Goal: Obtain resource: Download file/media

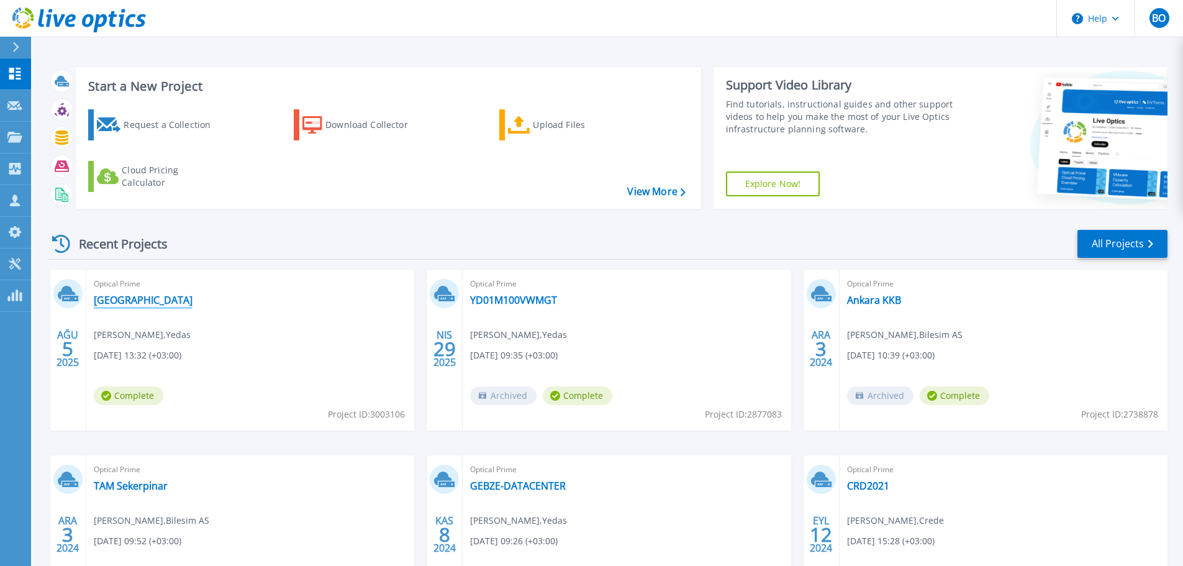
click at [109, 306] on link "[GEOGRAPHIC_DATA]" at bounding box center [143, 300] width 99 height 12
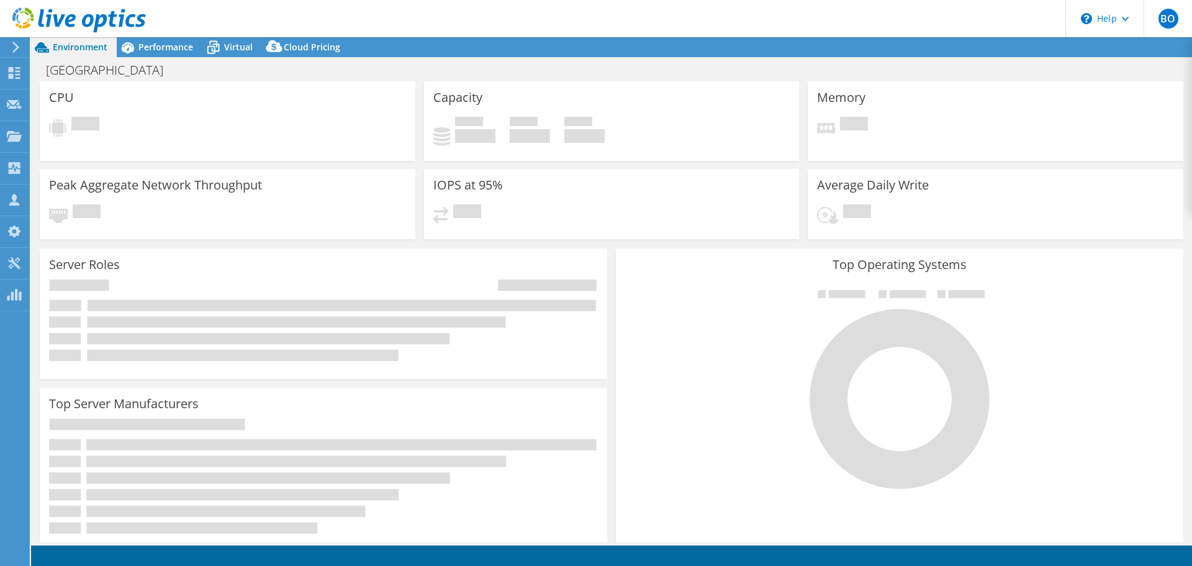
select select "USD"
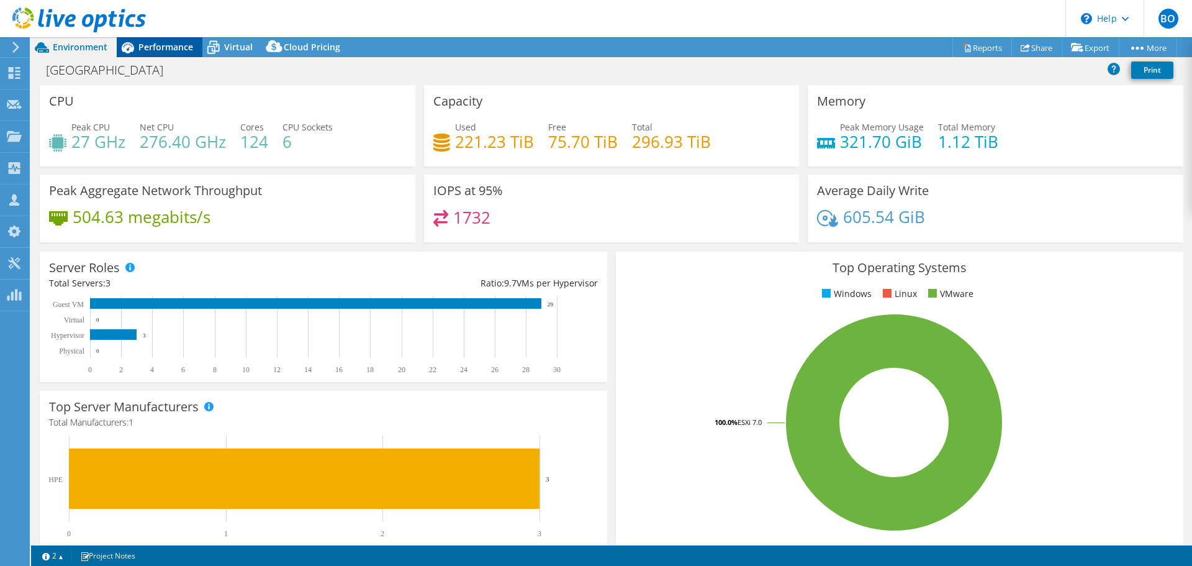
click at [163, 46] on span "Performance" at bounding box center [165, 47] width 55 height 12
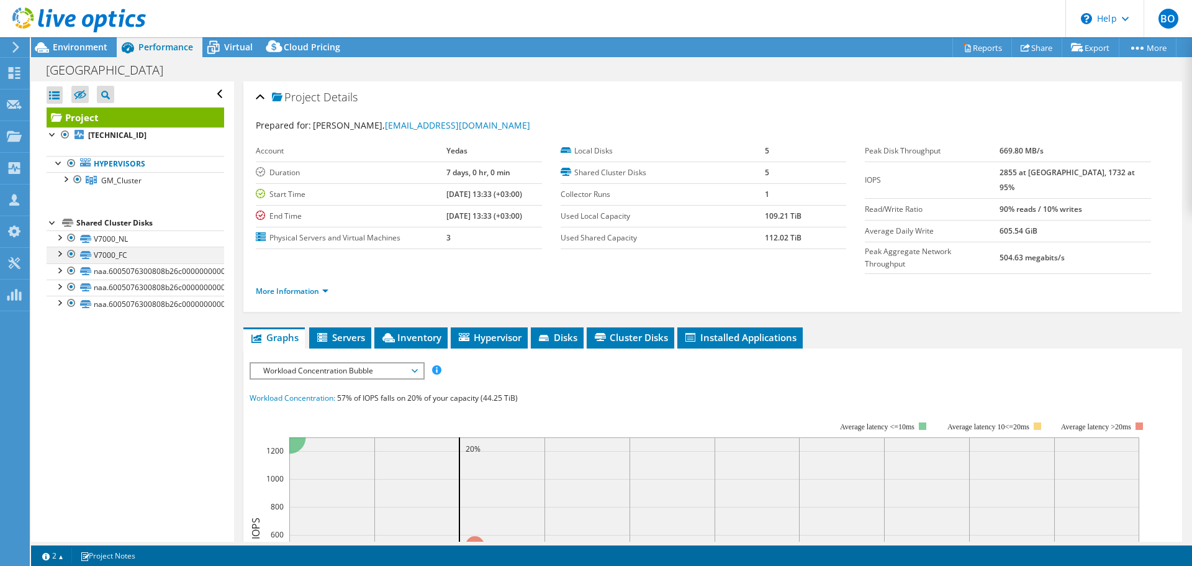
click at [60, 253] on div at bounding box center [59, 253] width 12 height 12
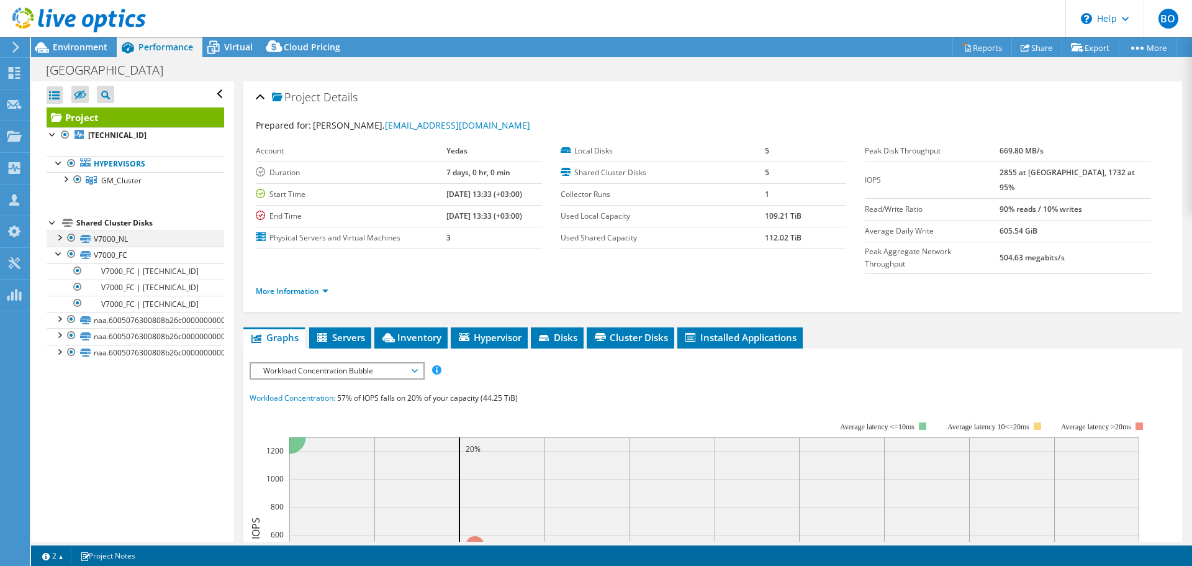
click at [61, 237] on div at bounding box center [59, 236] width 12 height 12
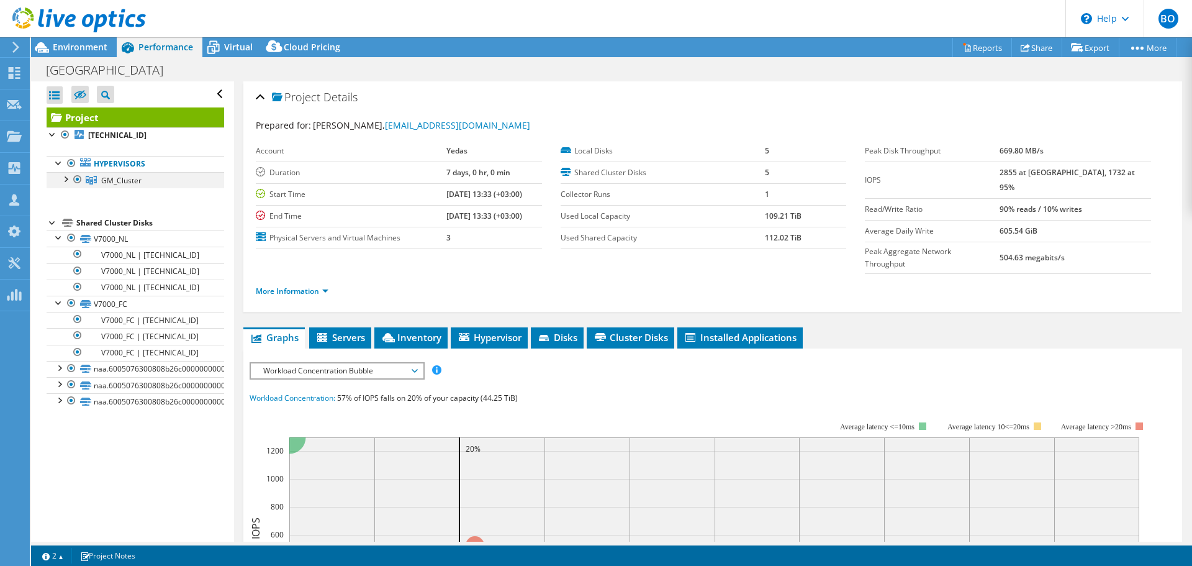
click at [65, 180] on div at bounding box center [65, 178] width 12 height 12
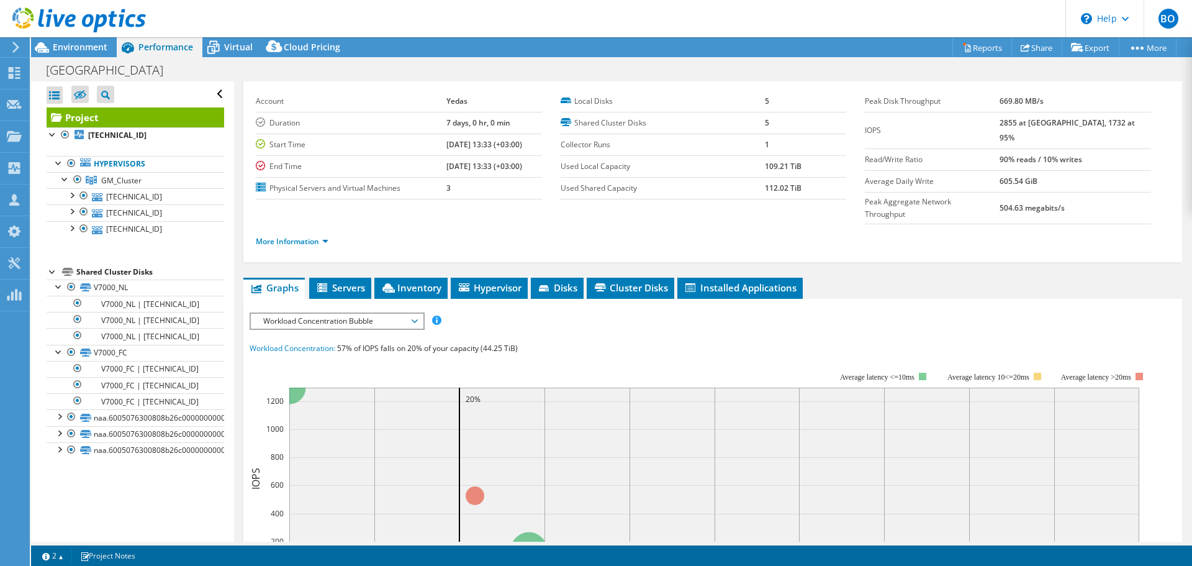
scroll to position [30, 0]
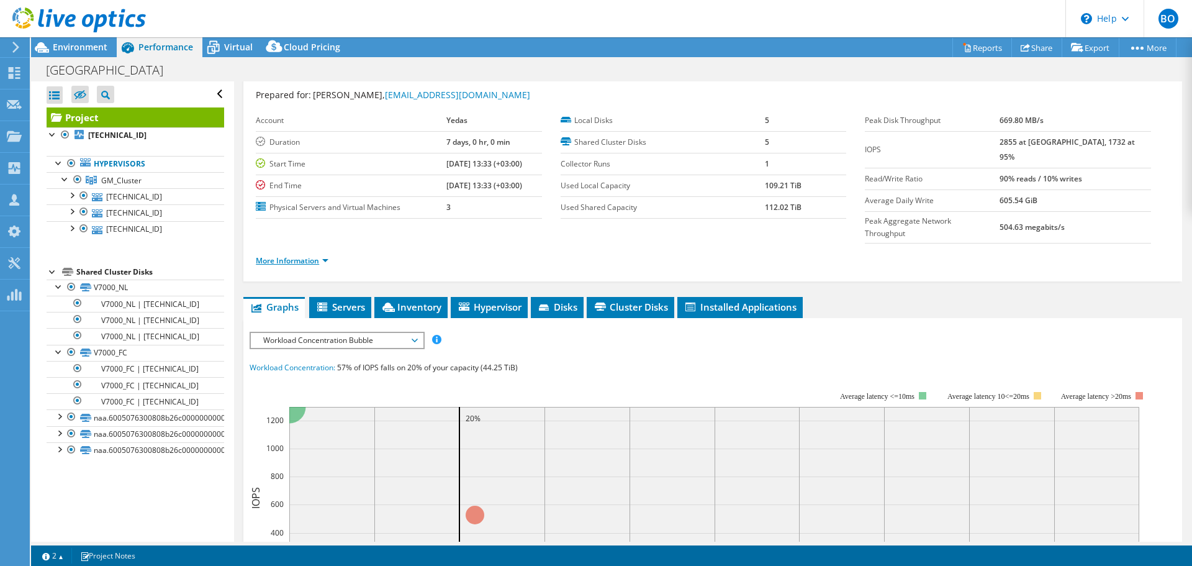
click at [320, 255] on link "More Information" at bounding box center [292, 260] width 73 height 11
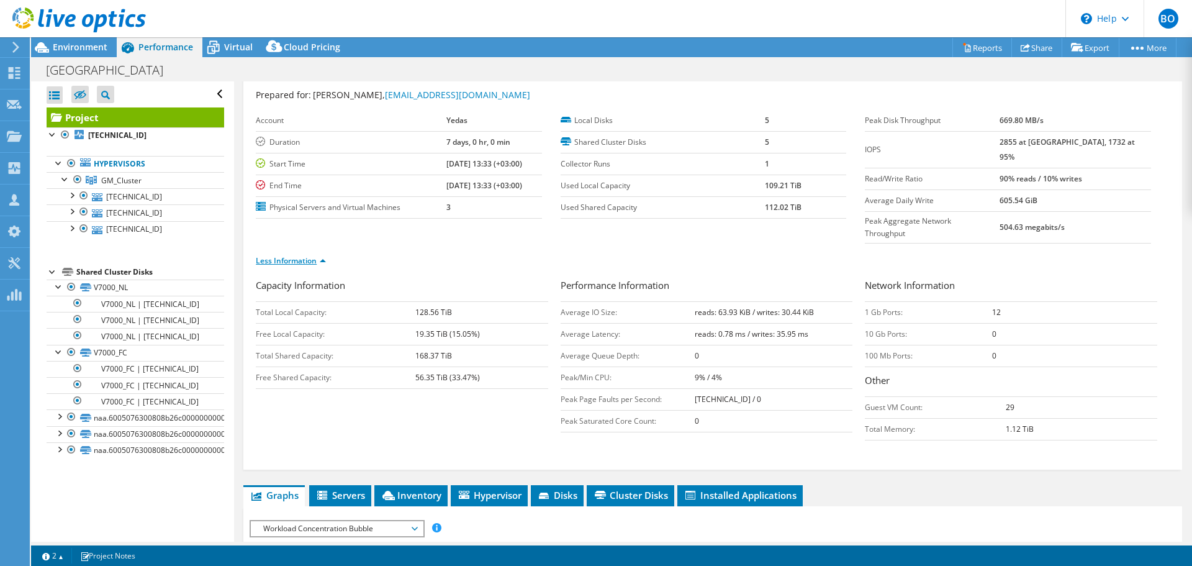
click at [317, 255] on link "Less Information" at bounding box center [291, 260] width 70 height 11
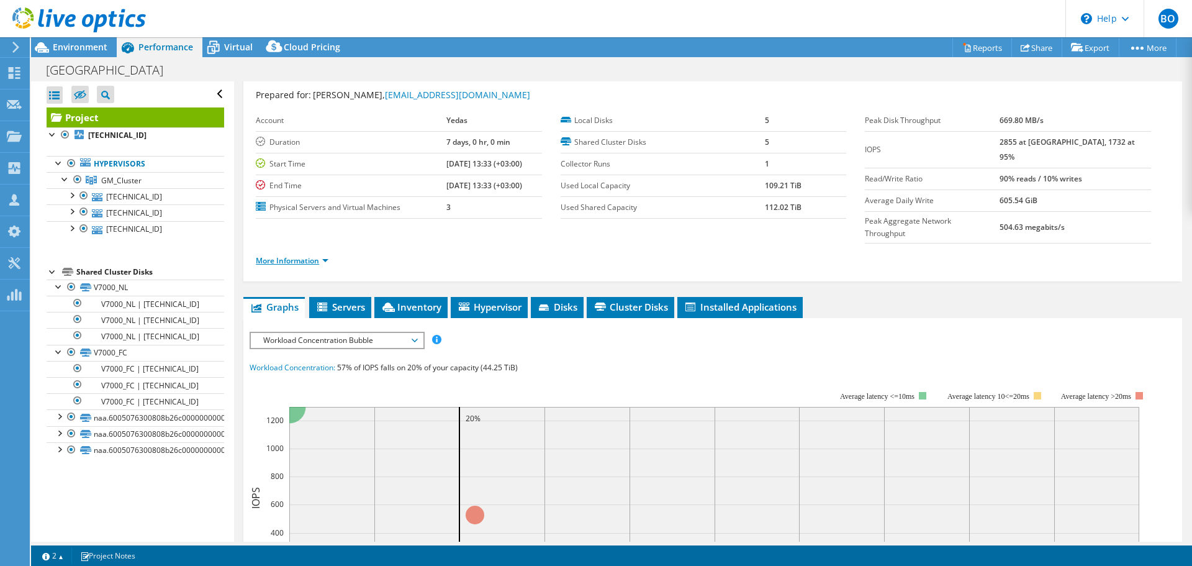
click at [317, 255] on link "More Information" at bounding box center [292, 260] width 73 height 11
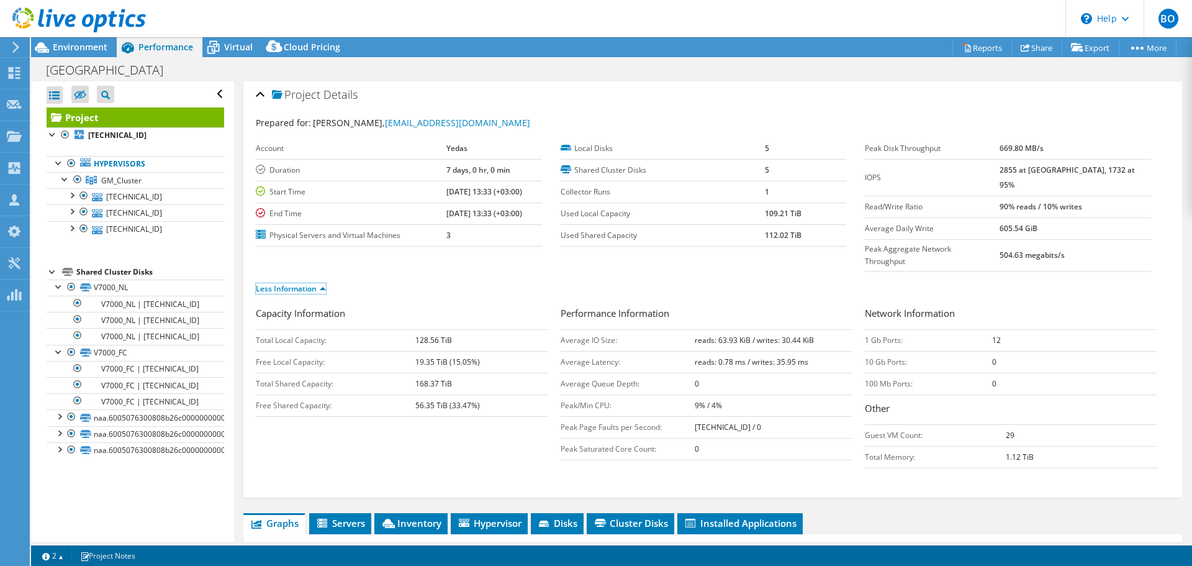
scroll to position [0, 0]
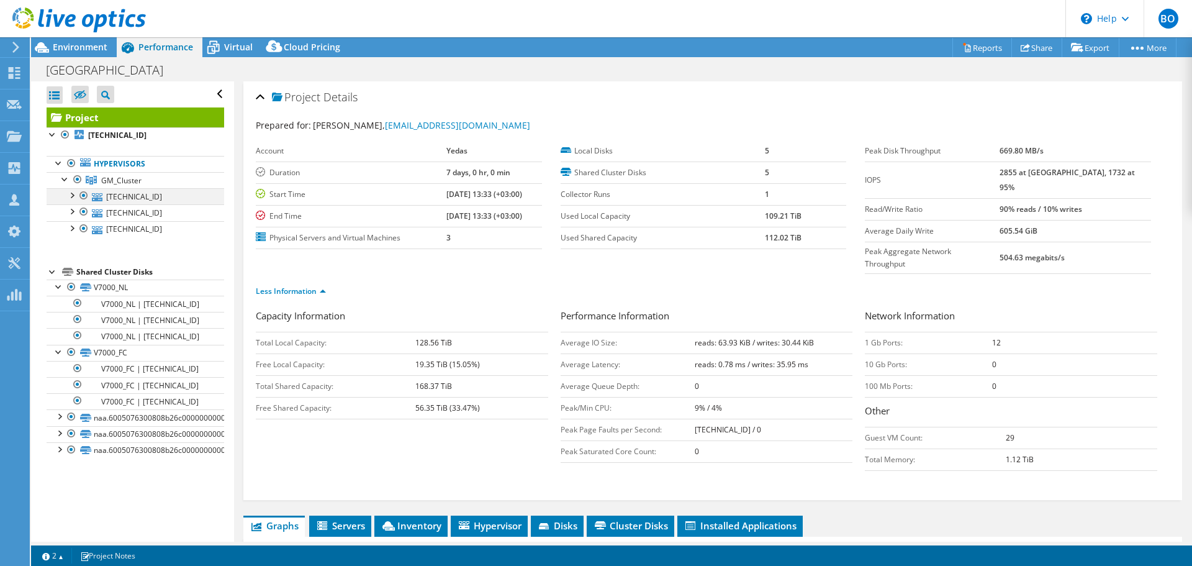
click at [71, 195] on div at bounding box center [71, 194] width 12 height 12
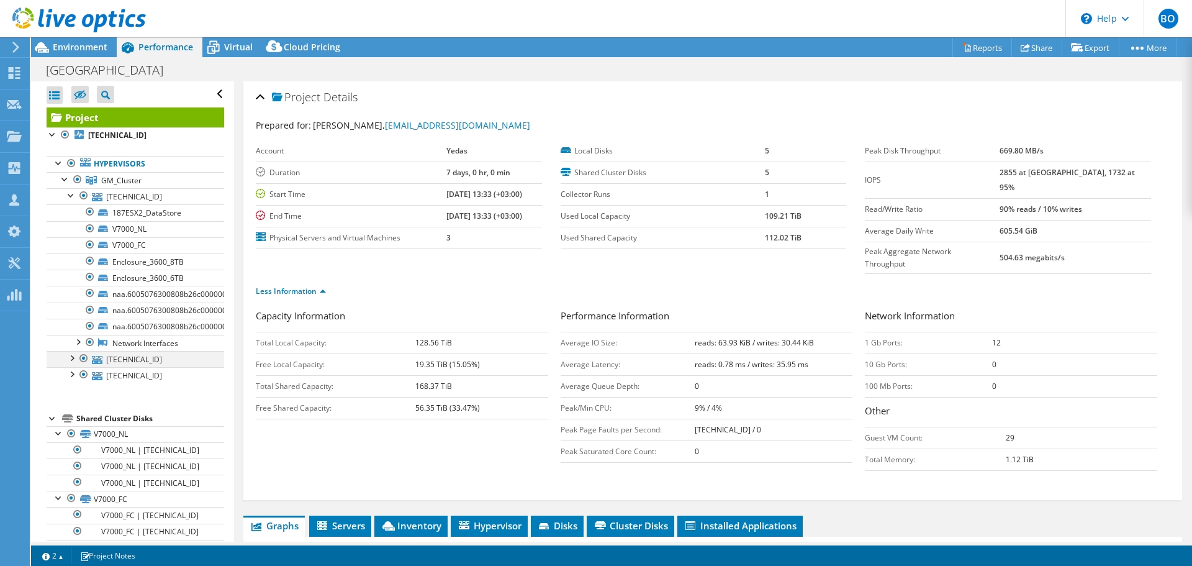
click at [71, 360] on div at bounding box center [71, 357] width 12 height 12
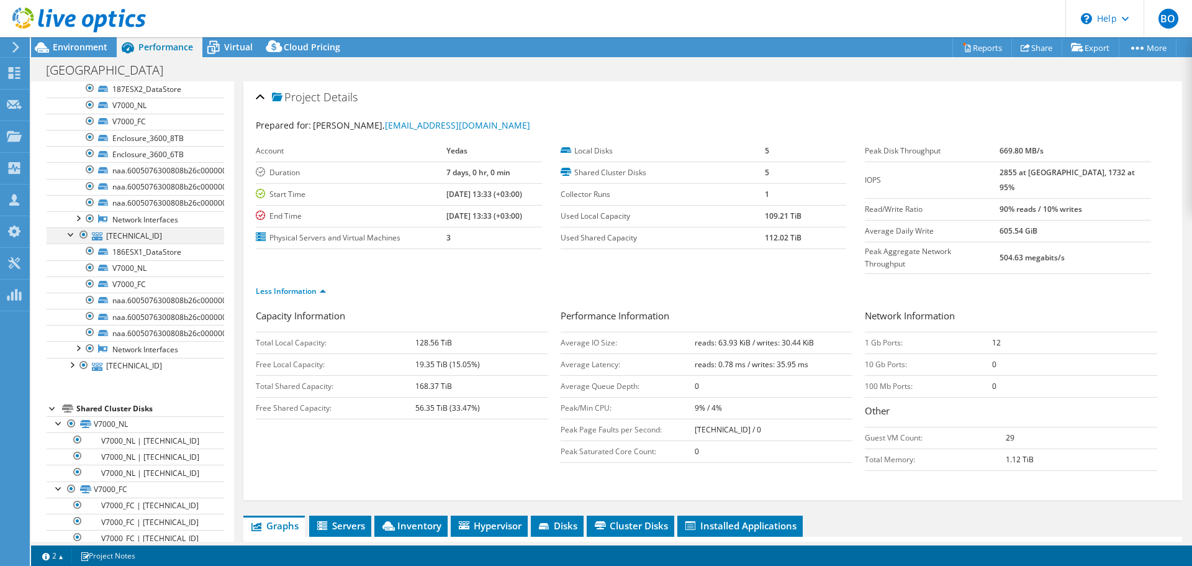
scroll to position [124, 0]
click at [71, 360] on div at bounding box center [71, 363] width 12 height 12
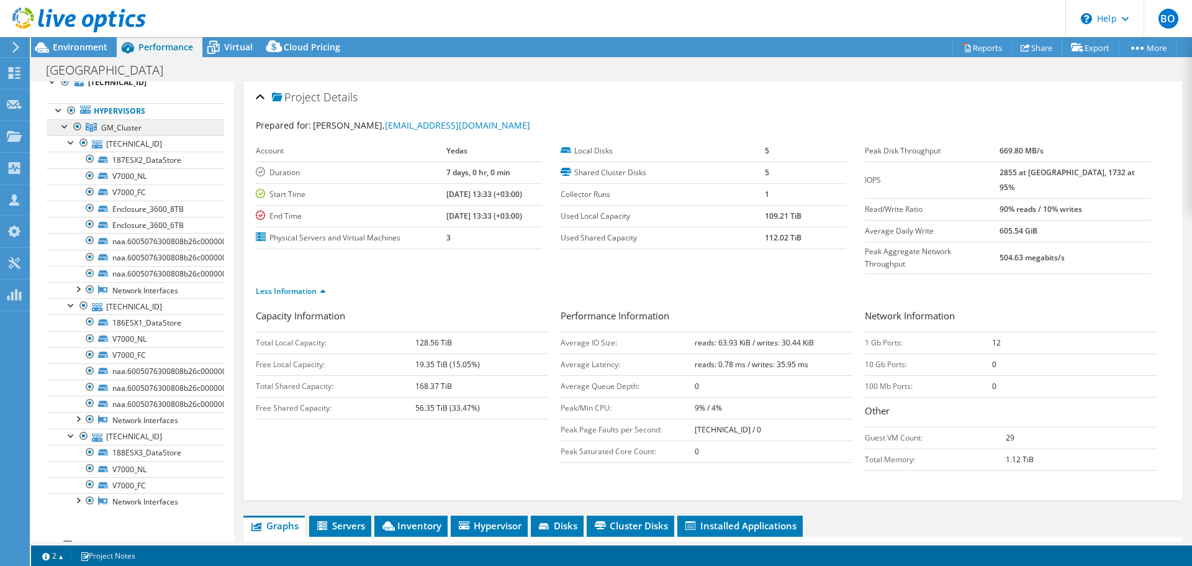
scroll to position [0, 0]
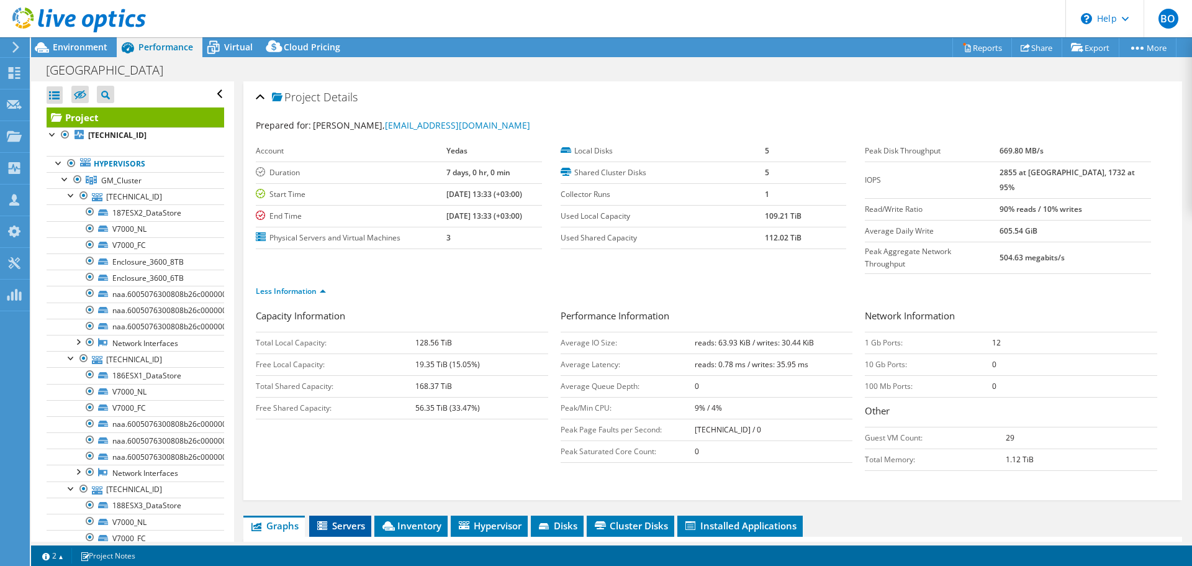
click at [343, 519] on span "Servers" at bounding box center [340, 525] width 50 height 12
click at [232, 40] on div "Virtual" at bounding box center [232, 47] width 60 height 20
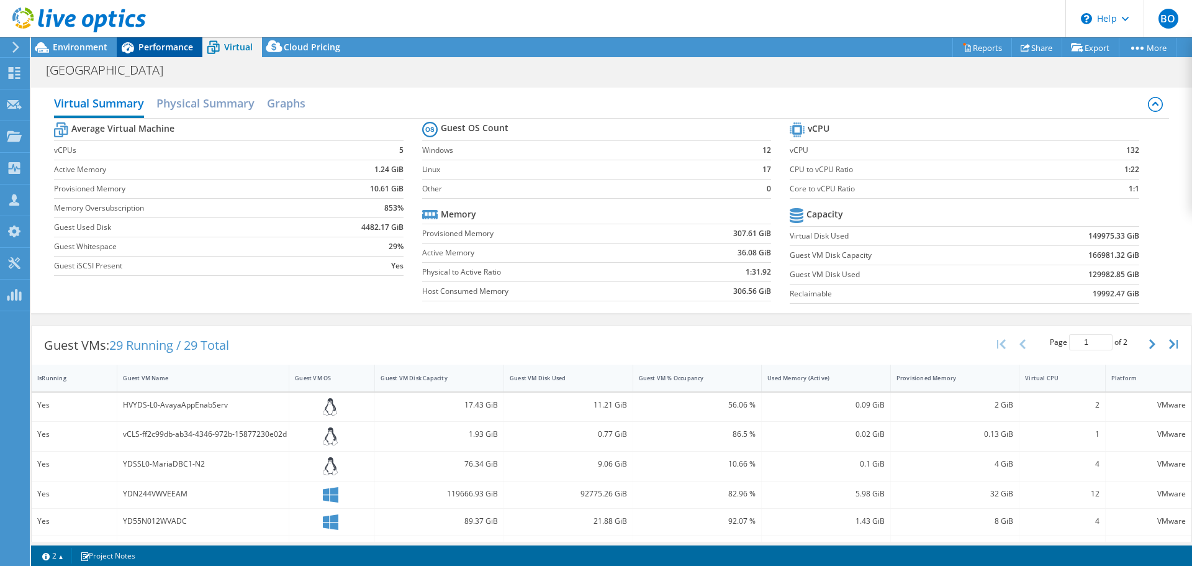
click at [147, 47] on span "Performance" at bounding box center [165, 47] width 55 height 12
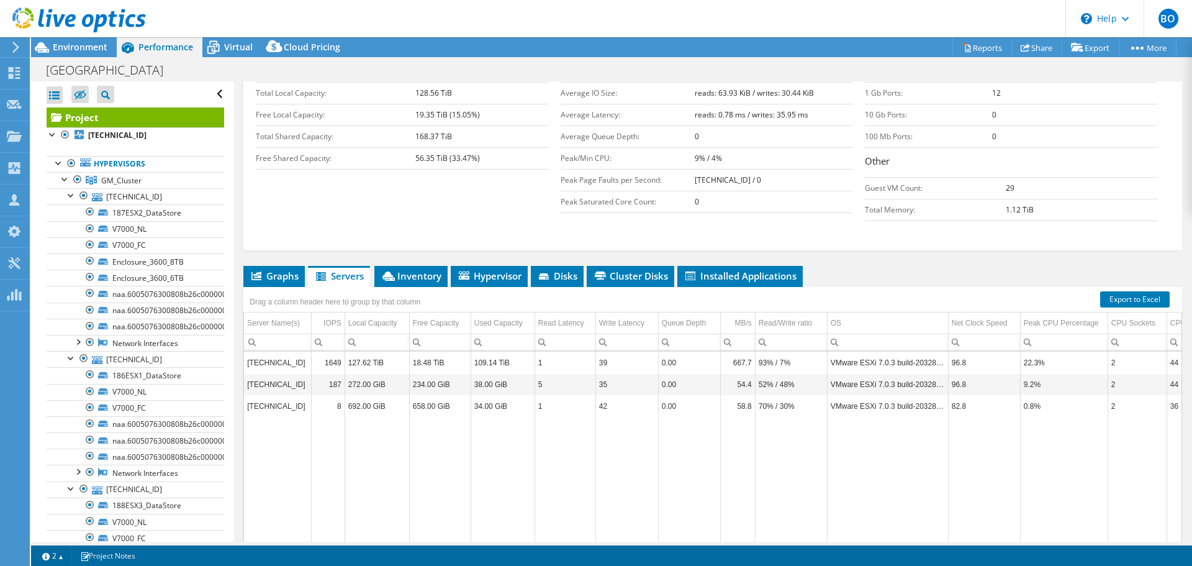
scroll to position [281, 0]
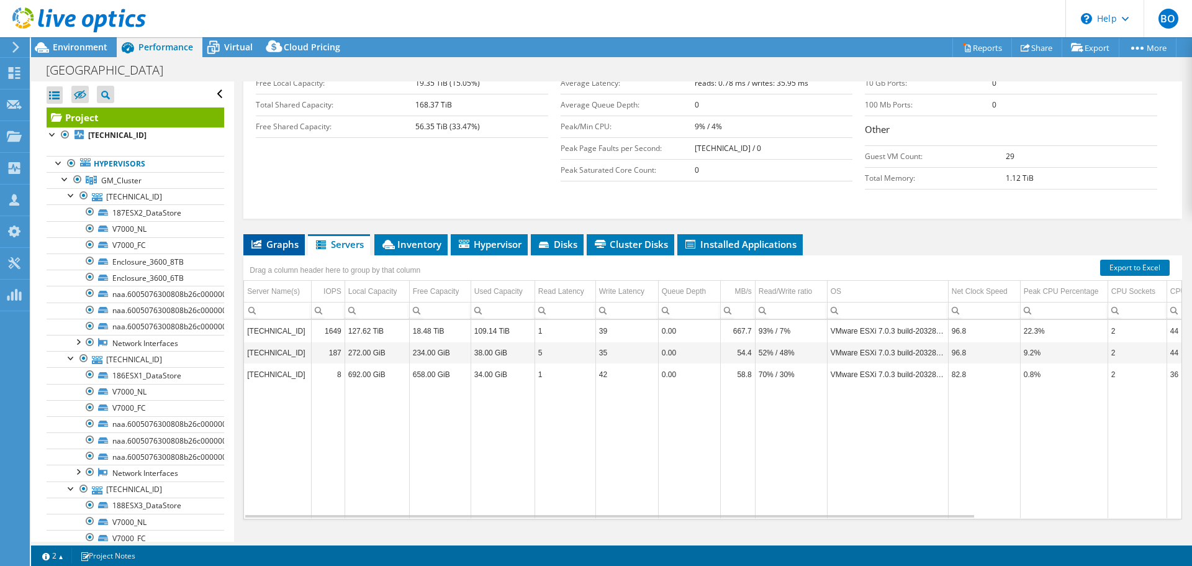
click at [282, 238] on span "Graphs" at bounding box center [274, 244] width 49 height 12
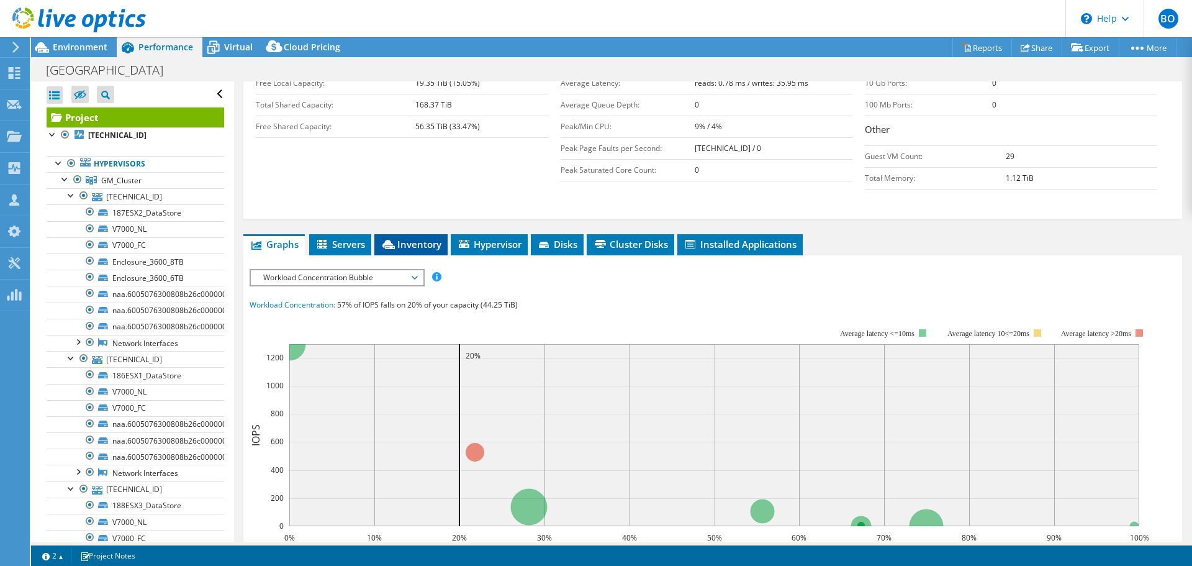
click at [379, 234] on li "Inventory" at bounding box center [410, 244] width 73 height 21
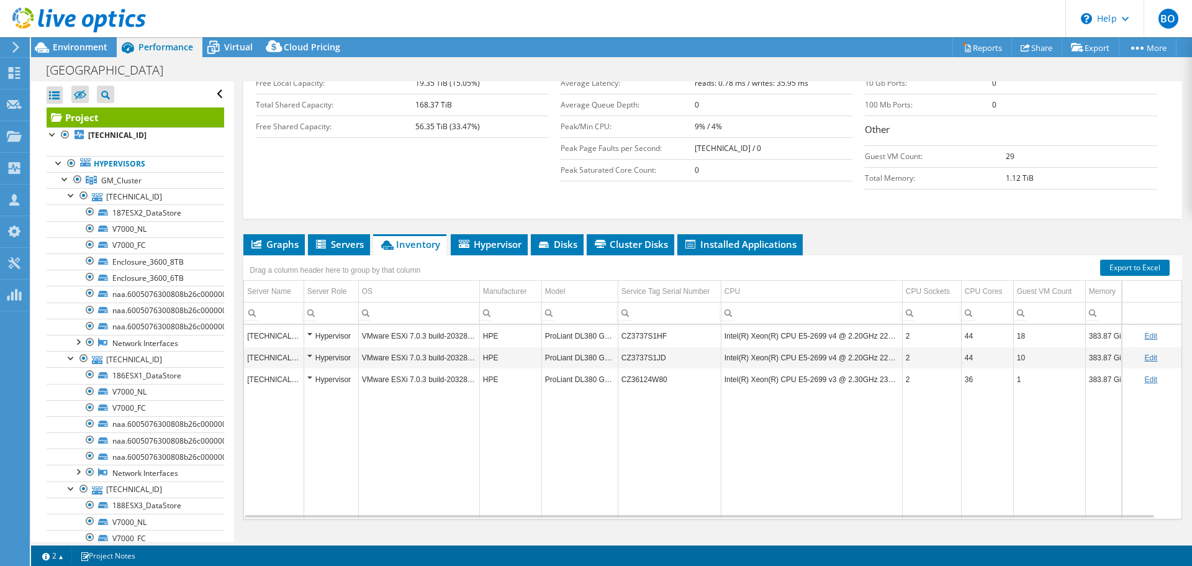
click at [311, 329] on div "Hypervisor" at bounding box center [331, 336] width 48 height 15
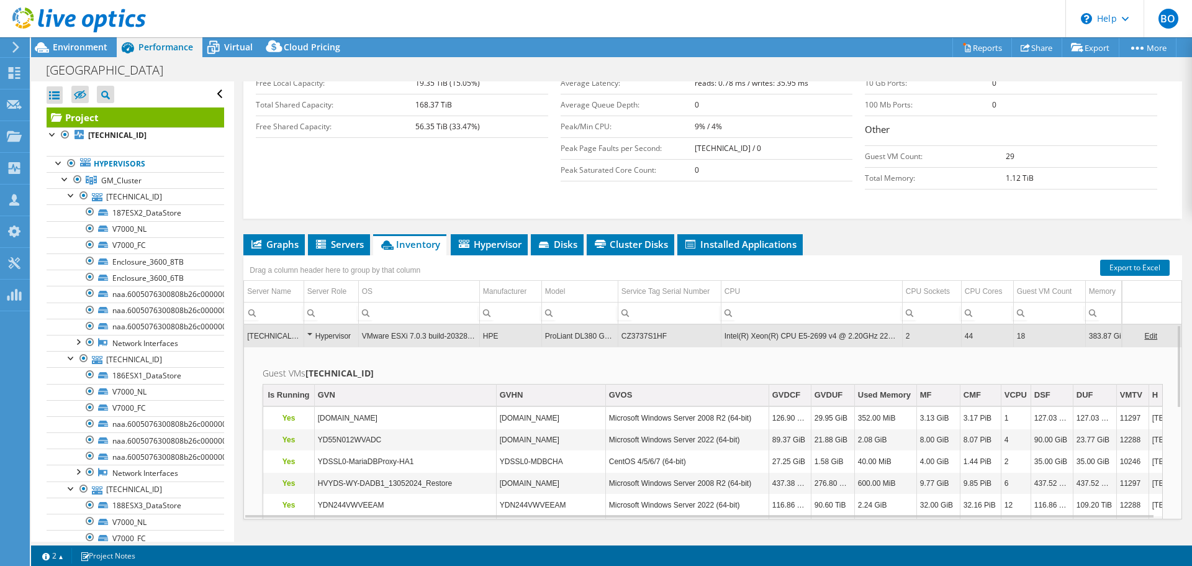
click at [311, 329] on div "Hypervisor" at bounding box center [331, 336] width 48 height 15
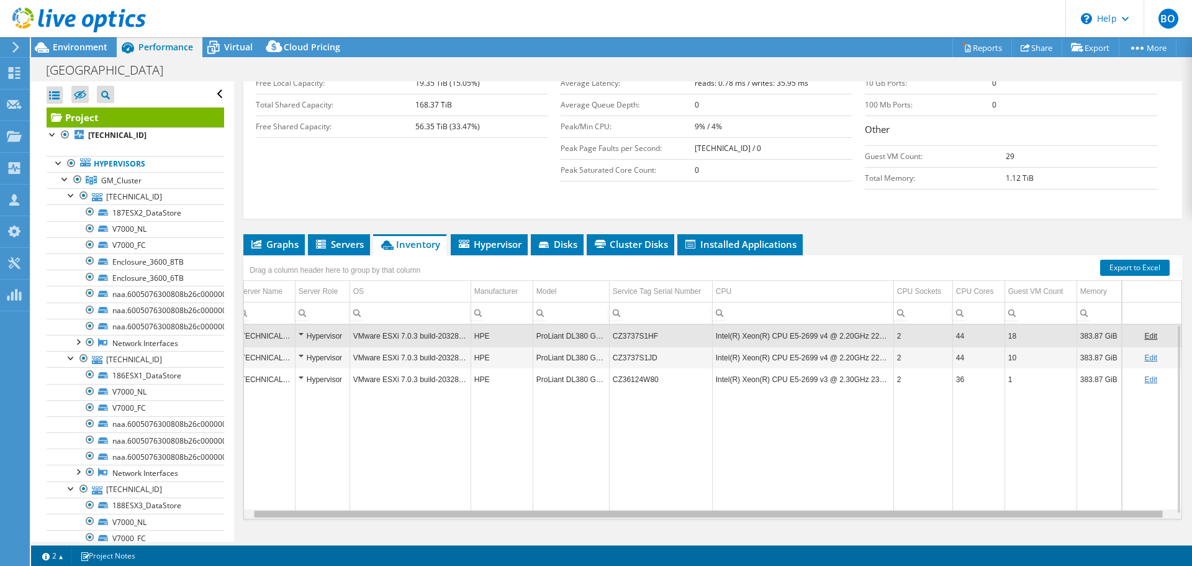
scroll to position [0, 9]
drag, startPoint x: 1151, startPoint y: 489, endPoint x: 1166, endPoint y: 487, distance: 15.6
click at [1166, 487] on body "BO Channel Partner Bulent Odabas bodabas@matrisbilisim.com Matris Bilisim My Pr…" at bounding box center [596, 283] width 1192 height 566
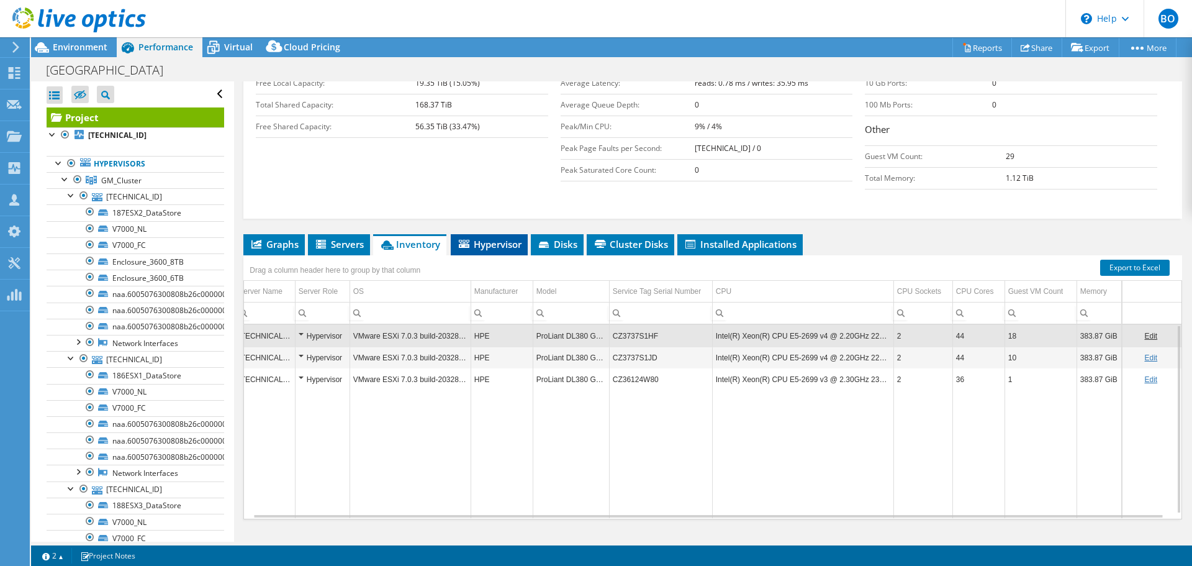
click at [498, 238] on span "Hypervisor" at bounding box center [489, 244] width 65 height 12
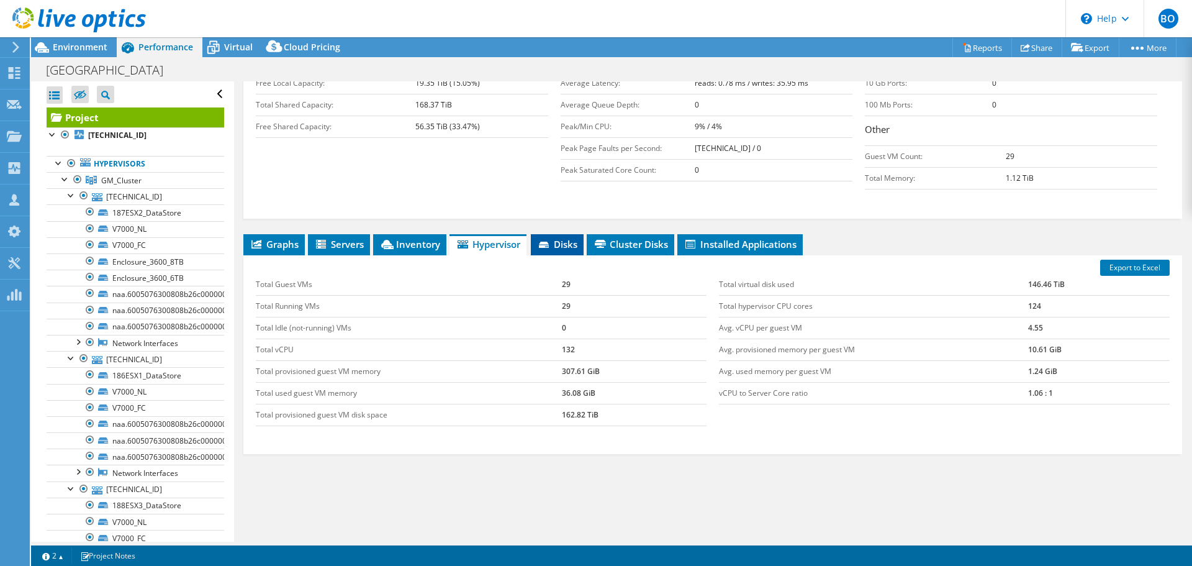
click at [563, 238] on span "Disks" at bounding box center [557, 244] width 40 height 12
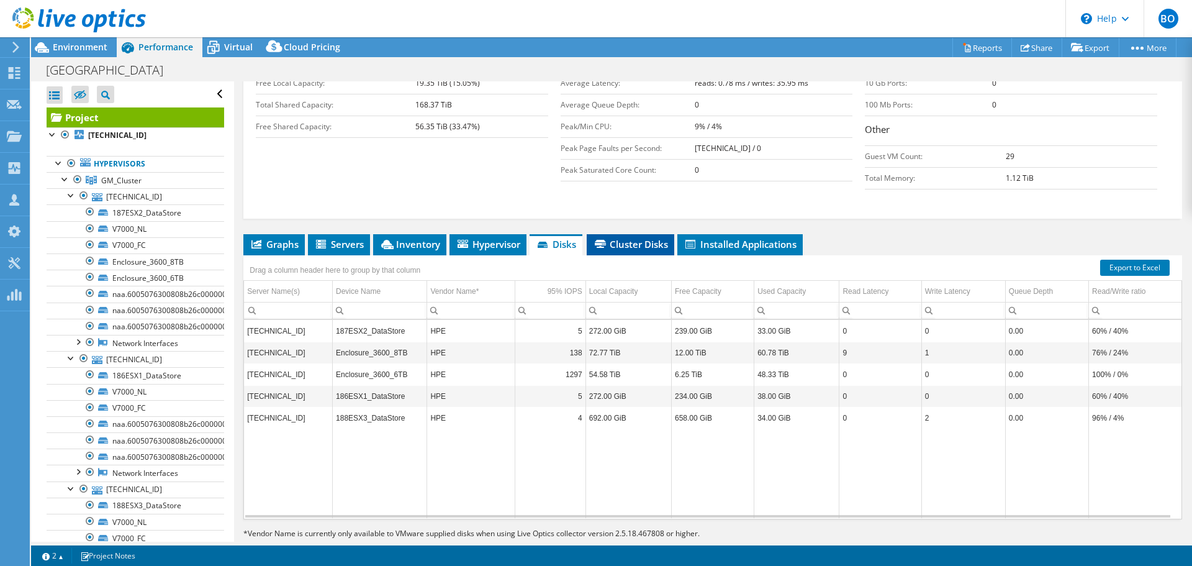
click at [625, 234] on li "Cluster Disks" at bounding box center [631, 244] width 88 height 21
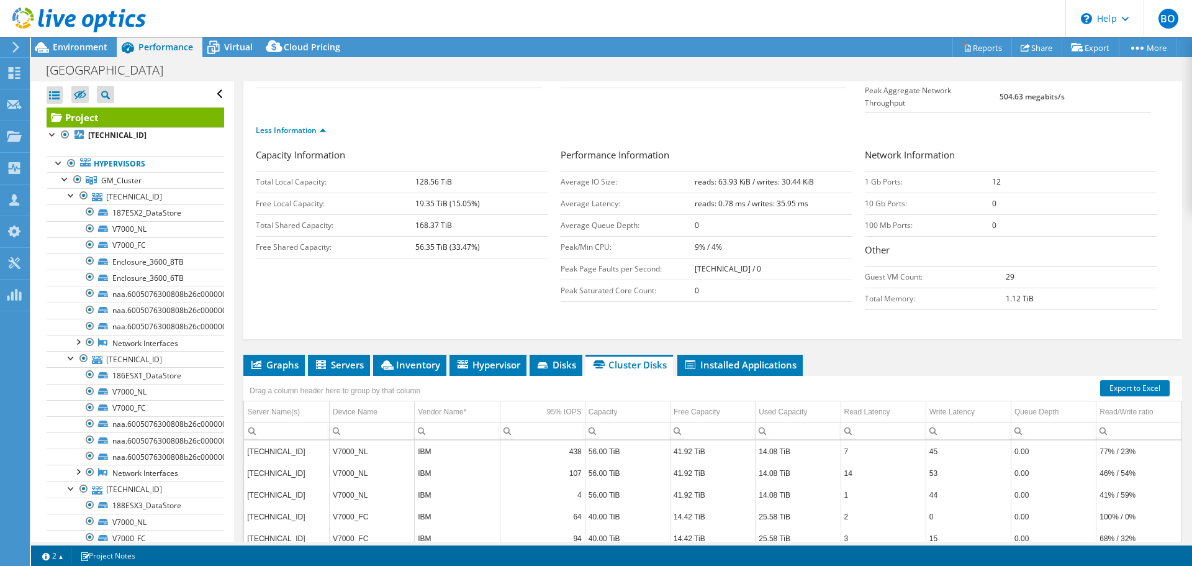
scroll to position [0, 0]
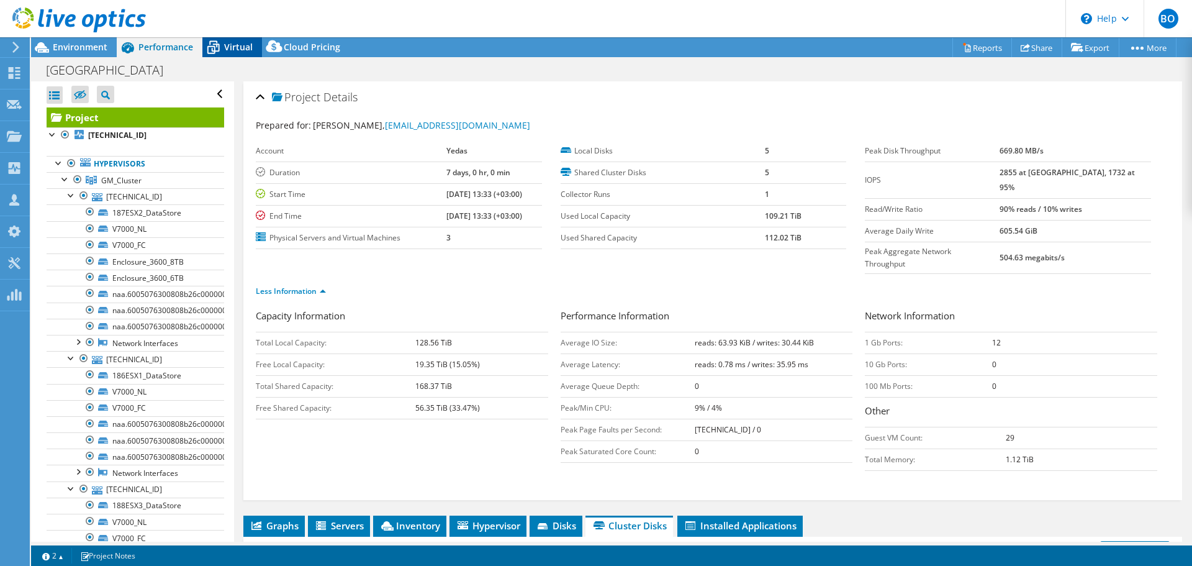
click at [220, 48] on icon at bounding box center [213, 48] width 22 height 22
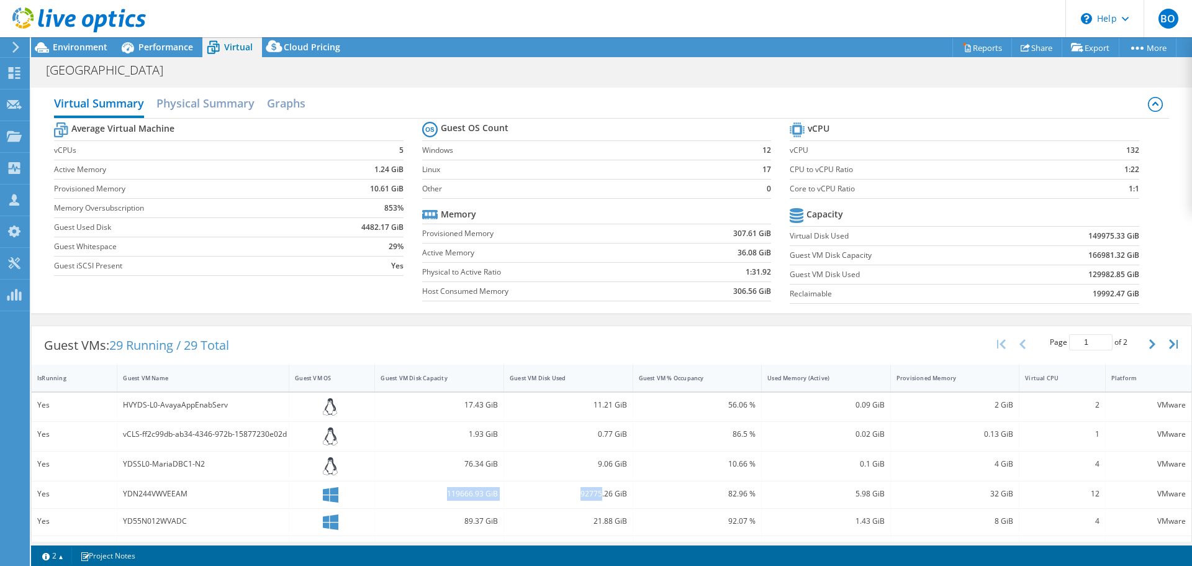
drag, startPoint x: 419, startPoint y: 501, endPoint x: 596, endPoint y: 499, distance: 176.4
click at [596, 499] on div "Yes YDN244VWVEEAM 119666.93 GiB 92775.26 GiB 82.96 % 5.98 GiB 32 GiB 12 VMware" at bounding box center [612, 494] width 1160 height 27
click at [54, 553] on link "2" at bounding box center [53, 556] width 39 height 16
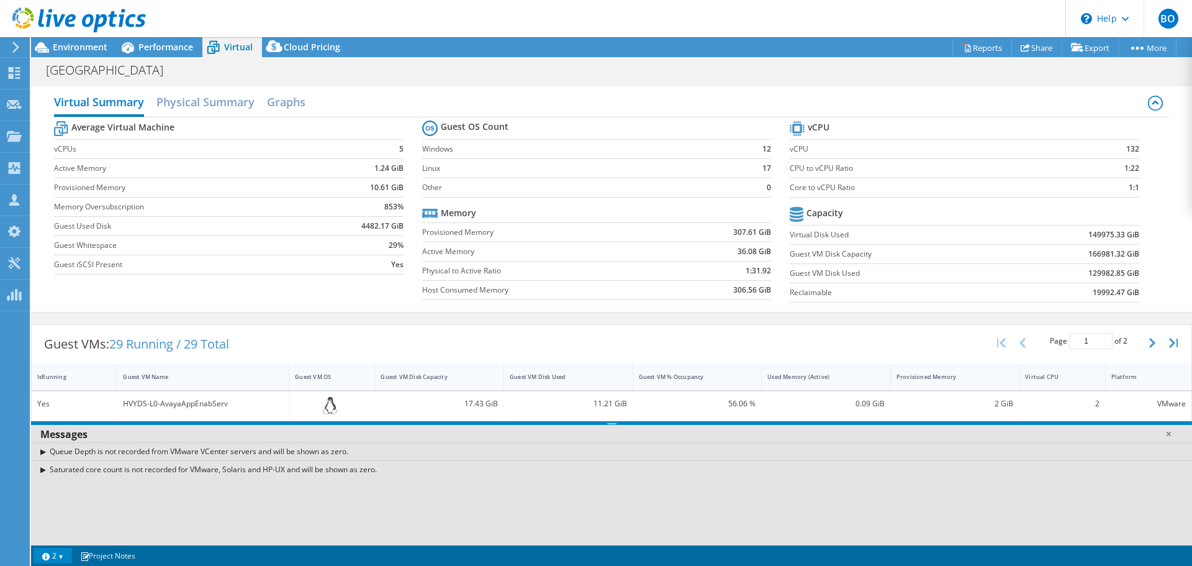
click at [54, 553] on link "2" at bounding box center [53, 556] width 39 height 16
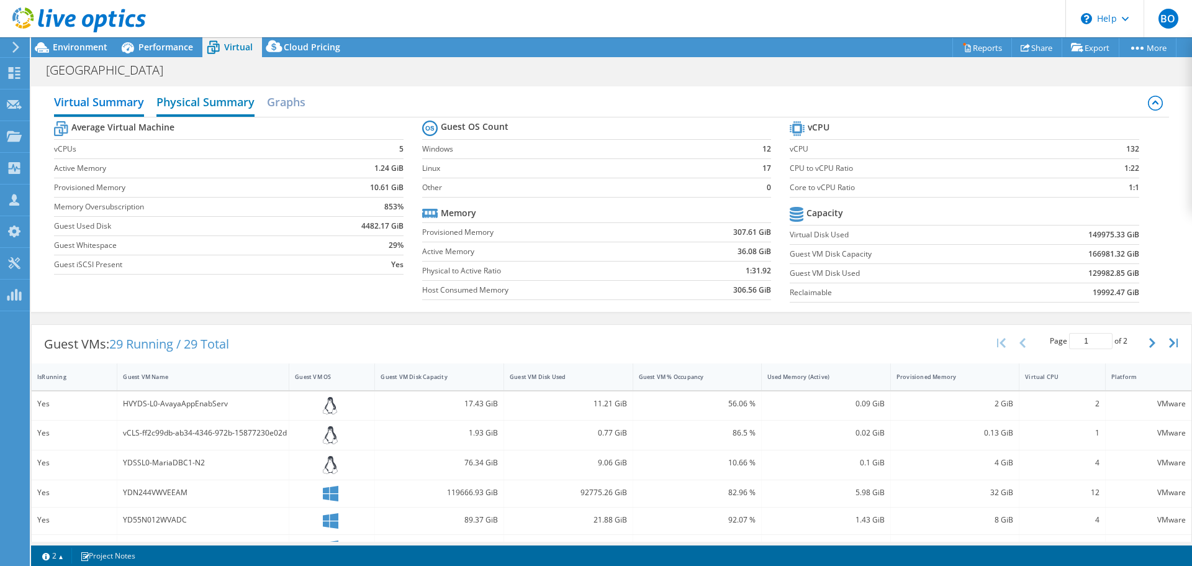
click at [186, 104] on h2 "Physical Summary" at bounding box center [205, 102] width 98 height 27
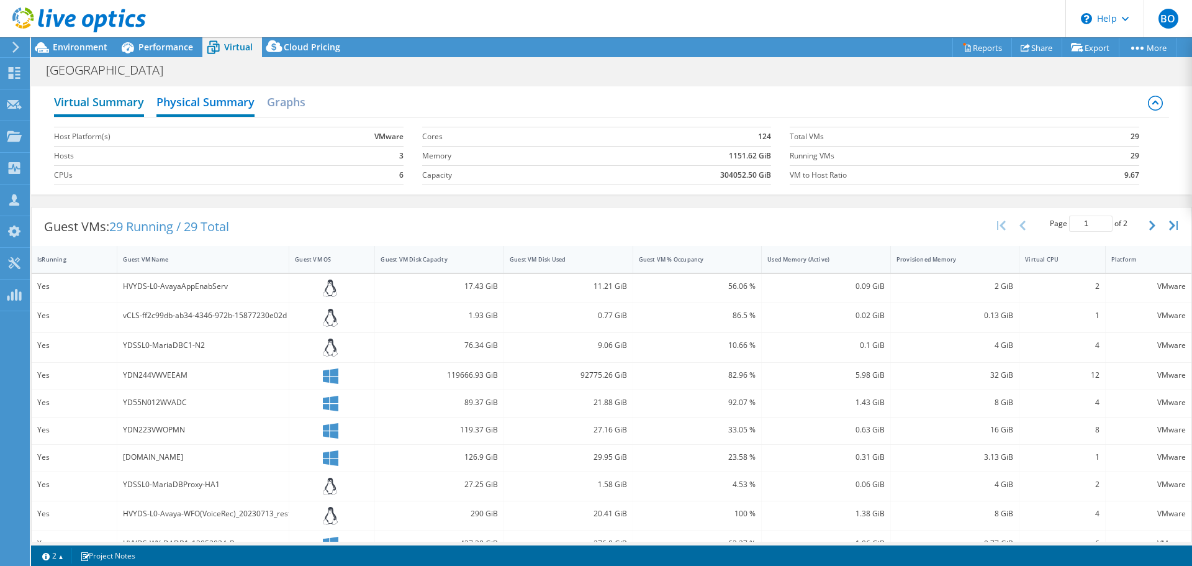
click at [108, 104] on h2 "Virtual Summary" at bounding box center [99, 102] width 90 height 27
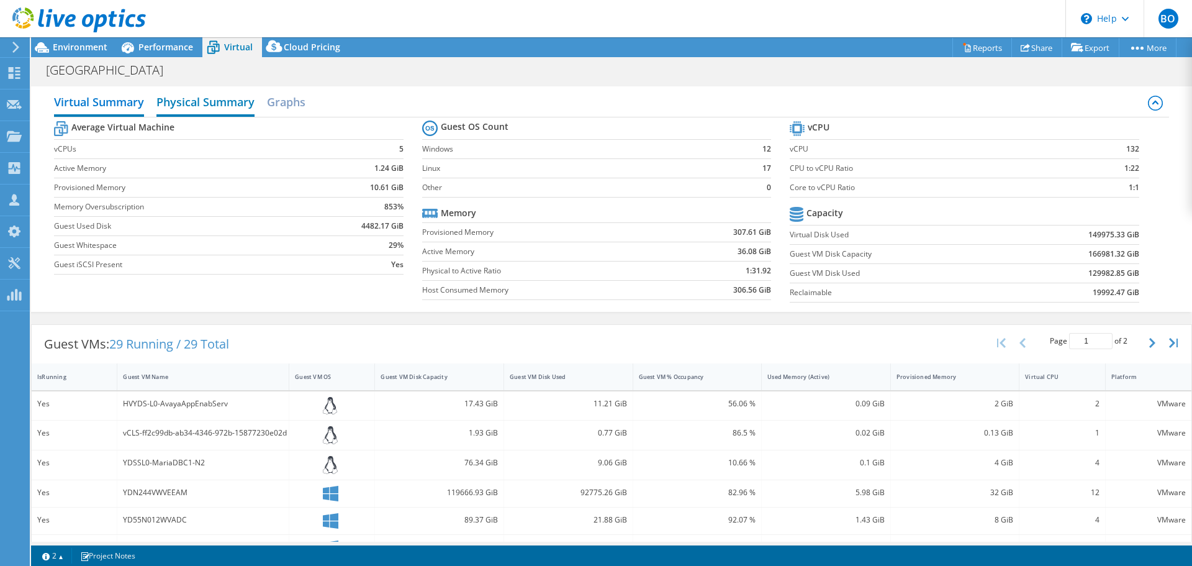
click at [208, 108] on h2 "Physical Summary" at bounding box center [205, 102] width 98 height 27
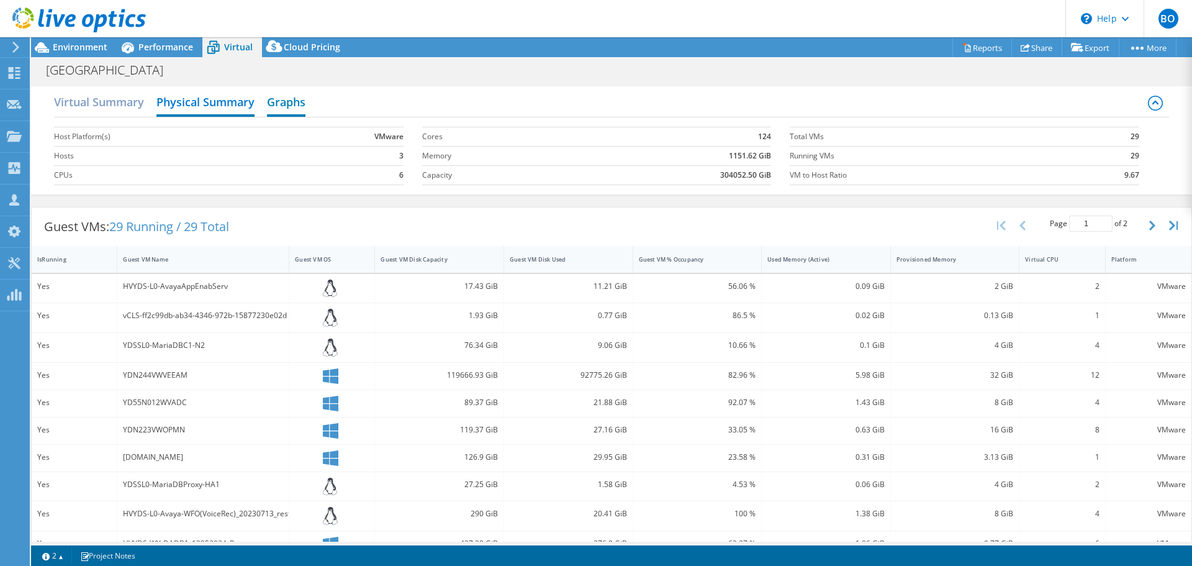
click at [294, 101] on h2 "Graphs" at bounding box center [286, 102] width 39 height 27
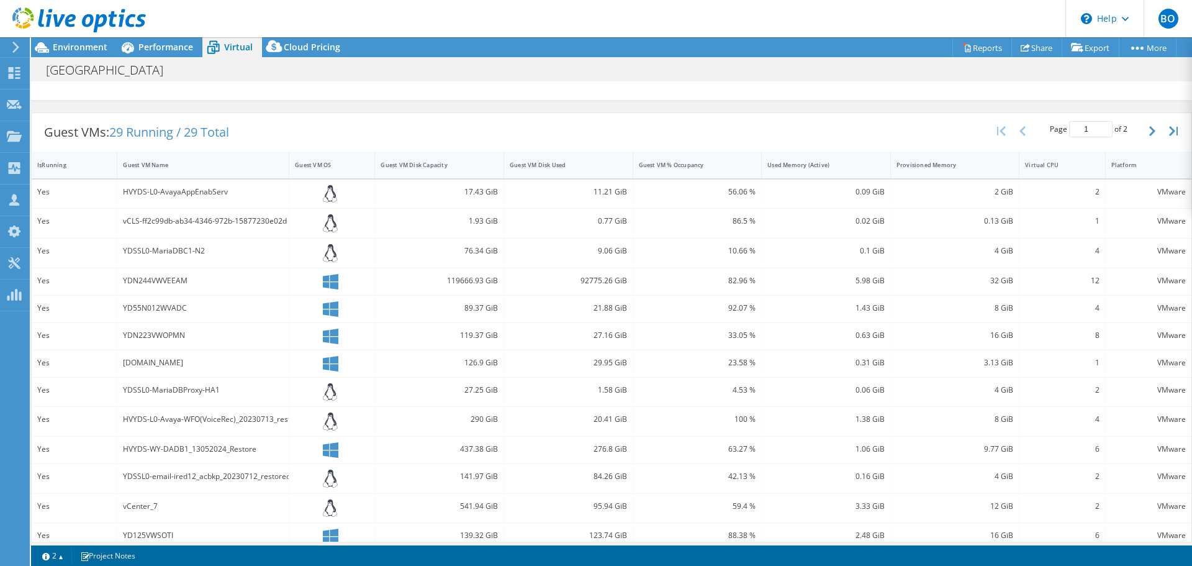
scroll to position [312, 0]
click at [85, 49] on span "Environment" at bounding box center [80, 47] width 55 height 12
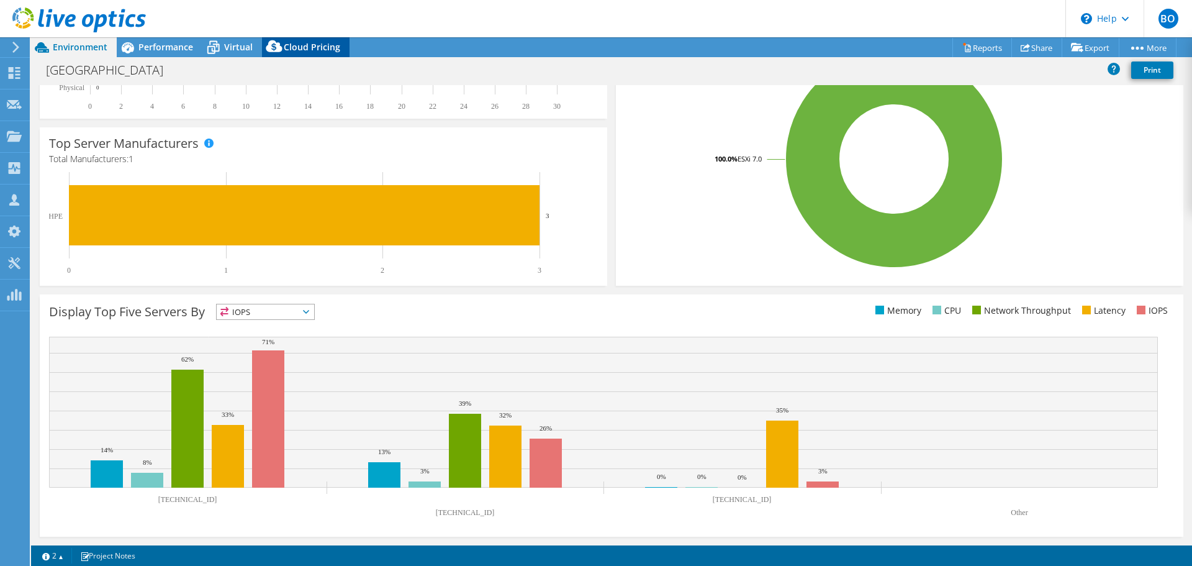
click at [293, 45] on span "Cloud Pricing" at bounding box center [312, 47] width 57 height 12
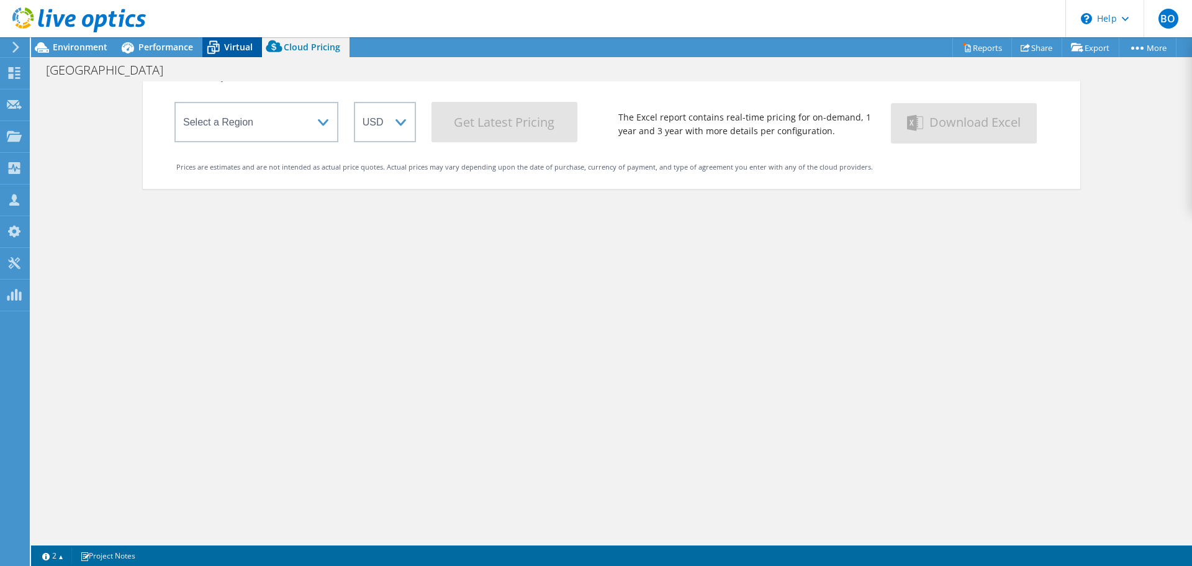
click at [233, 45] on span "Virtual" at bounding box center [238, 47] width 29 height 12
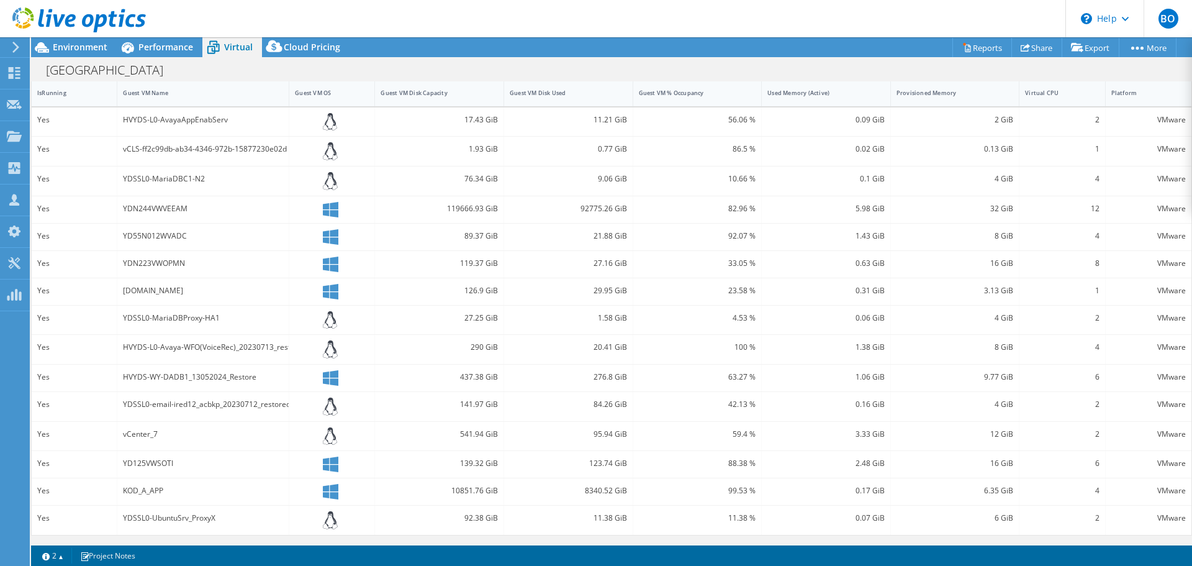
scroll to position [319, 0]
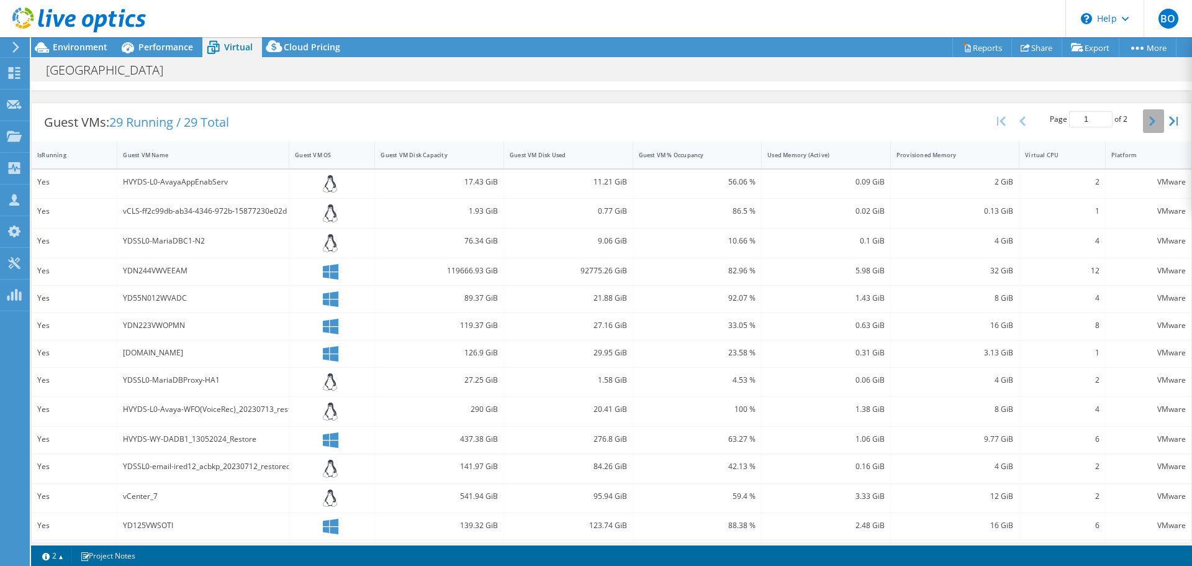
click at [1149, 118] on icon "button" at bounding box center [1152, 121] width 6 height 10
type input "2"
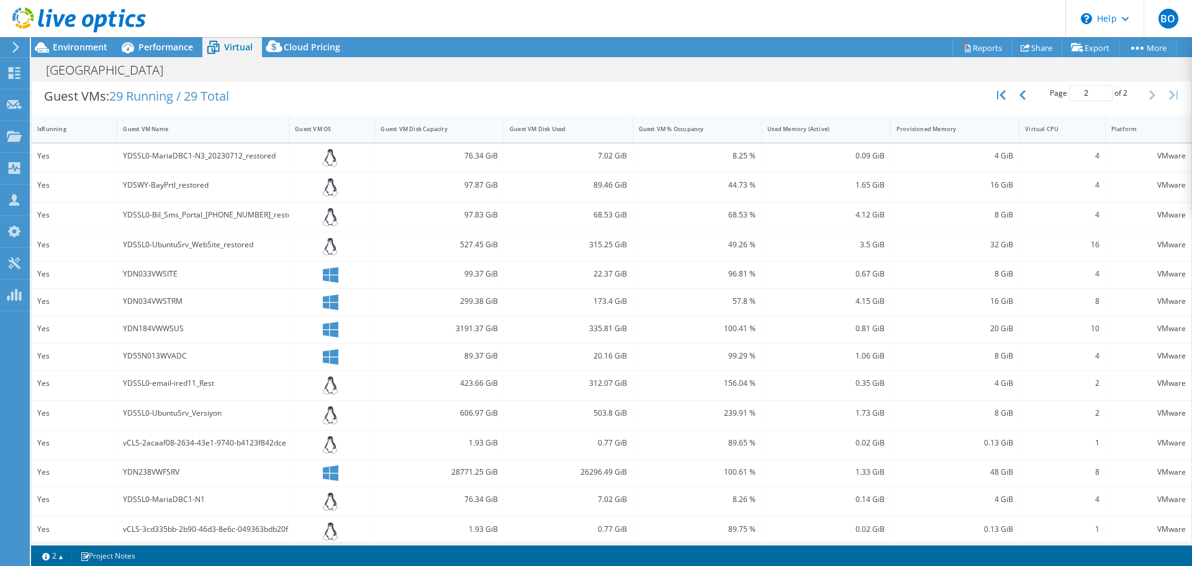
scroll to position [356, 0]
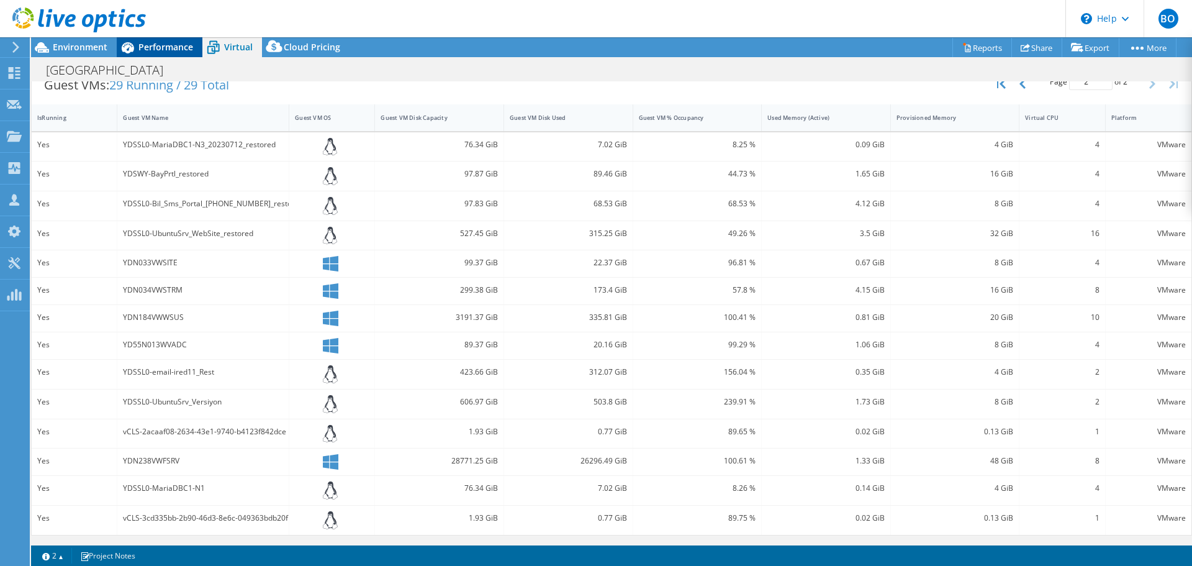
click at [168, 41] on span "Performance" at bounding box center [165, 47] width 55 height 12
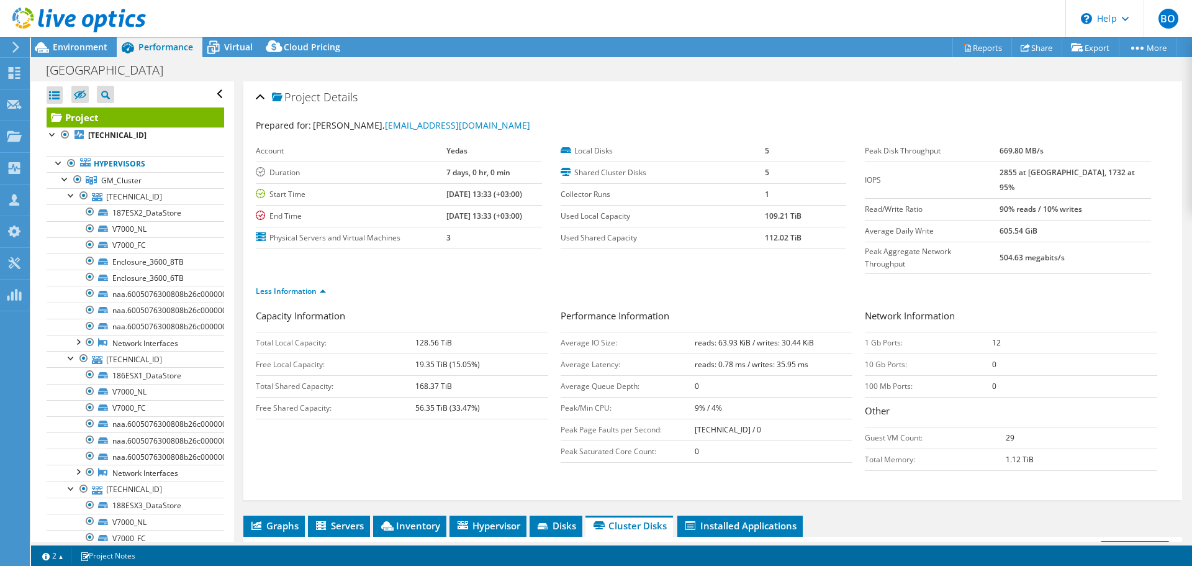
scroll to position [0, 0]
click at [63, 43] on span "Environment" at bounding box center [80, 47] width 55 height 12
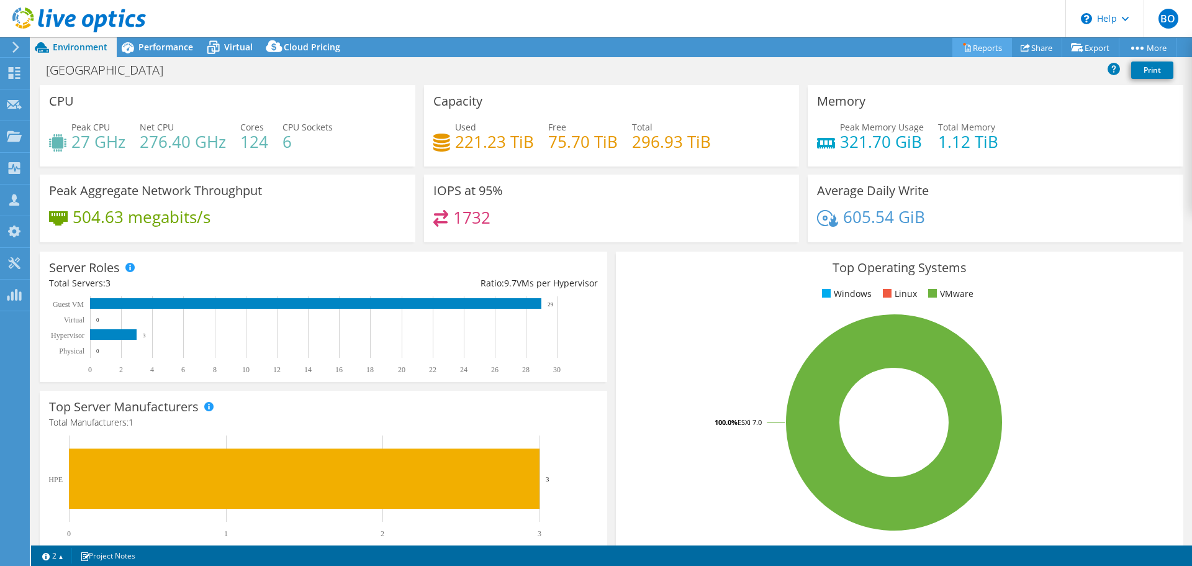
click at [977, 52] on link "Reports" at bounding box center [983, 47] width 60 height 19
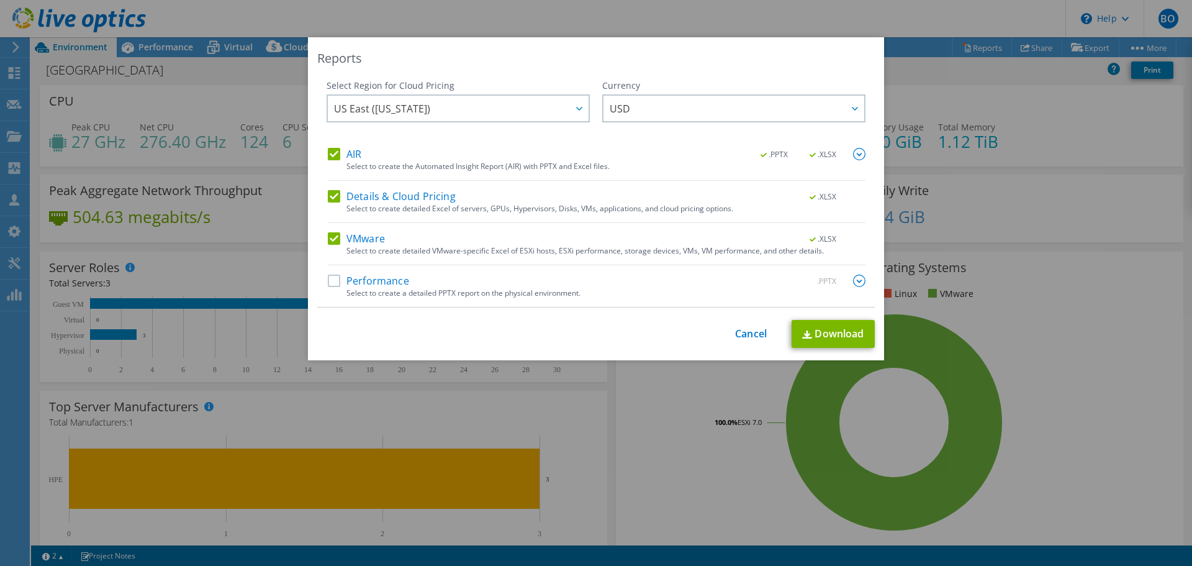
click at [402, 279] on label "Performance" at bounding box center [368, 280] width 81 height 12
click at [0, 0] on input "Performance" at bounding box center [0, 0] width 0 height 0
click at [857, 153] on img at bounding box center [859, 154] width 12 height 12
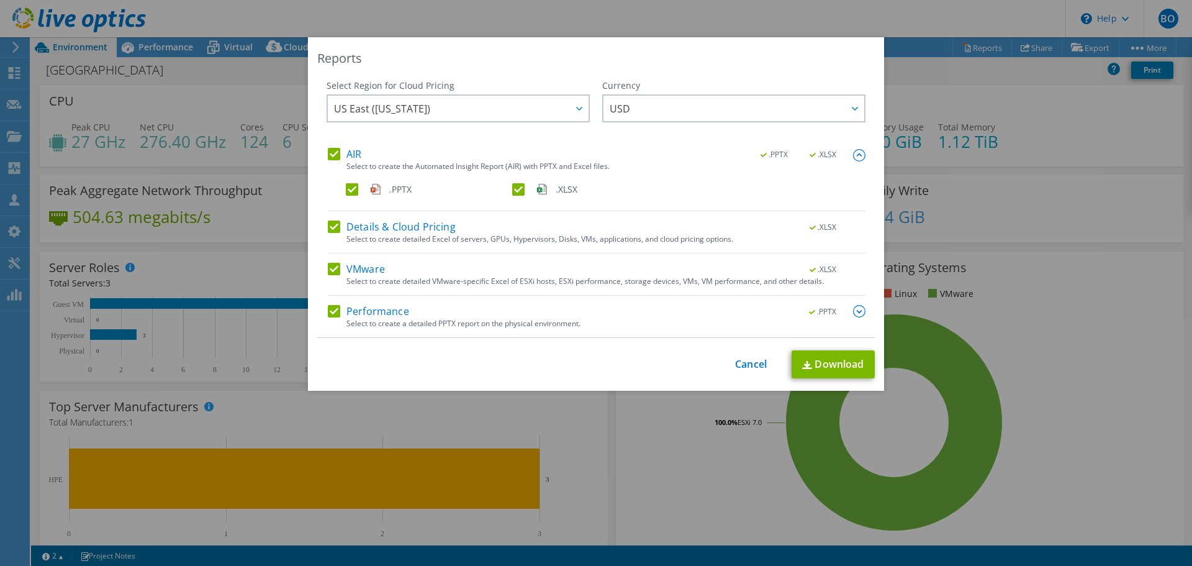
click at [857, 153] on img at bounding box center [859, 155] width 12 height 12
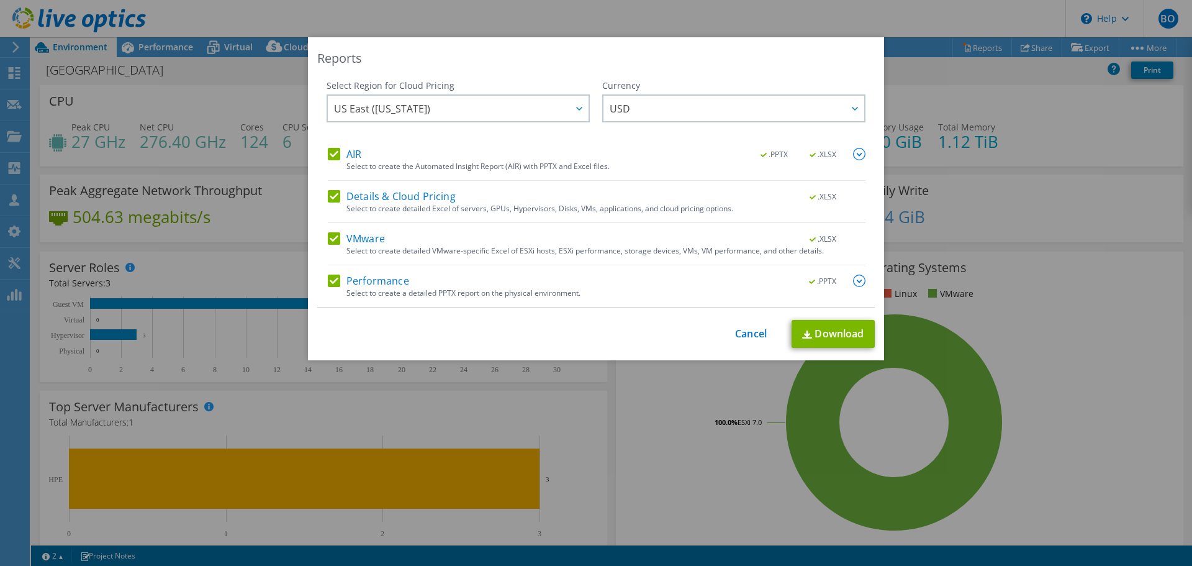
click at [853, 286] on img at bounding box center [859, 280] width 12 height 12
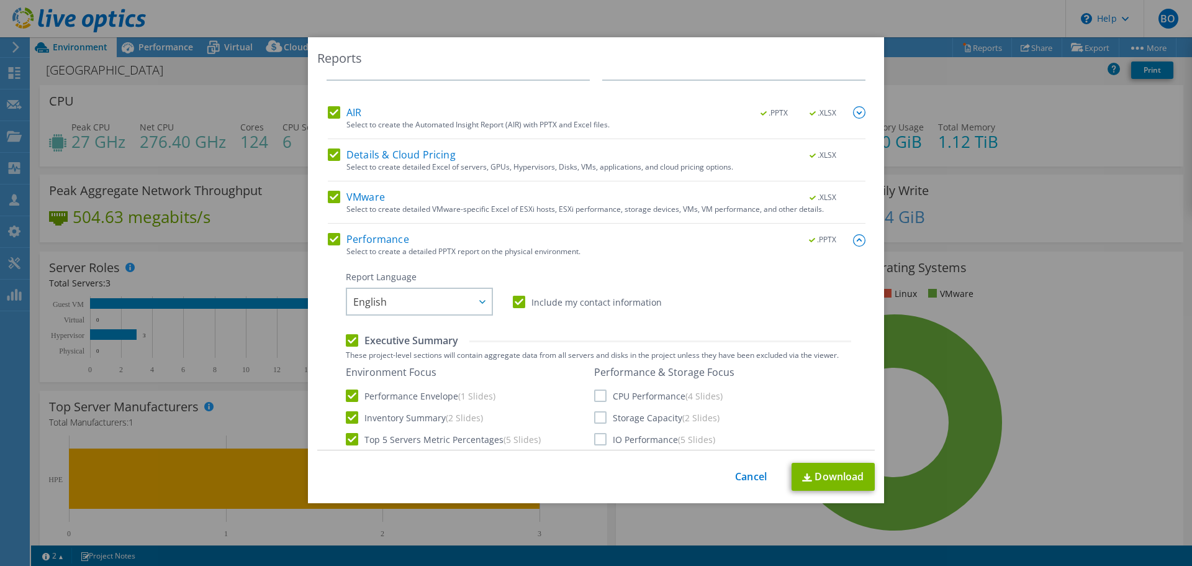
scroll to position [124, 0]
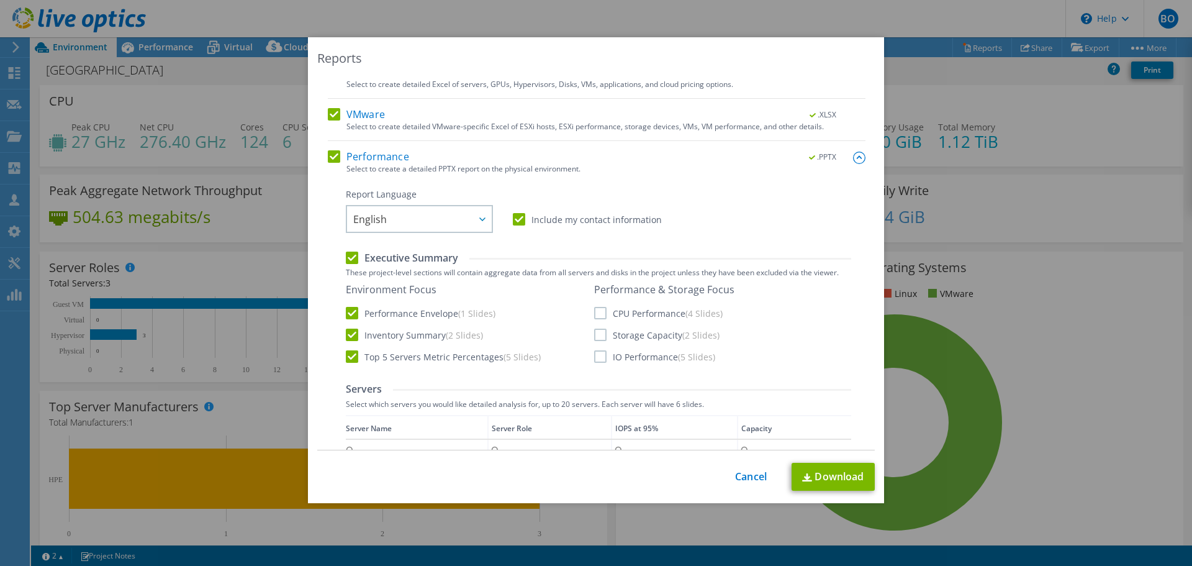
click at [594, 315] on label "CPU Performance (4 Slides)" at bounding box center [658, 313] width 129 height 12
click at [0, 0] on input "CPU Performance (4 Slides)" at bounding box center [0, 0] width 0 height 0
click at [594, 339] on label "Storage Capacity (2 Slides)" at bounding box center [656, 335] width 125 height 12
click at [0, 0] on input "Storage Capacity (2 Slides)" at bounding box center [0, 0] width 0 height 0
click at [597, 360] on label "IO Performance (5 Slides)" at bounding box center [654, 356] width 121 height 12
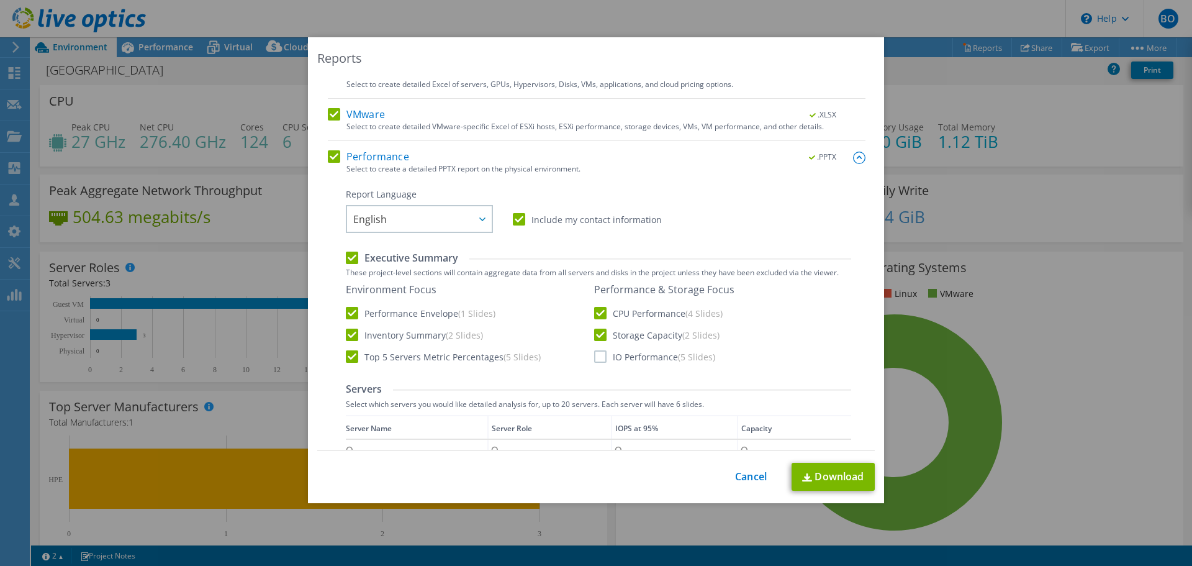
click at [0, 0] on input "IO Performance (5 Slides)" at bounding box center [0, 0] width 0 height 0
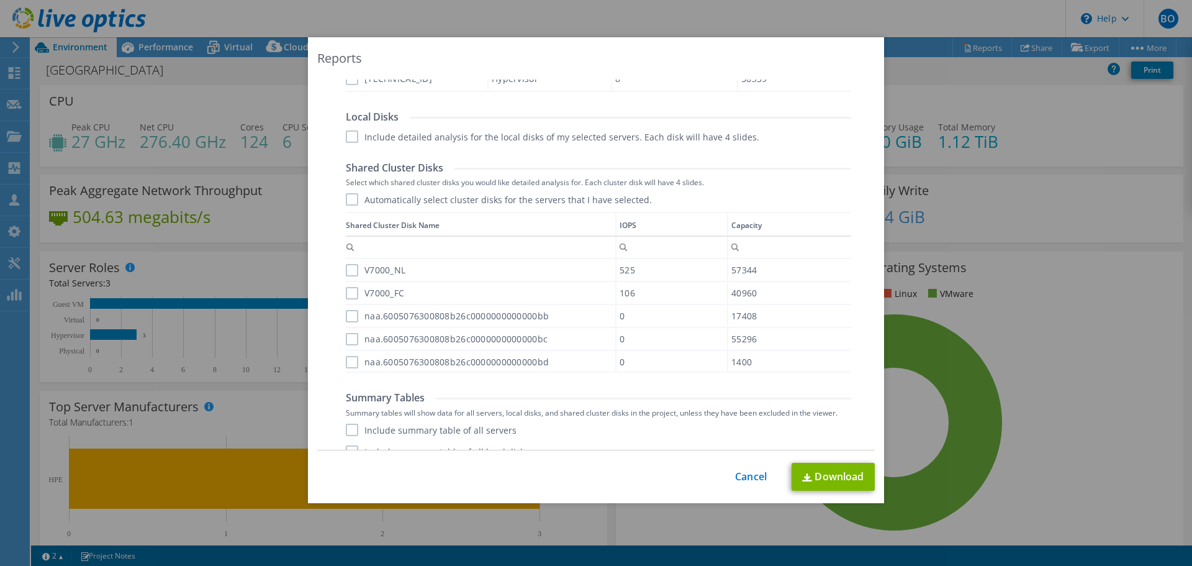
scroll to position [542, 0]
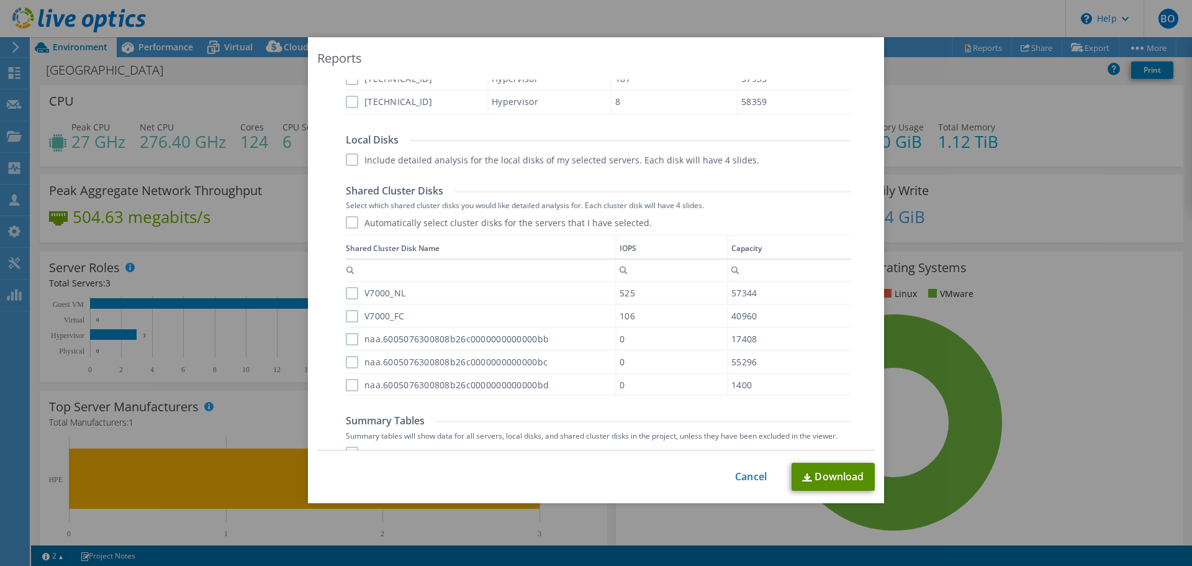
click at [843, 481] on link "Download" at bounding box center [833, 477] width 83 height 28
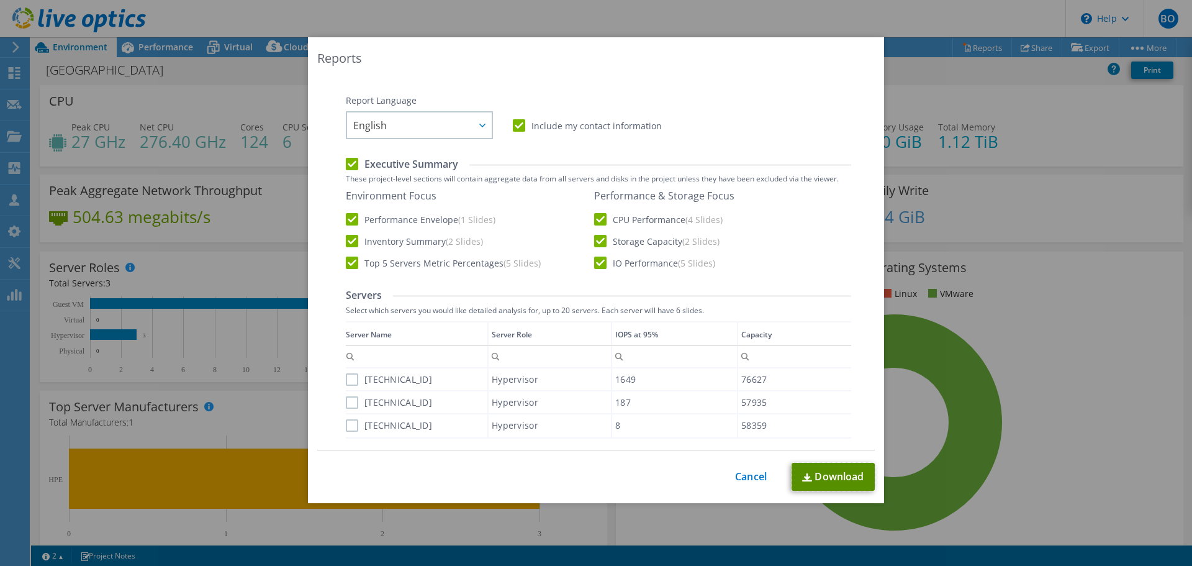
scroll to position [0, 0]
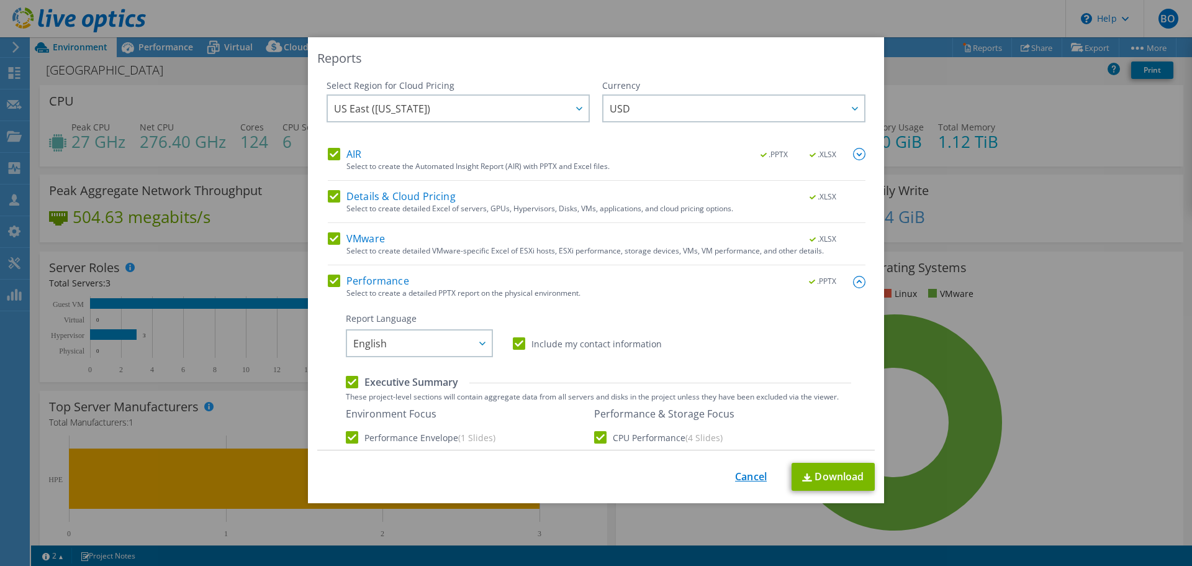
click at [746, 478] on link "Cancel" at bounding box center [751, 477] width 32 height 12
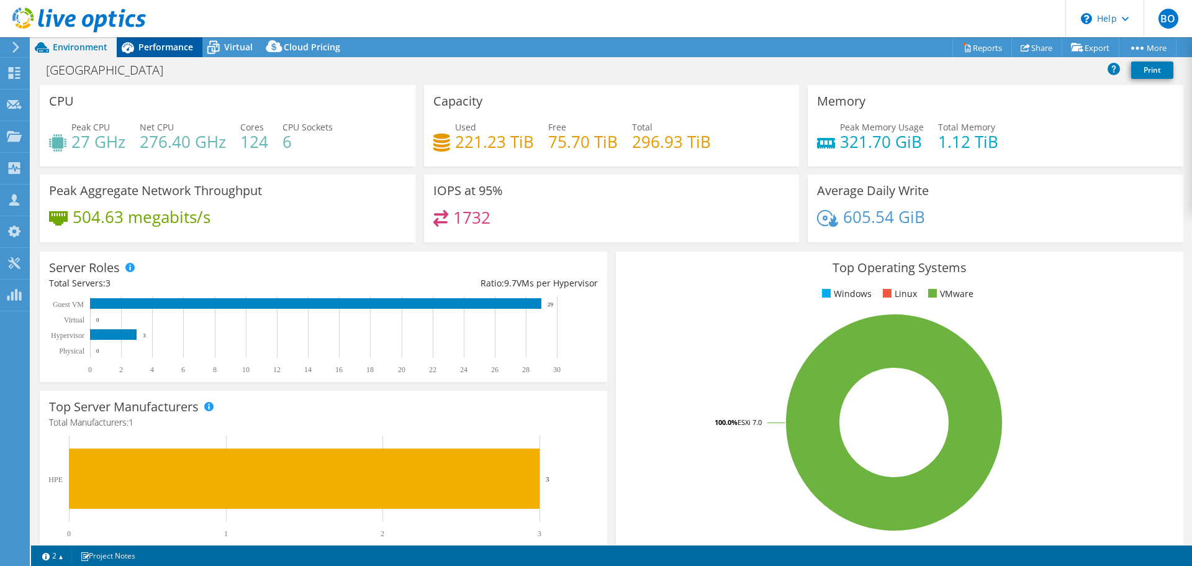
click at [158, 53] on div "Performance" at bounding box center [160, 47] width 86 height 20
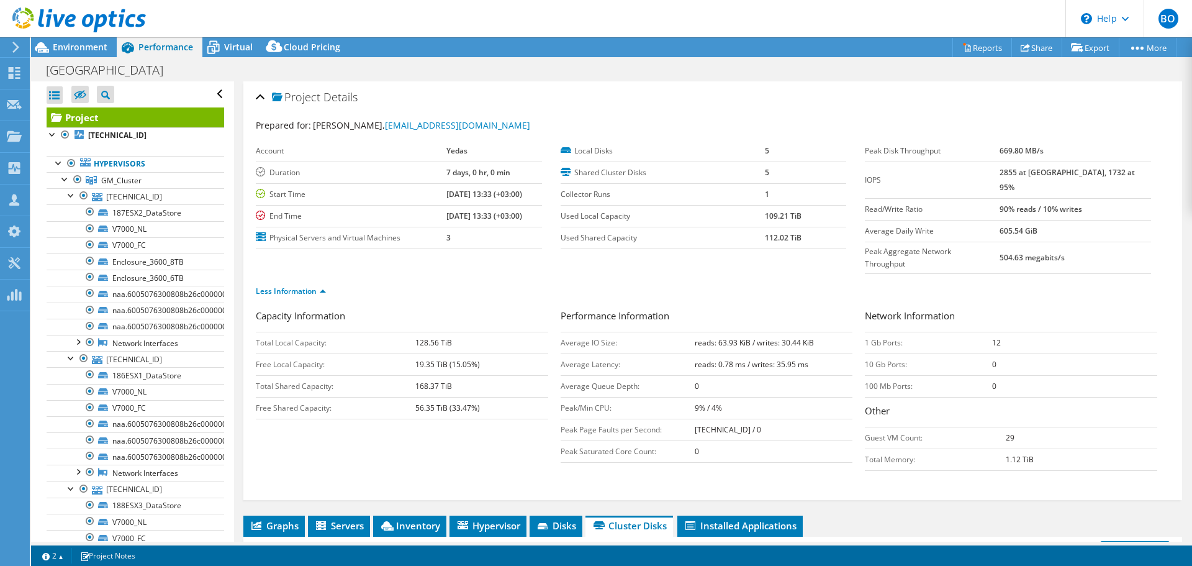
click at [266, 99] on h2 "Project Details" at bounding box center [307, 96] width 102 height 25
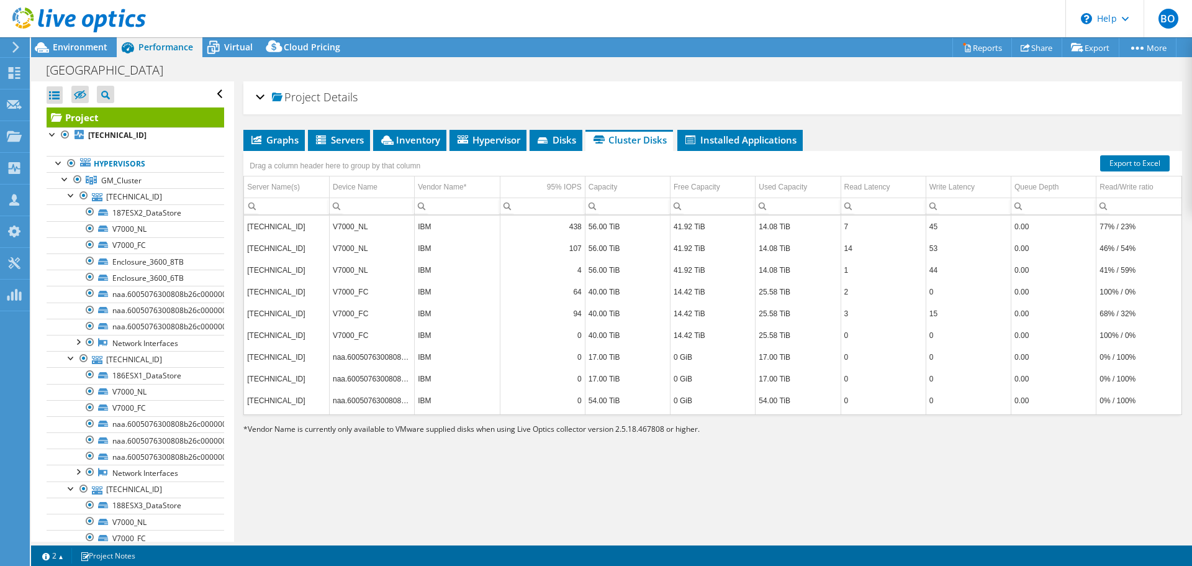
click at [266, 99] on h2 "Project Details" at bounding box center [307, 96] width 102 height 25
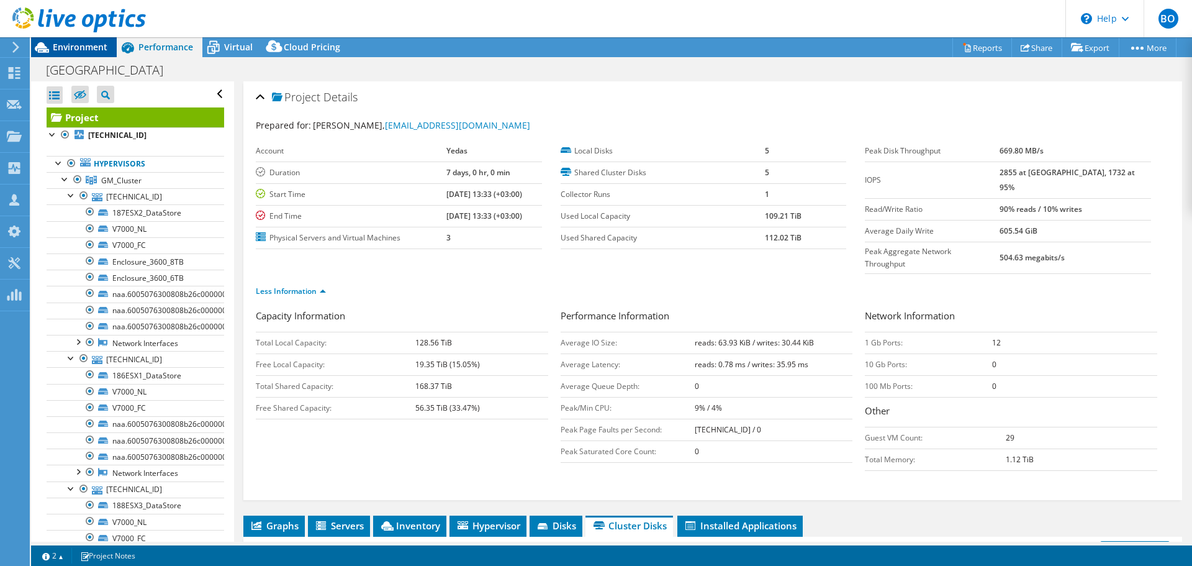
click at [76, 48] on span "Environment" at bounding box center [80, 47] width 55 height 12
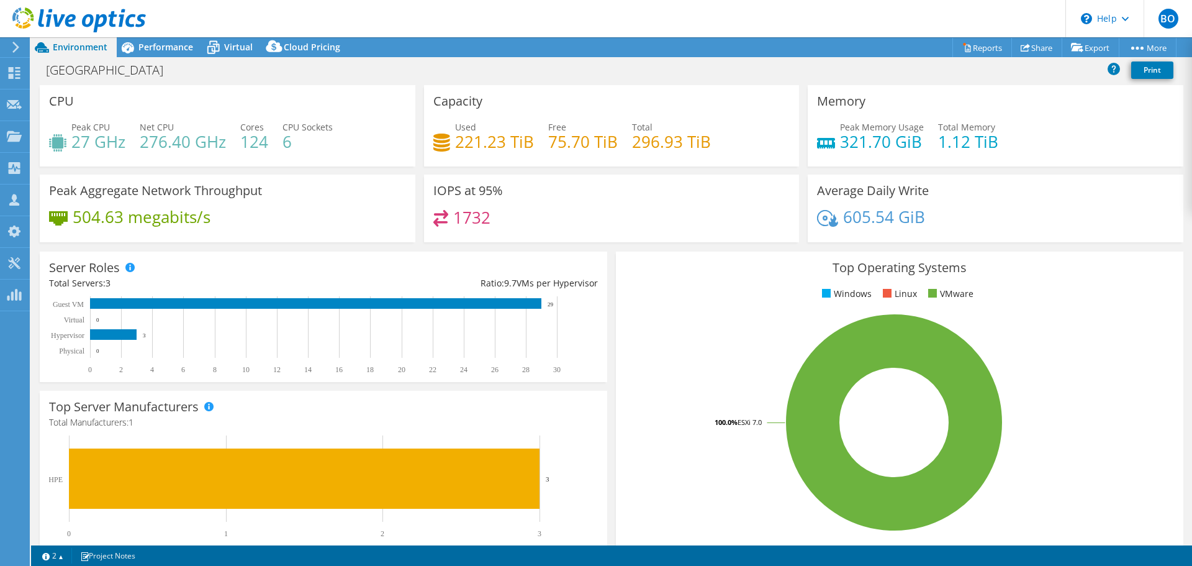
click at [183, 57] on div "SAMSUN Print" at bounding box center [611, 71] width 1161 height 28
click at [184, 39] on div "Performance" at bounding box center [160, 47] width 86 height 20
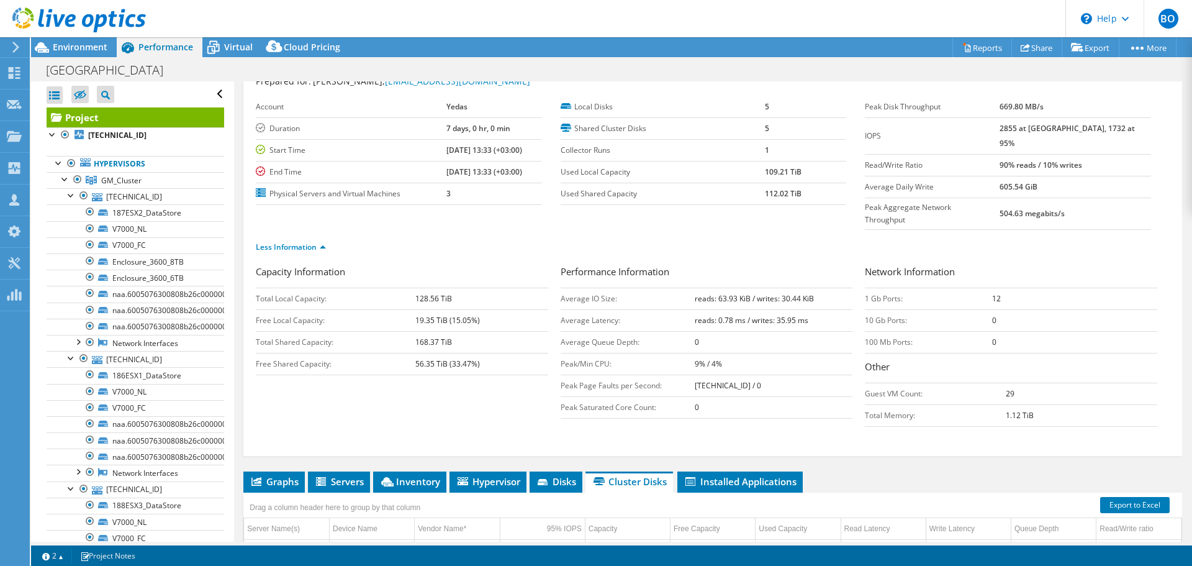
scroll to position [124, 0]
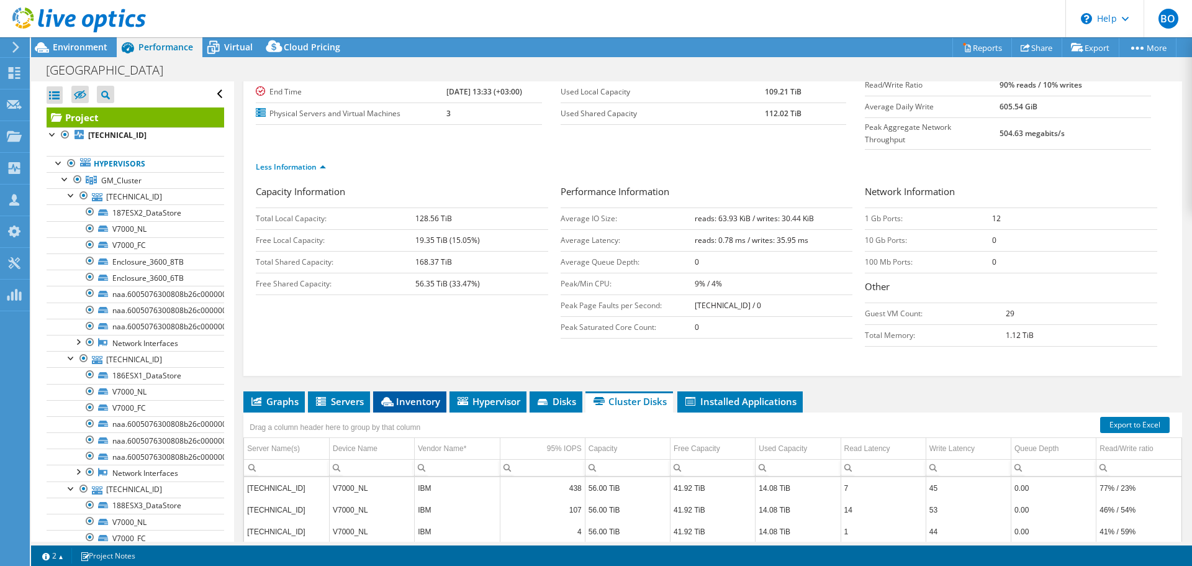
click at [419, 395] on span "Inventory" at bounding box center [409, 401] width 61 height 12
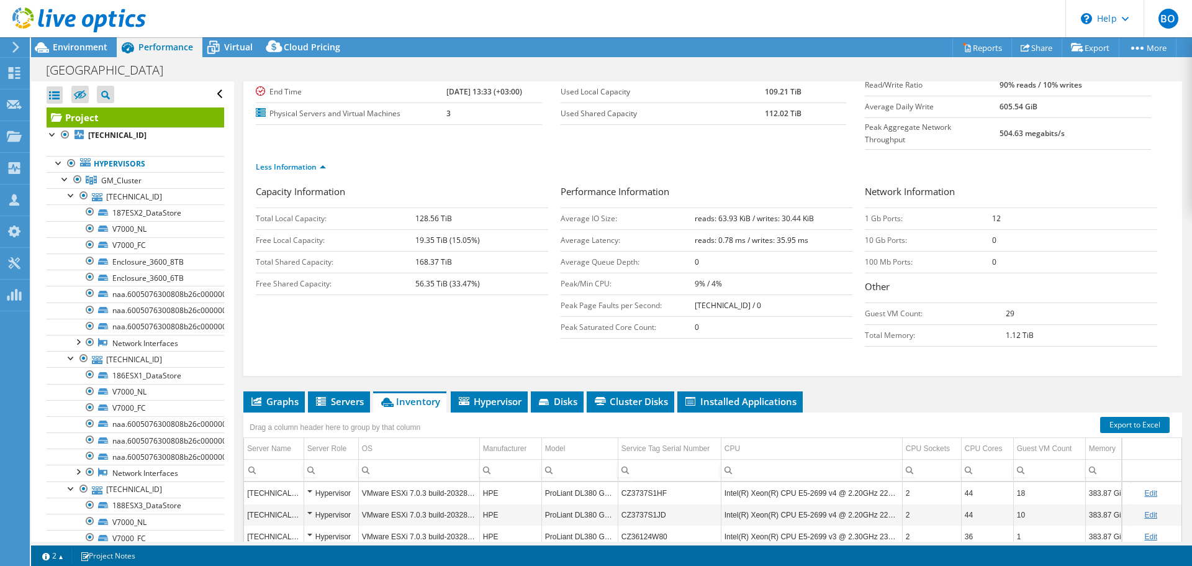
scroll to position [186, 0]
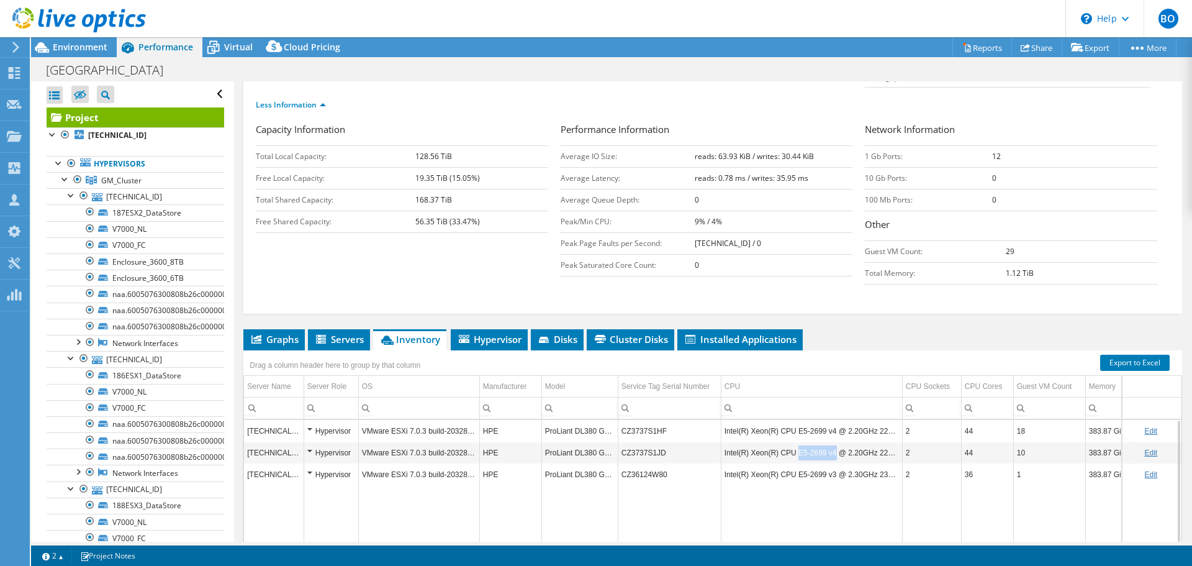
drag, startPoint x: 830, startPoint y: 429, endPoint x: 794, endPoint y: 427, distance: 36.1
click at [794, 442] on td "Intel(R) Xeon(R) CPU E5-2699 v4 @ 2.20GHz 220 GHz" at bounding box center [811, 453] width 181 height 22
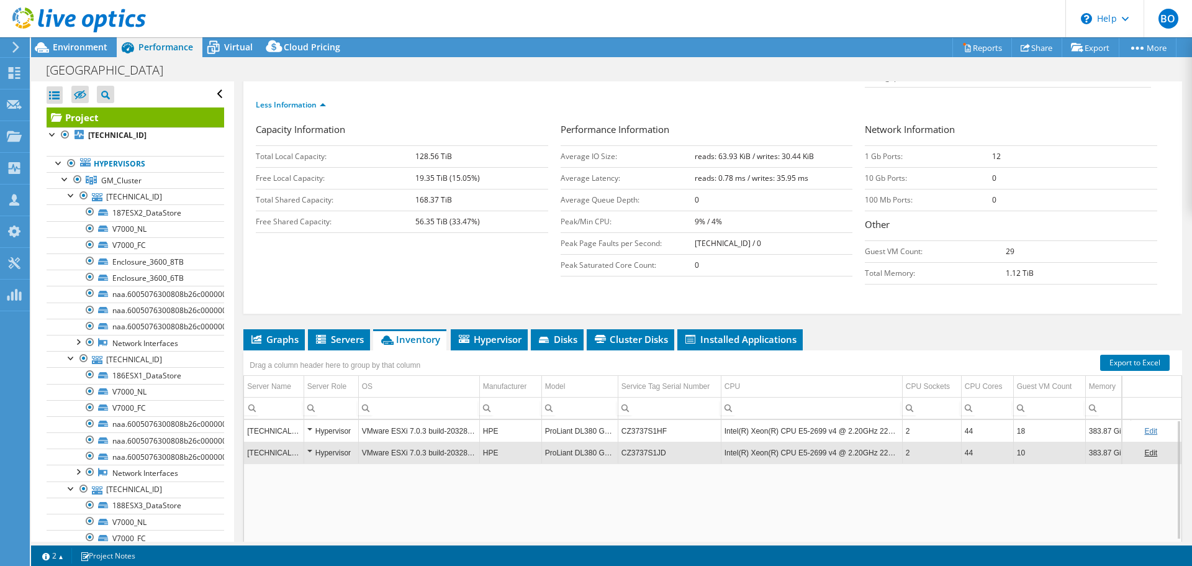
copy td "E5-2699 v4"
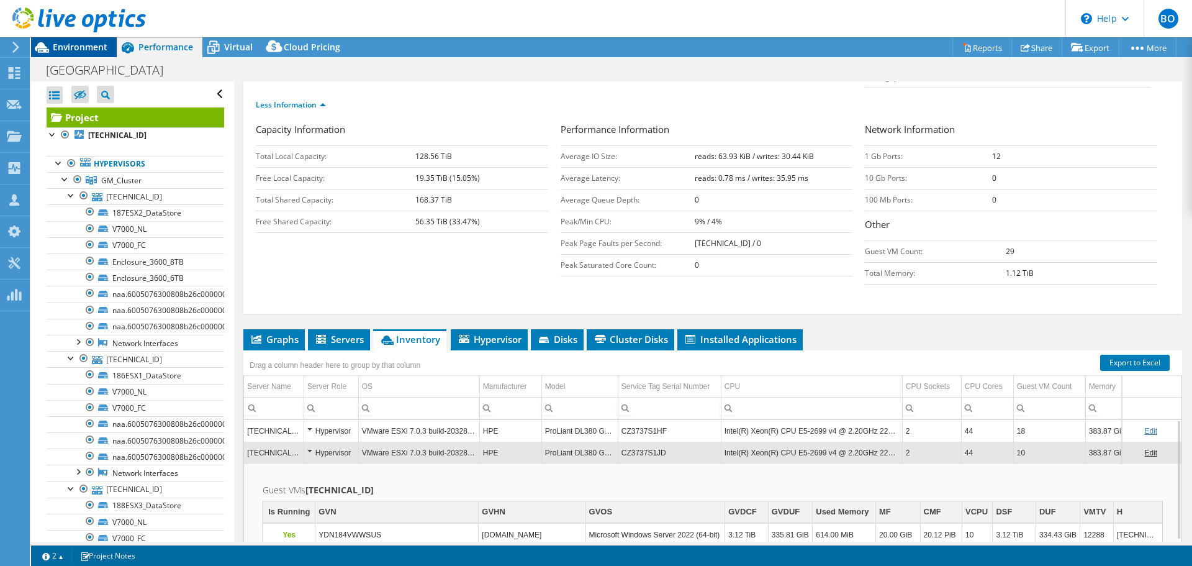
click at [45, 48] on icon at bounding box center [42, 48] width 22 height 22
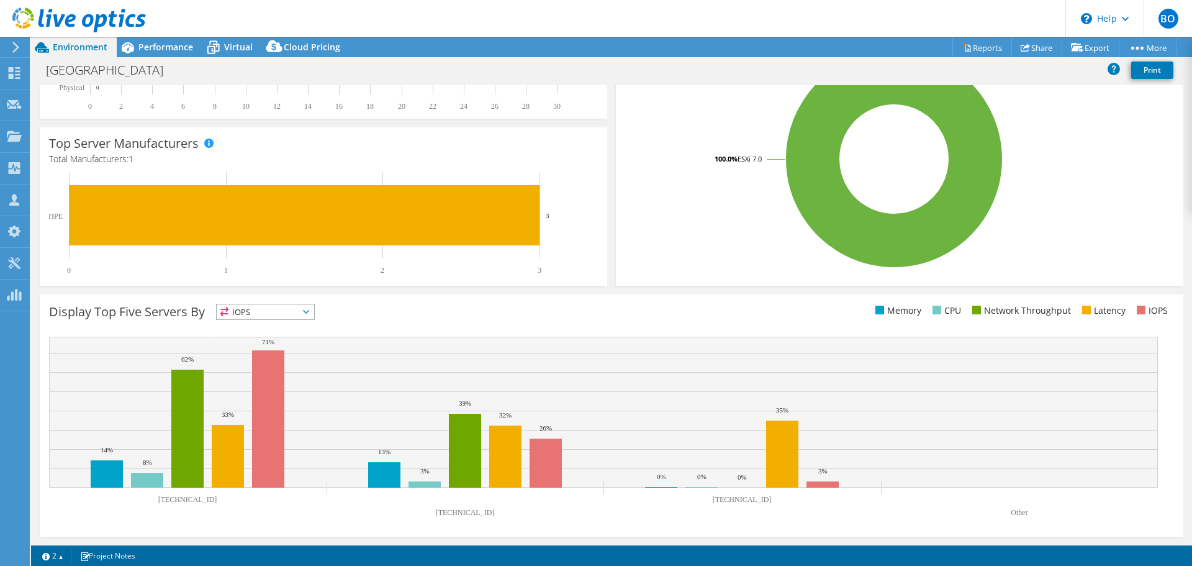
scroll to position [0, 0]
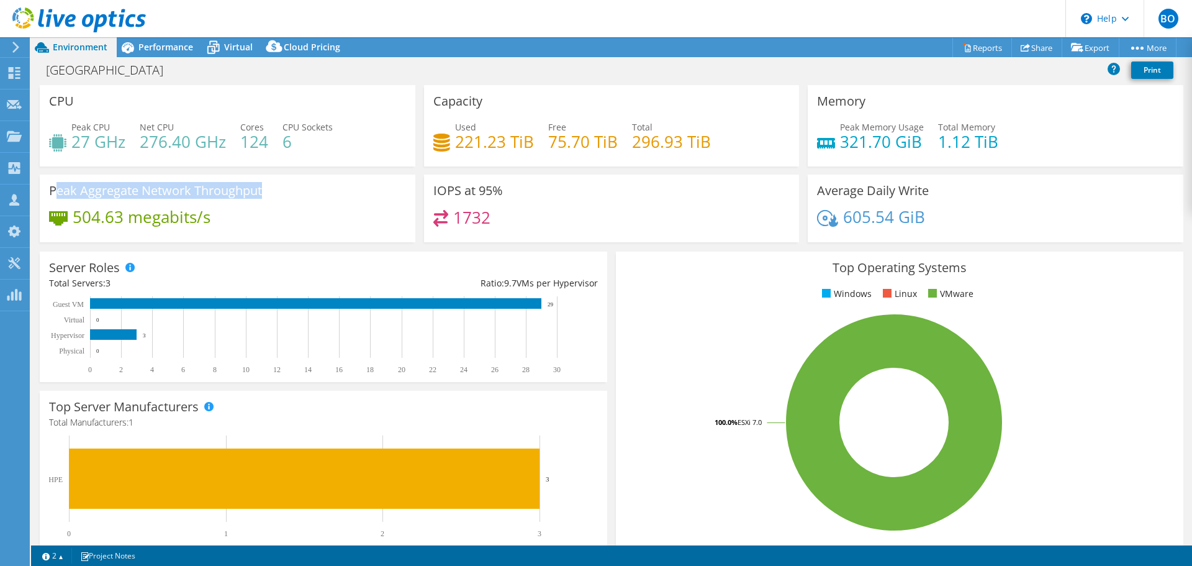
drag, startPoint x: 53, startPoint y: 192, endPoint x: 262, endPoint y: 192, distance: 208.7
click at [262, 192] on h3 "Peak Aggregate Network Throughput" at bounding box center [155, 191] width 213 height 14
copy h3 "eak Aggregate Network Throughput"
click at [153, 48] on span "Performance" at bounding box center [165, 47] width 55 height 12
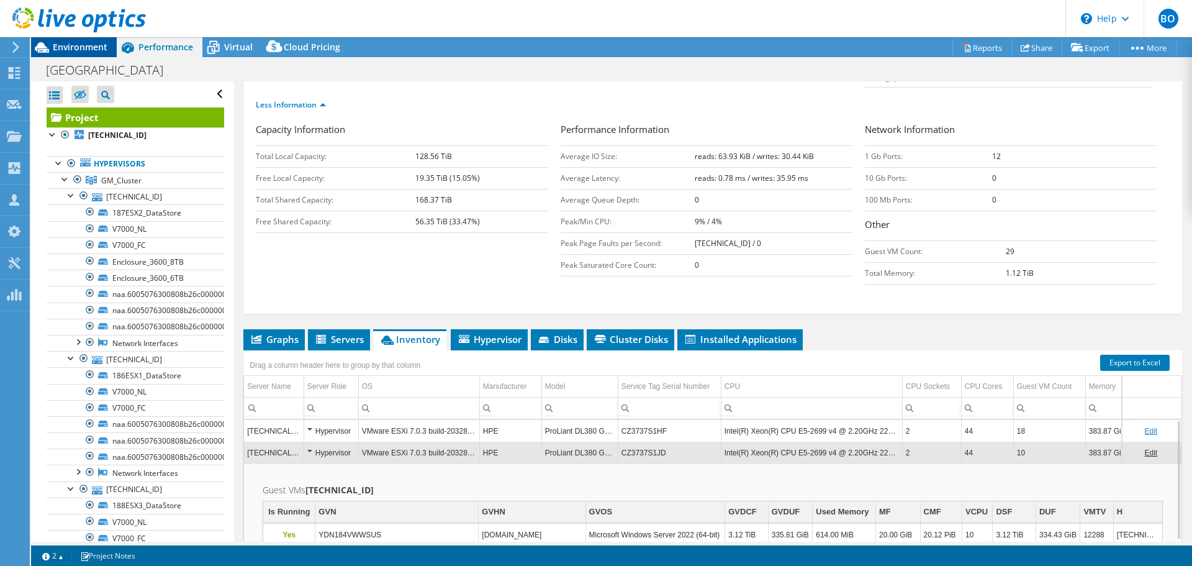
click at [81, 45] on span "Environment" at bounding box center [80, 47] width 55 height 12
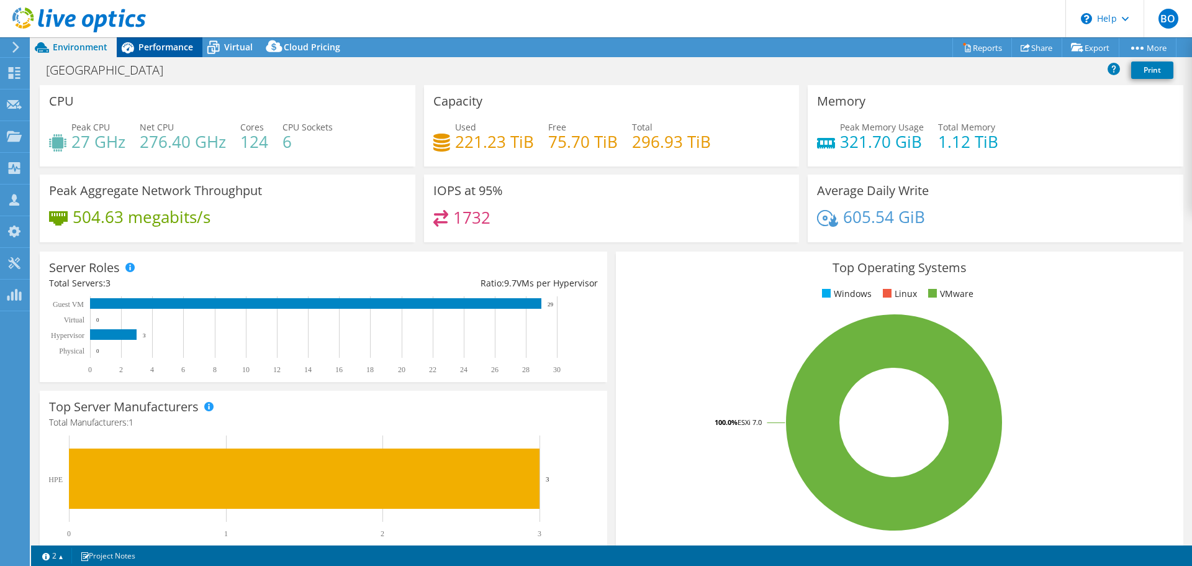
click at [167, 47] on span "Performance" at bounding box center [165, 47] width 55 height 12
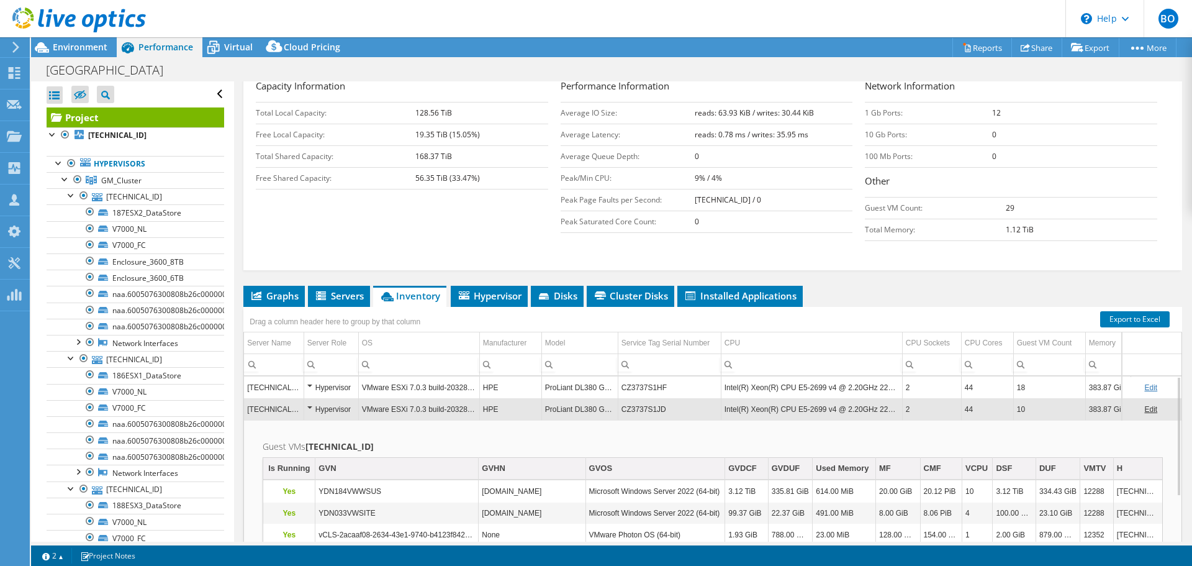
scroll to position [248, 0]
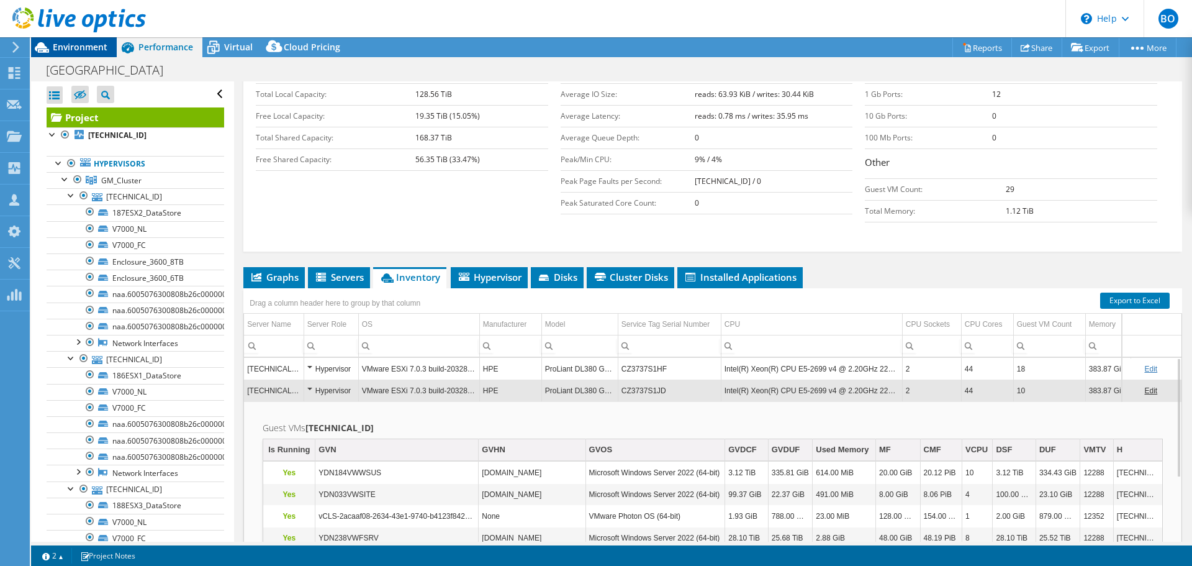
click at [97, 48] on span "Environment" at bounding box center [80, 47] width 55 height 12
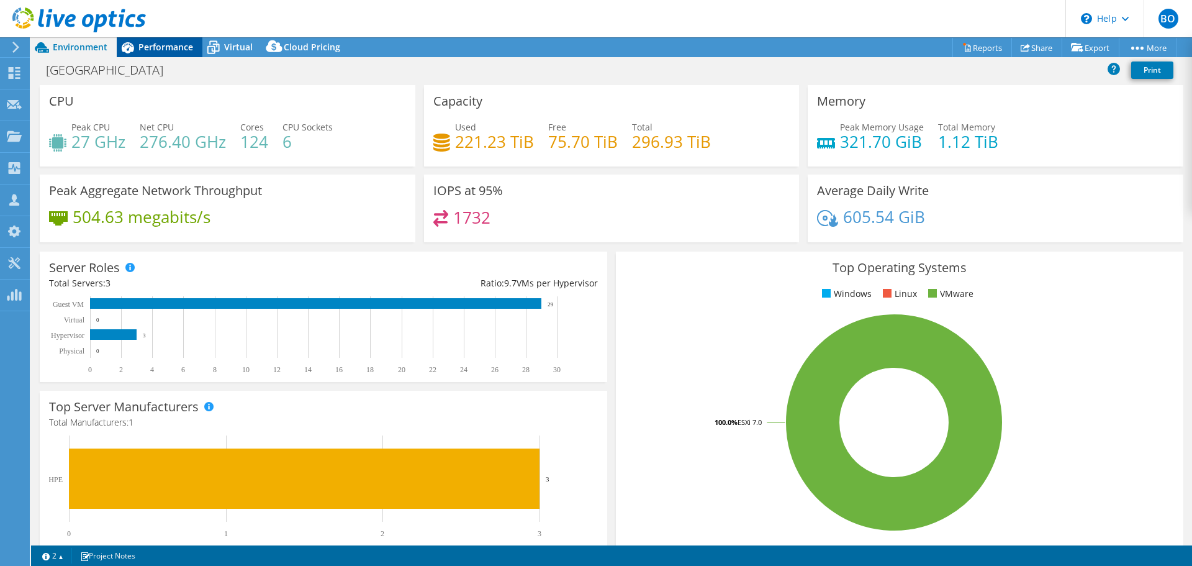
click at [166, 47] on span "Performance" at bounding box center [165, 47] width 55 height 12
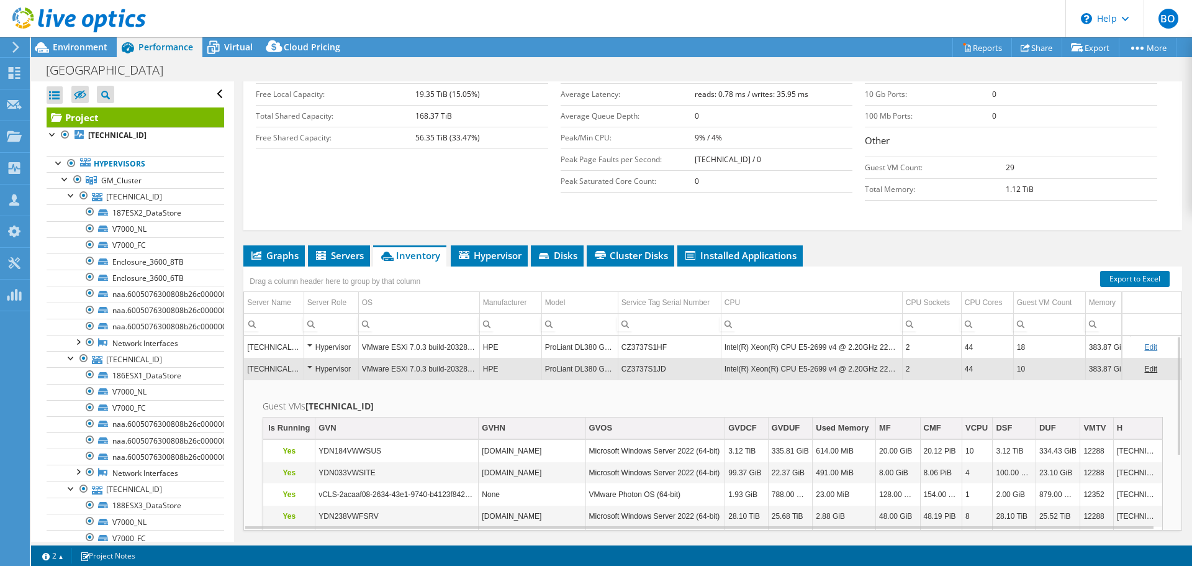
scroll to position [281, 0]
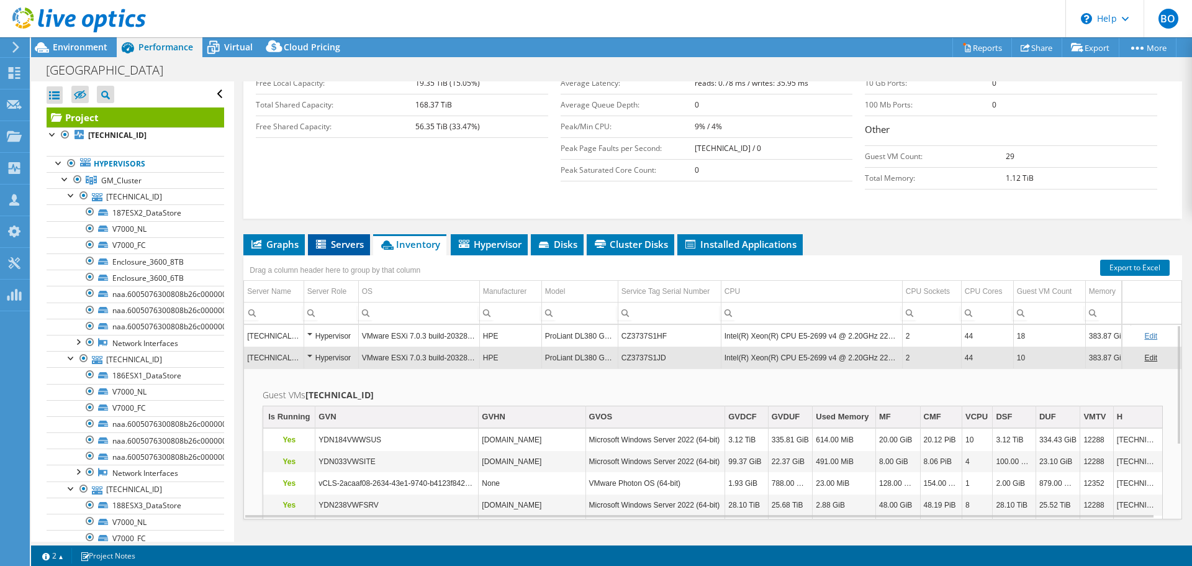
click at [345, 234] on li "Servers" at bounding box center [339, 244] width 62 height 21
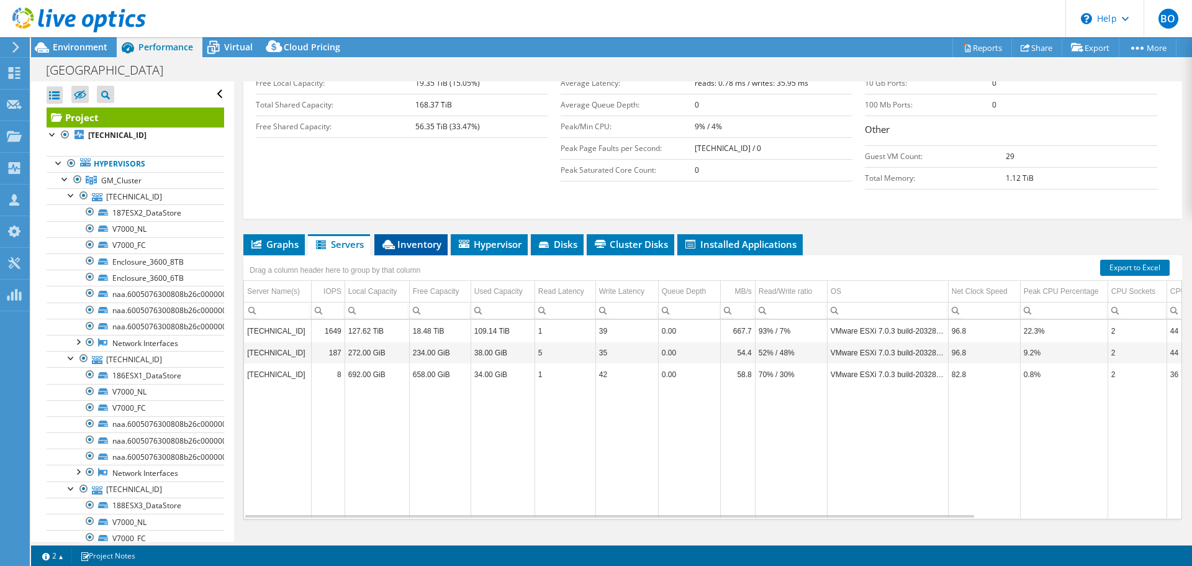
click at [407, 238] on span "Inventory" at bounding box center [411, 244] width 61 height 12
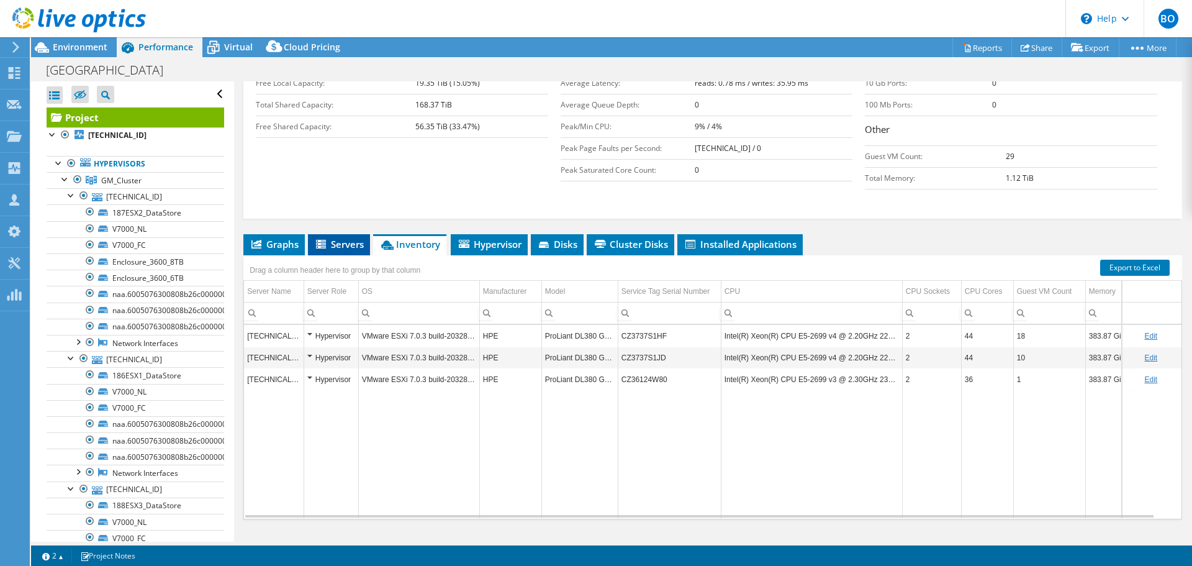
click at [340, 238] on span "Servers" at bounding box center [339, 244] width 50 height 12
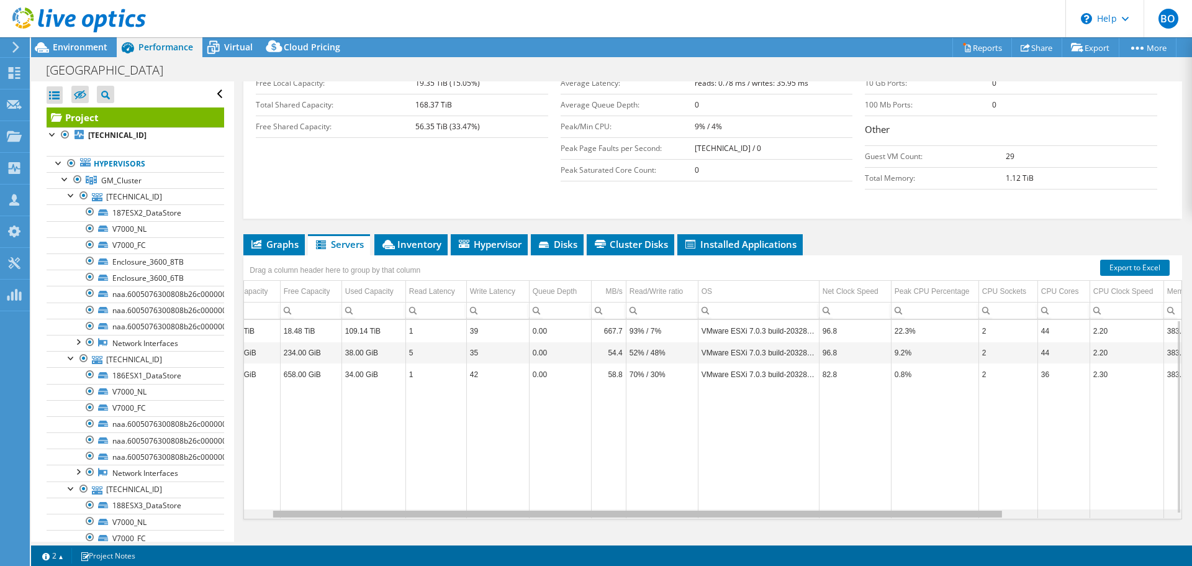
scroll to position [0, 0]
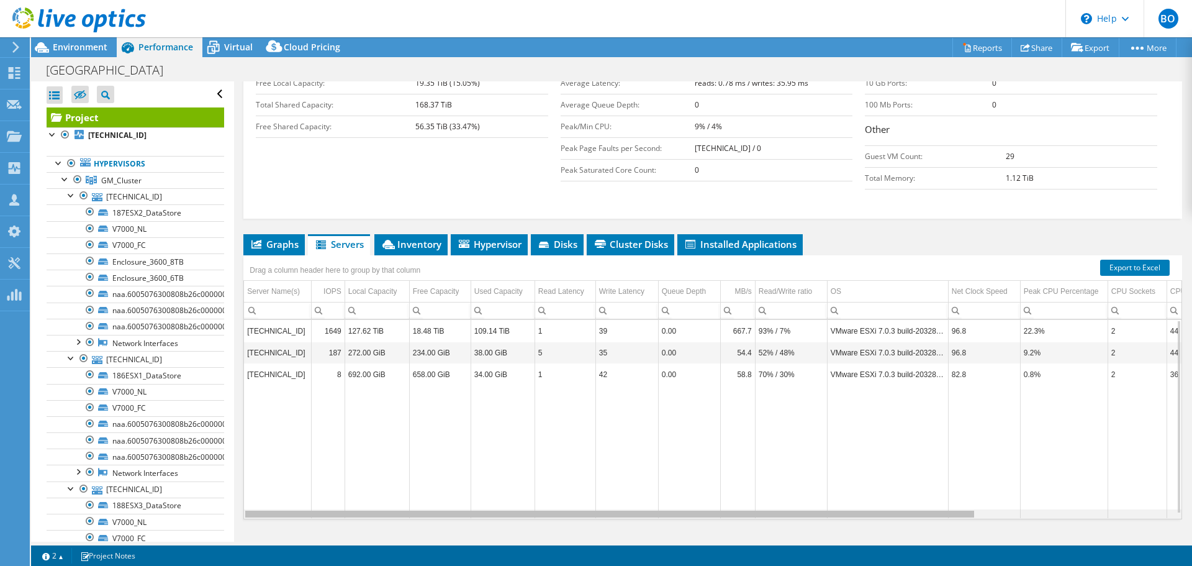
drag, startPoint x: 955, startPoint y: 491, endPoint x: 425, endPoint y: 412, distance: 536.1
click at [524, 438] on body "BO Channel Partner Bulent Odabas bodabas@matrisbilisim.com Matris Bilisim My Pr…" at bounding box center [596, 283] width 1192 height 566
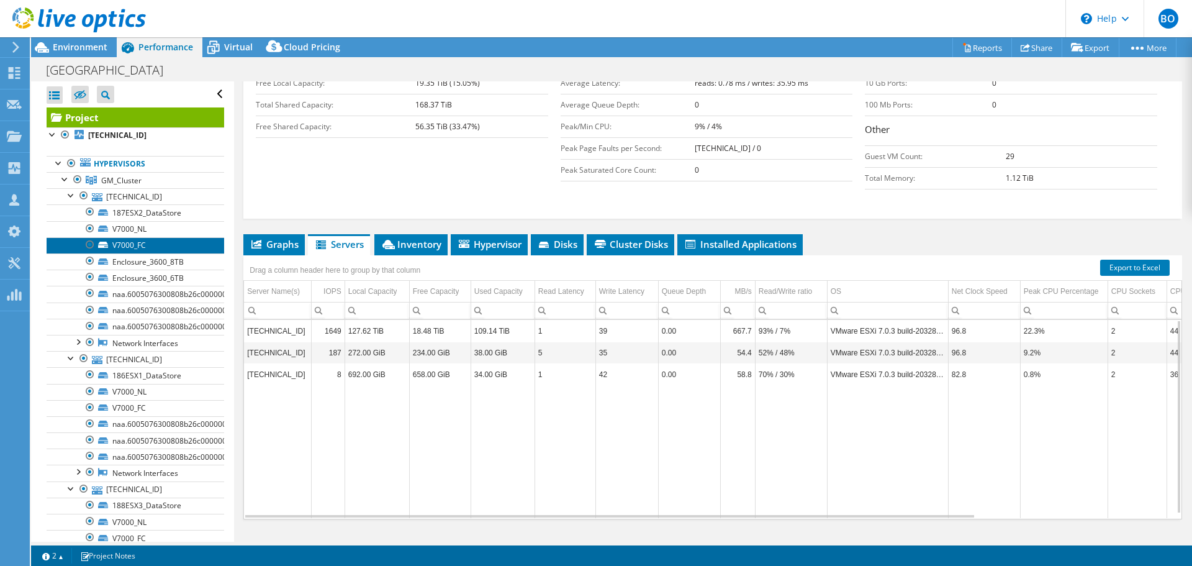
click at [168, 247] on link "V7000_FC" at bounding box center [136, 245] width 178 height 16
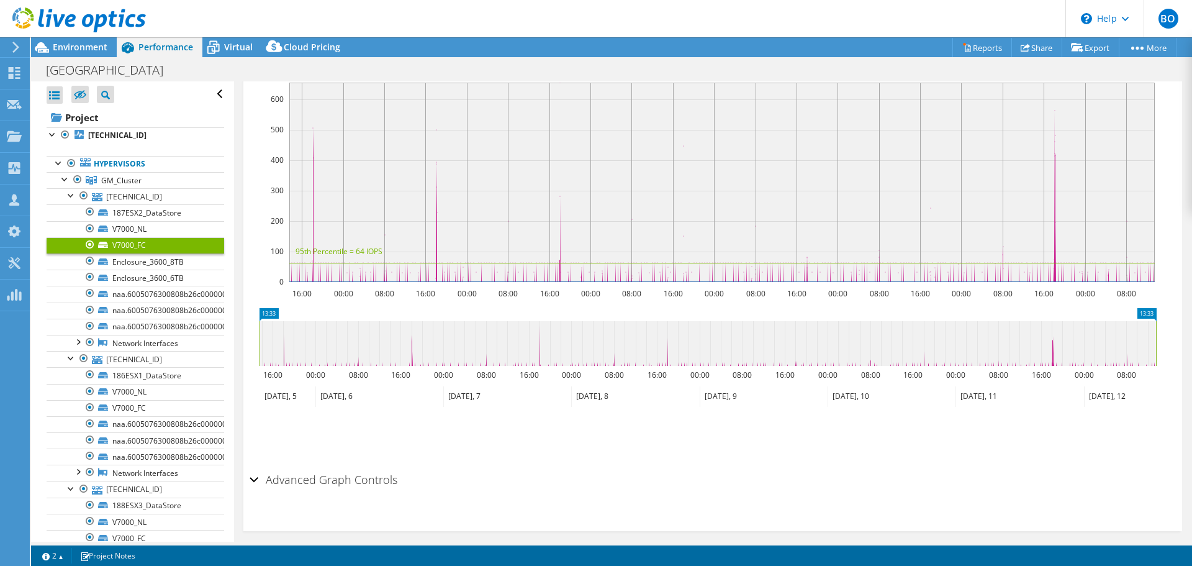
scroll to position [265, 0]
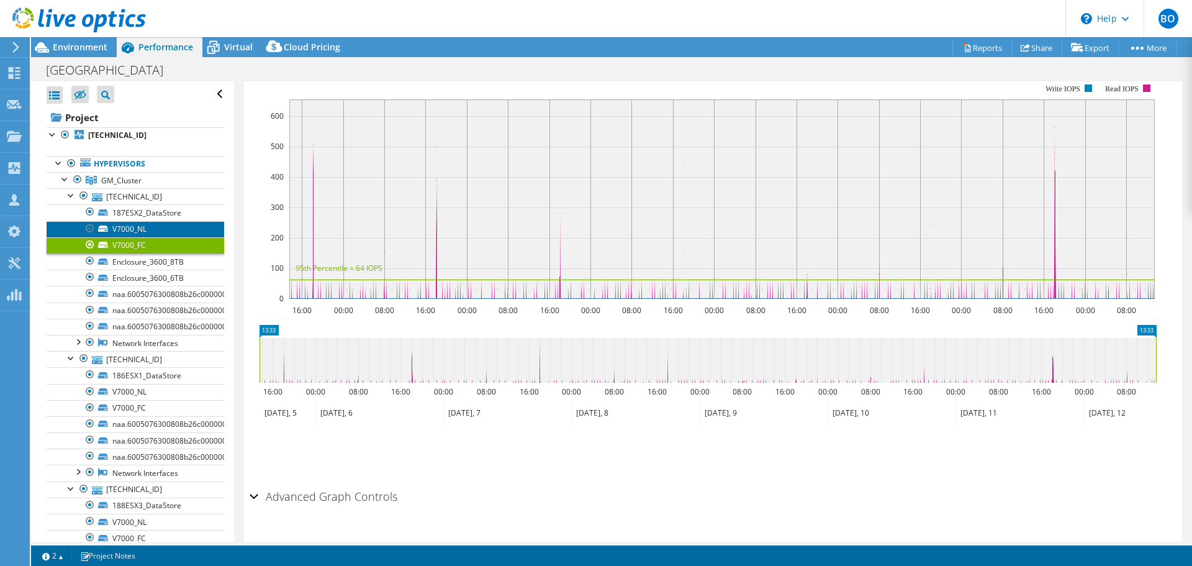
click at [178, 227] on link "V7000_NL" at bounding box center [136, 229] width 178 height 16
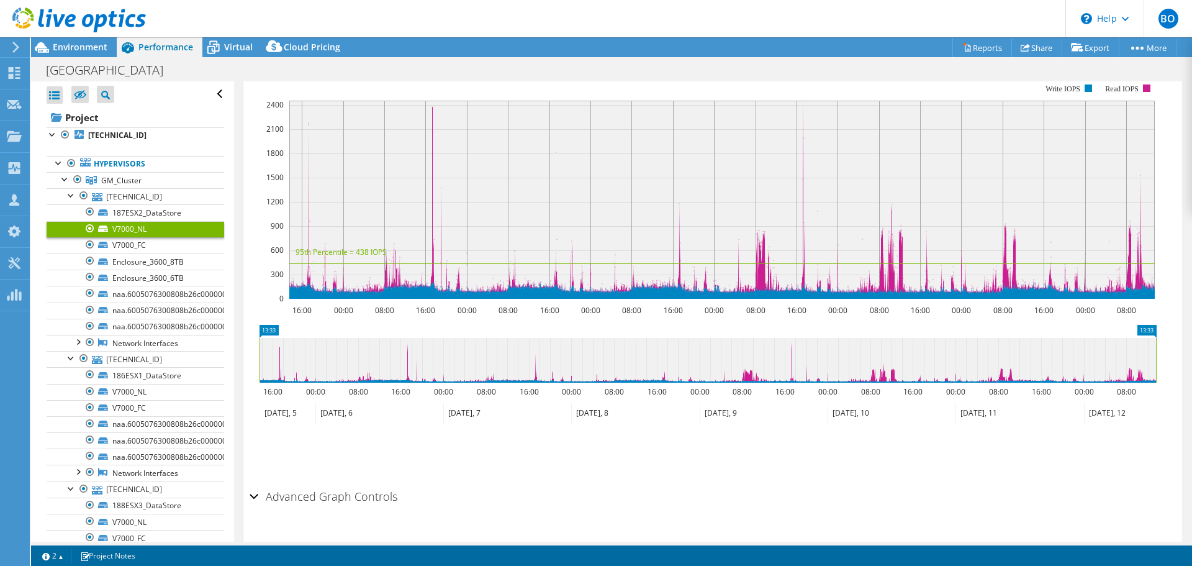
click at [258, 500] on div "Advanced Graph Controls" at bounding box center [713, 497] width 927 height 27
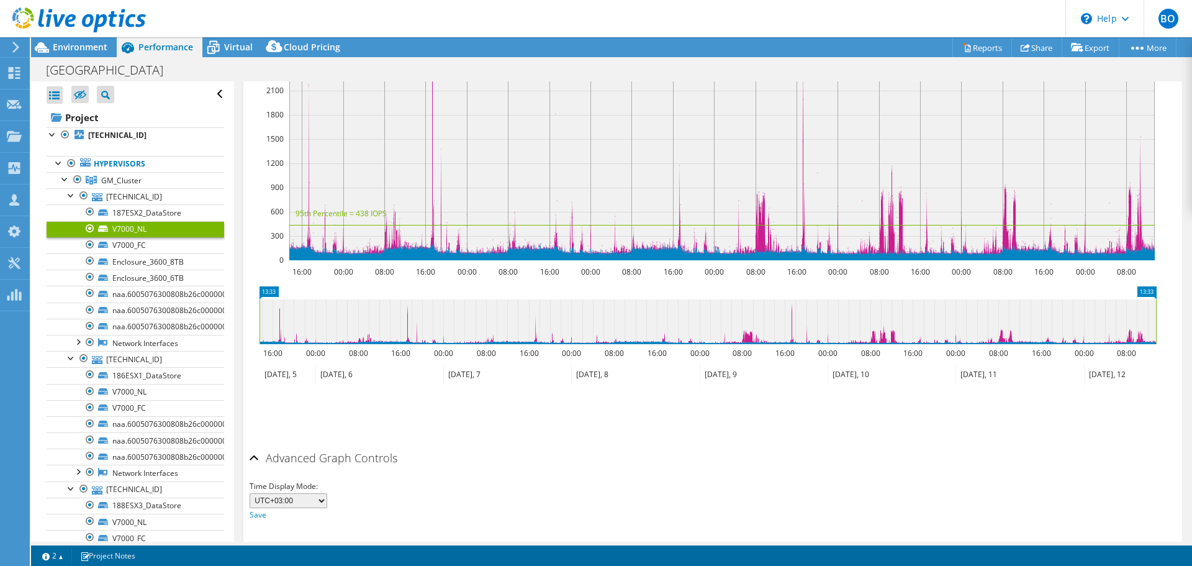
scroll to position [342, 0]
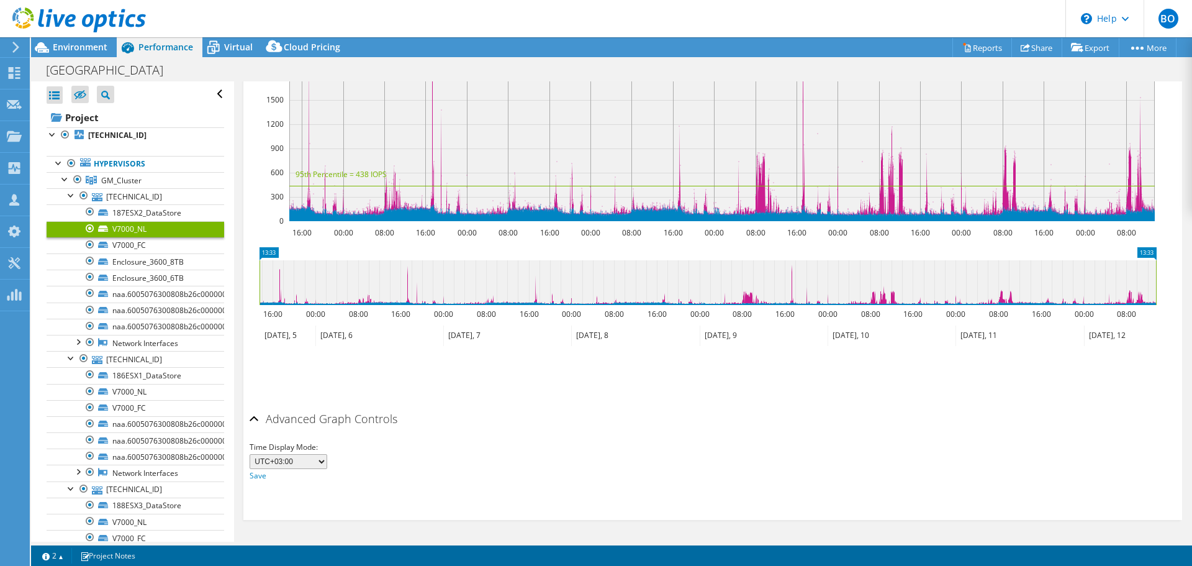
click at [257, 418] on div "Advanced Graph Controls" at bounding box center [713, 419] width 927 height 27
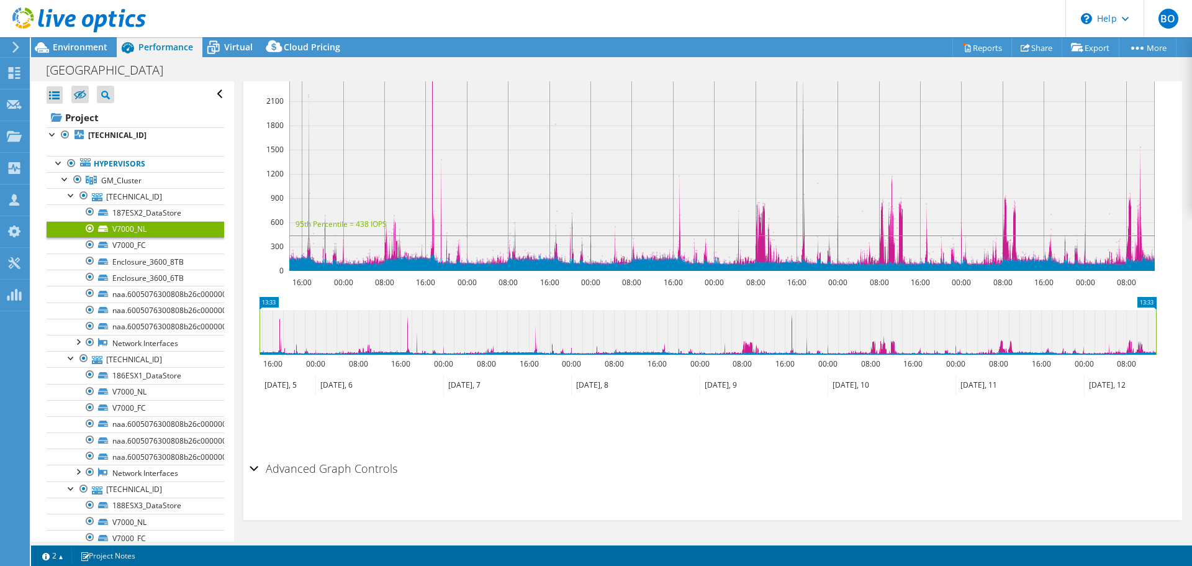
scroll to position [292, 0]
click at [158, 247] on link "V7000_FC" at bounding box center [136, 245] width 178 height 16
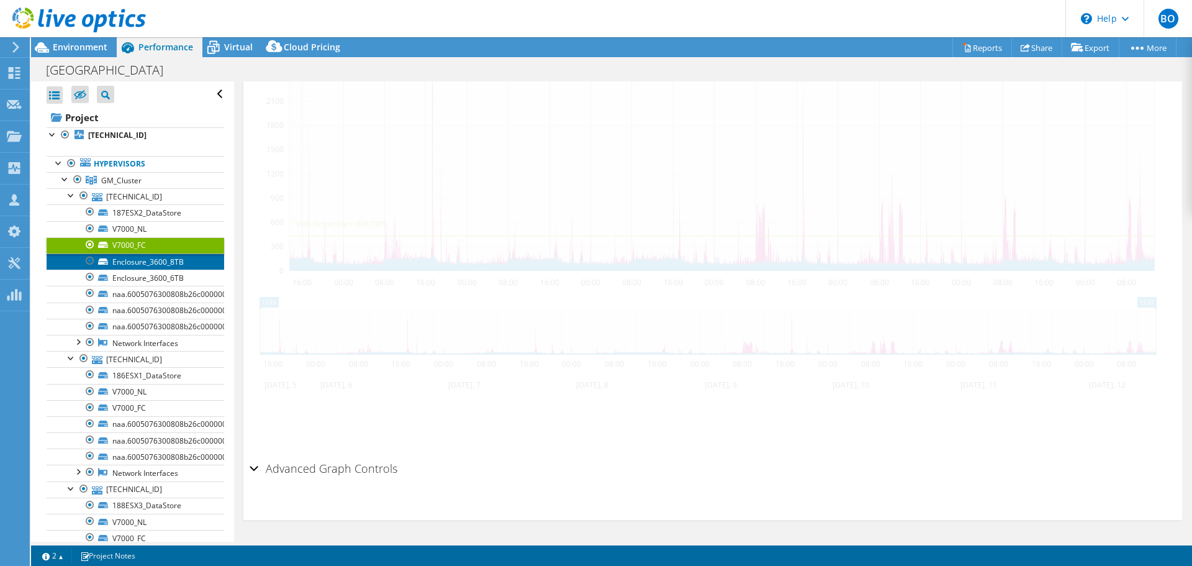
click at [169, 262] on link "Enclosure_3600_8TB" at bounding box center [136, 261] width 178 height 16
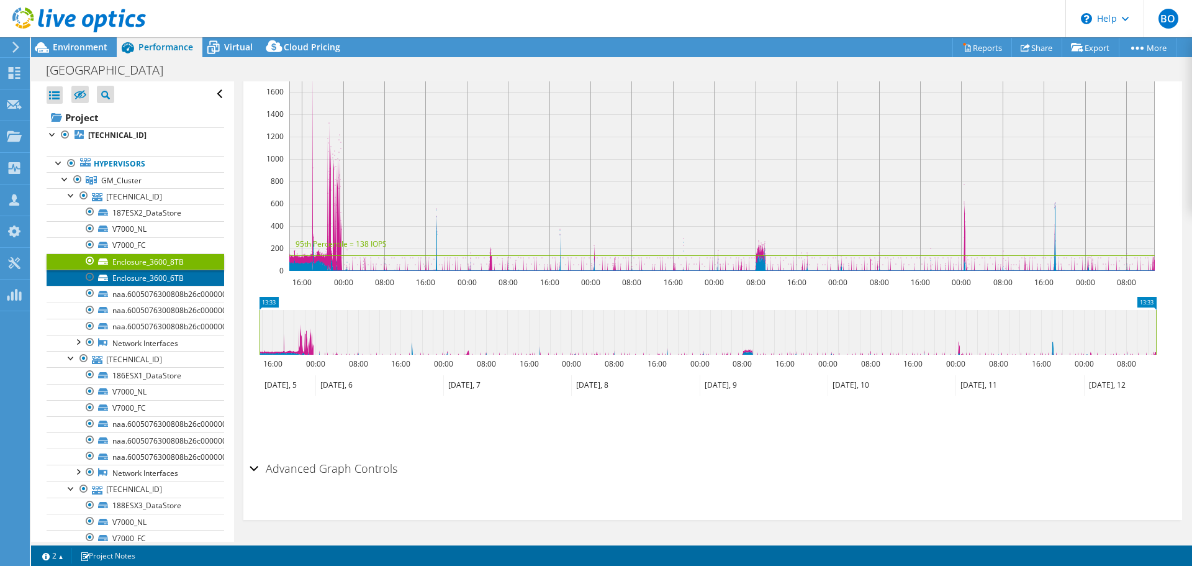
click at [176, 281] on link "Enclosure_3600_6TB" at bounding box center [136, 278] width 178 height 16
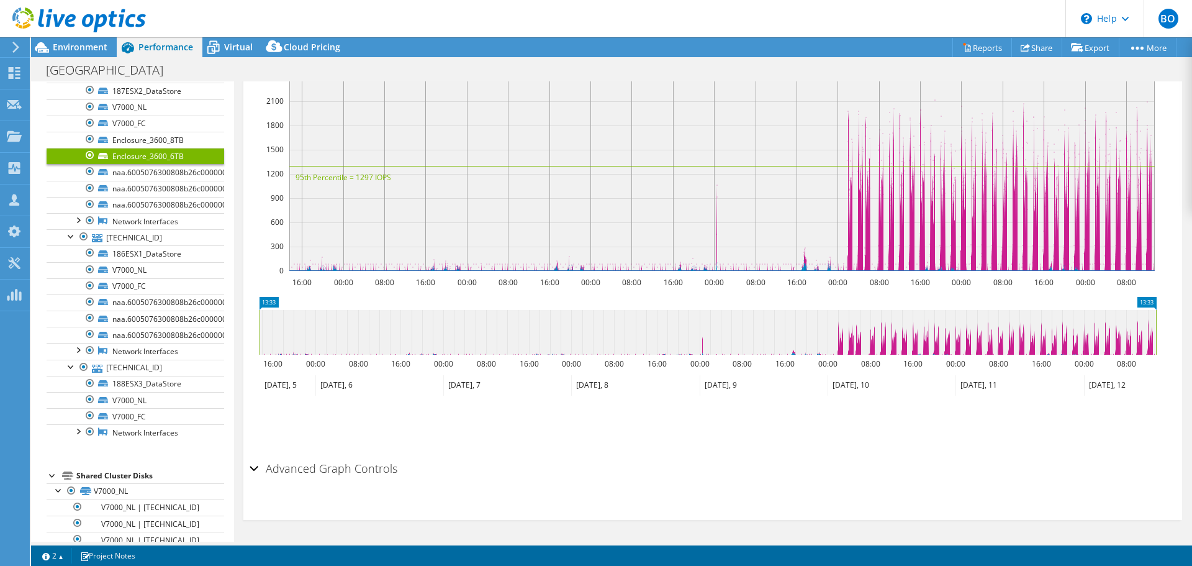
scroll to position [124, 0]
click at [148, 138] on link "Enclosure_3600_8TB" at bounding box center [136, 137] width 178 height 16
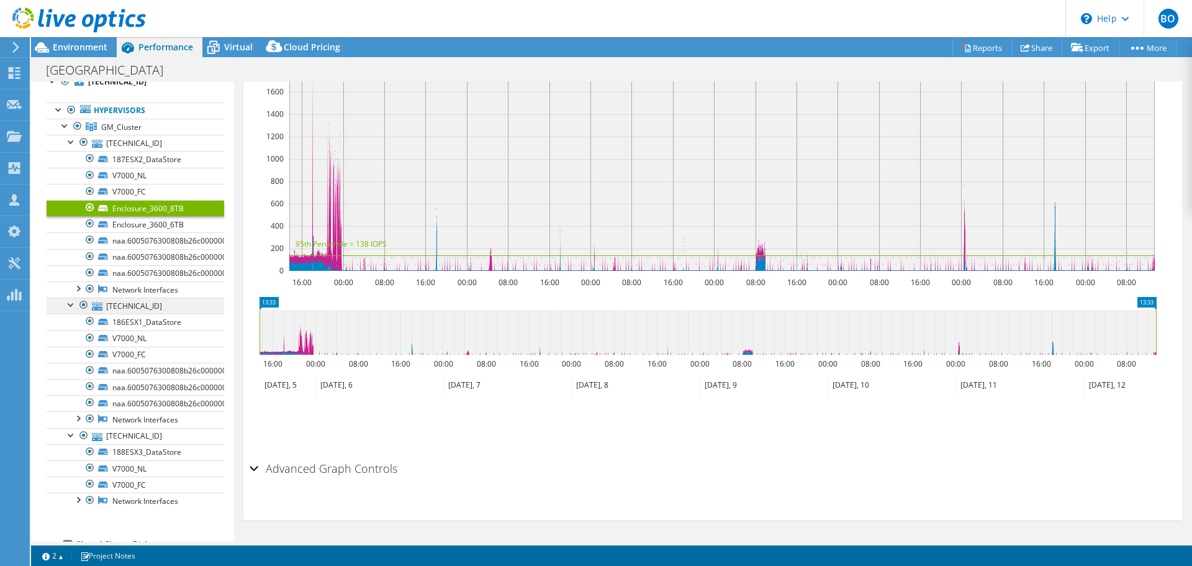
scroll to position [0, 0]
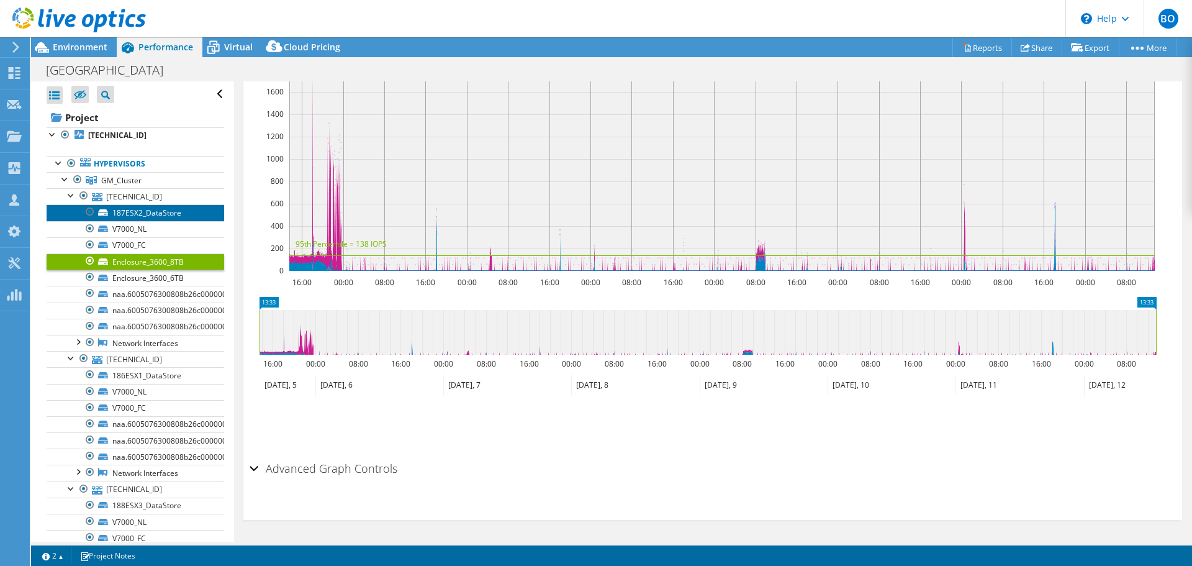
click at [166, 205] on link "187ESX2_DataStore" at bounding box center [136, 212] width 178 height 16
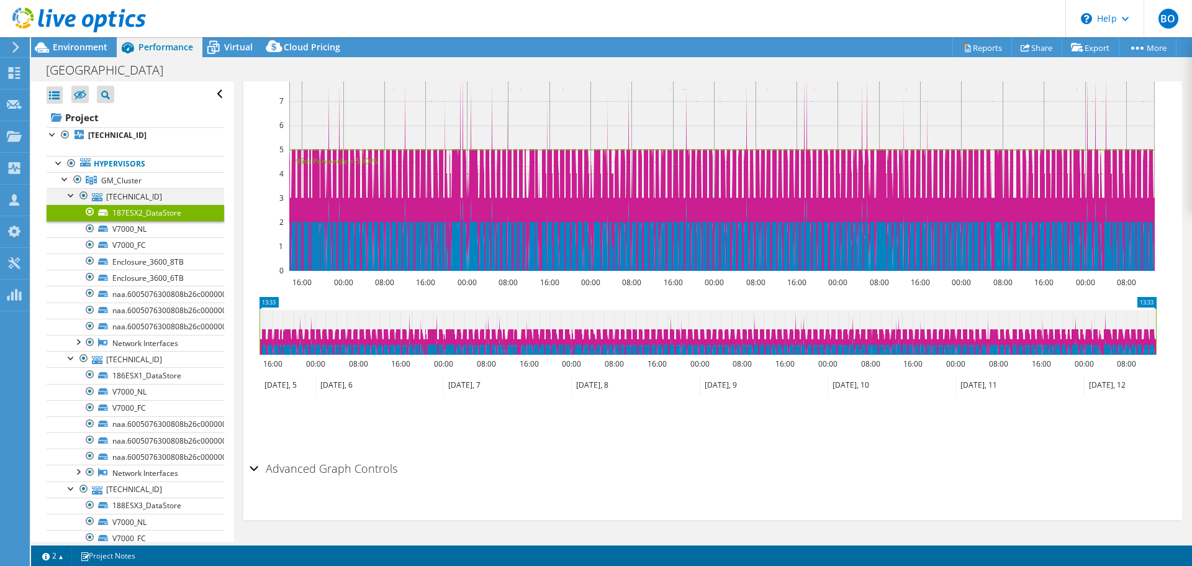
click at [66, 193] on div at bounding box center [71, 194] width 12 height 12
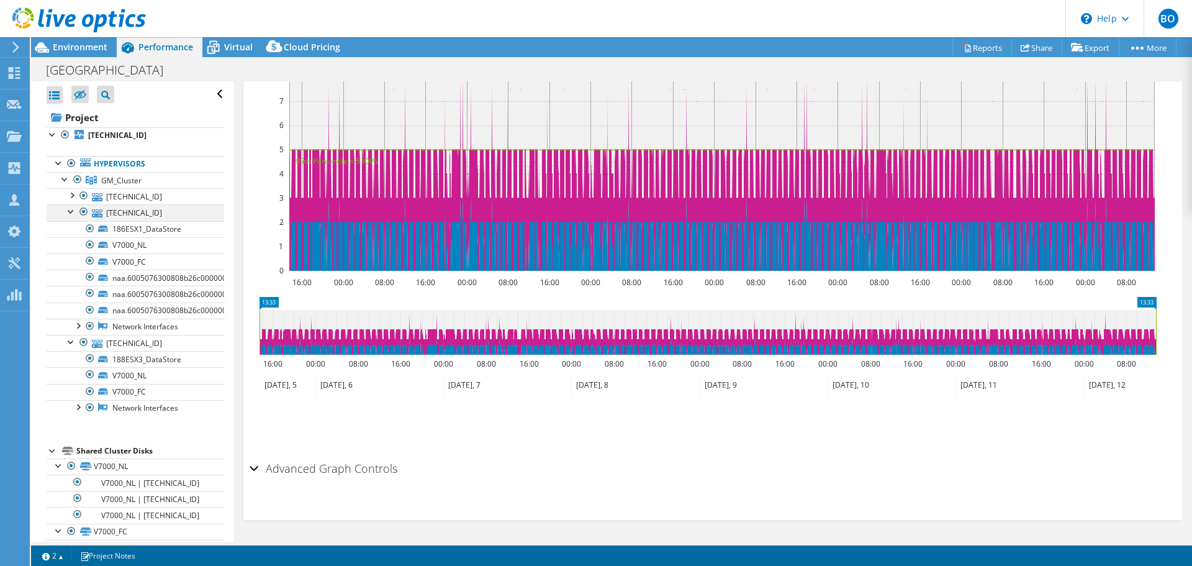
click at [68, 213] on div at bounding box center [71, 210] width 12 height 12
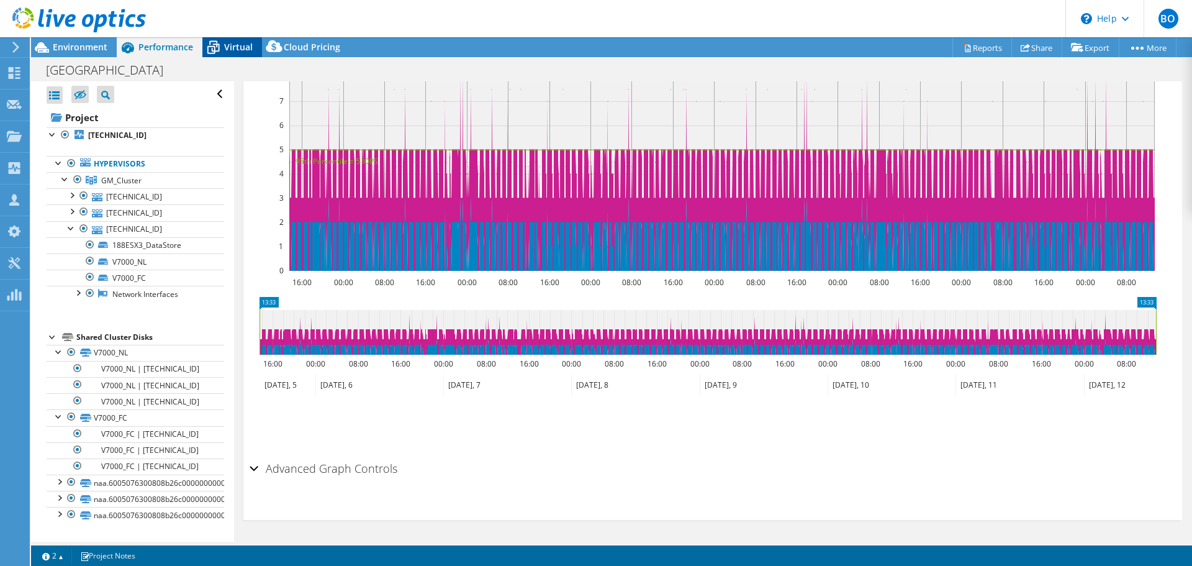
click at [238, 43] on span "Virtual" at bounding box center [238, 47] width 29 height 12
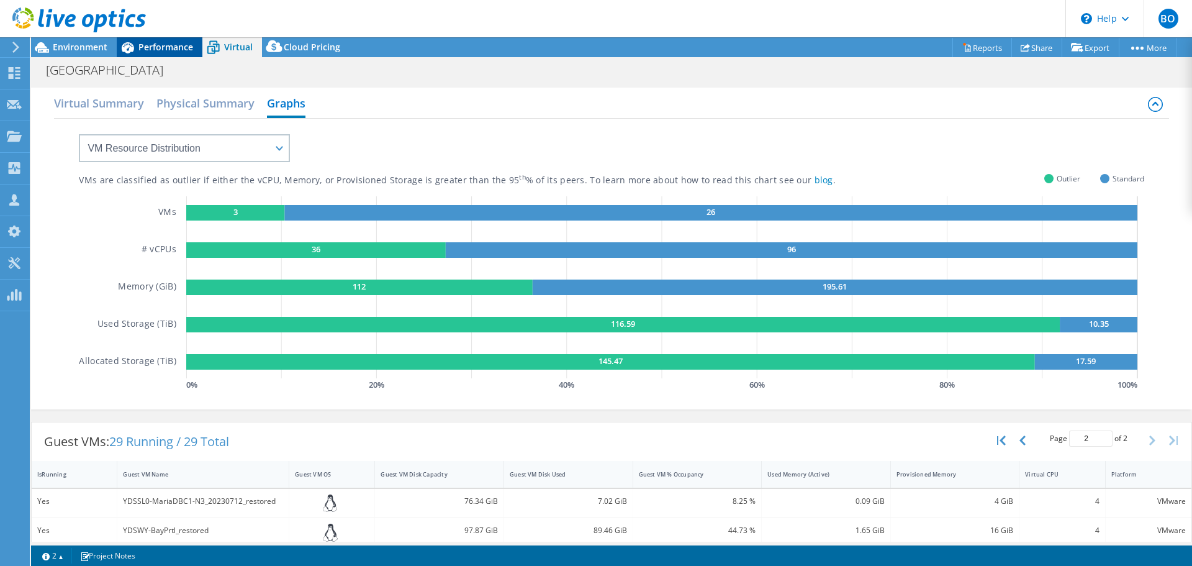
click at [176, 49] on span "Performance" at bounding box center [165, 47] width 55 height 12
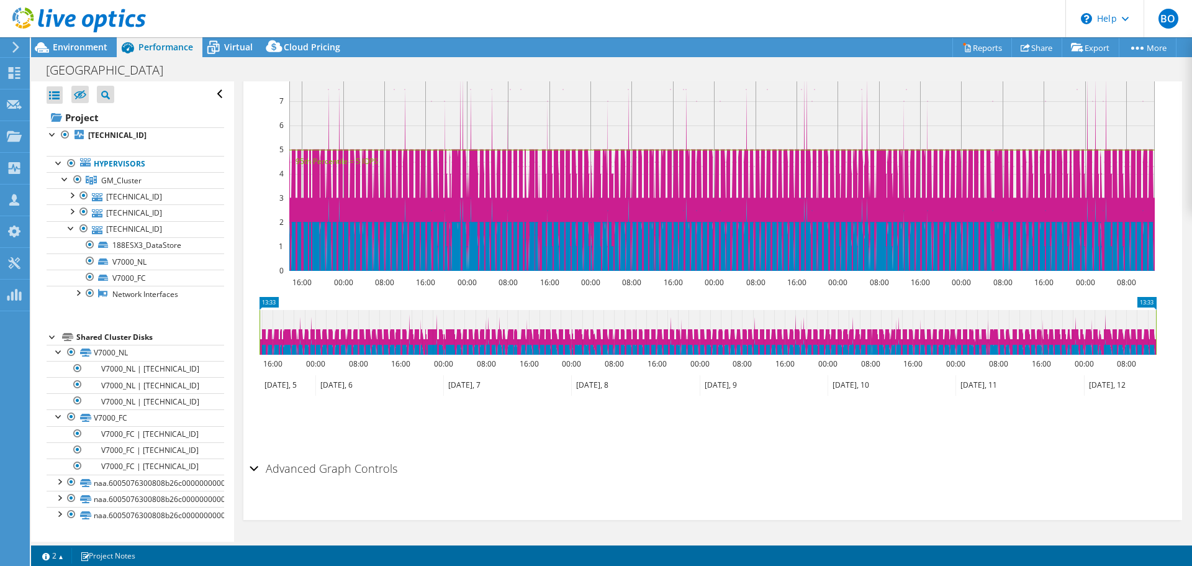
click at [52, 337] on div at bounding box center [53, 336] width 12 height 12
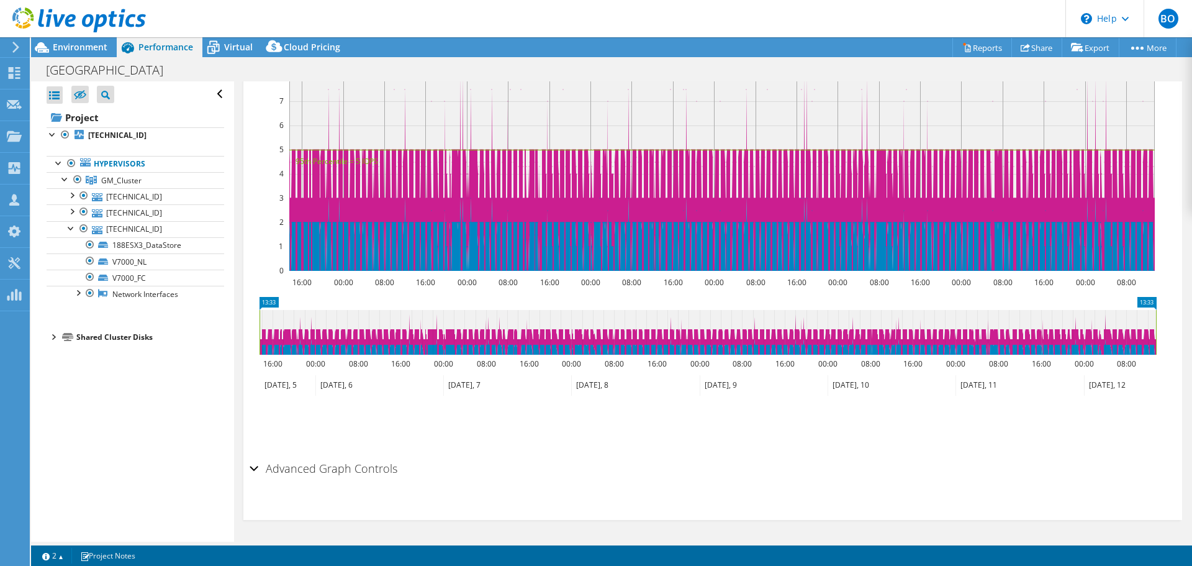
click at [52, 337] on div at bounding box center [53, 336] width 12 height 12
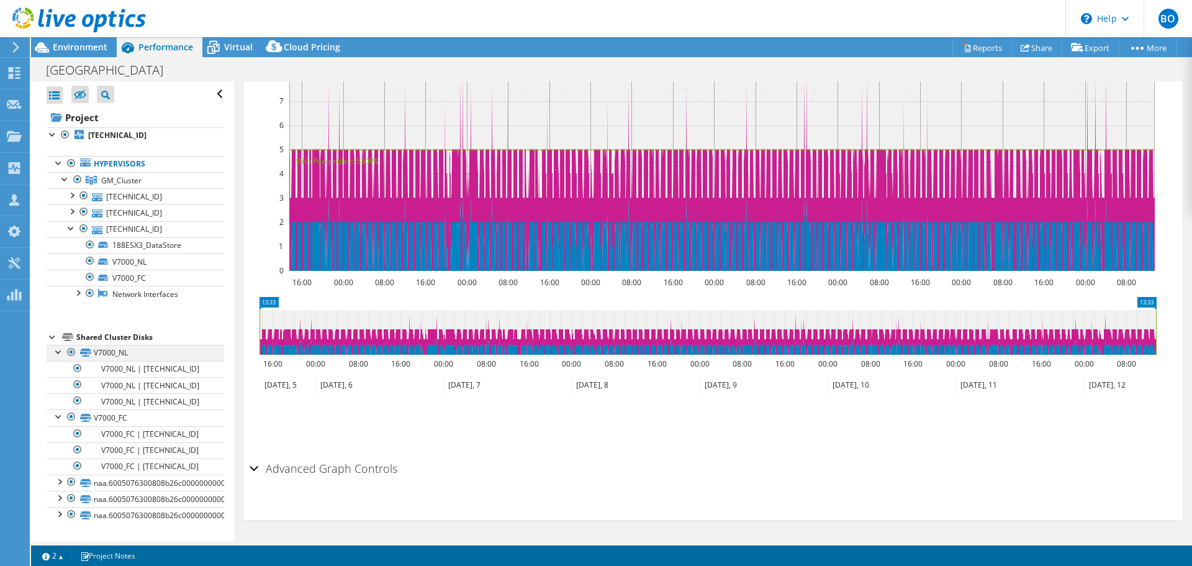
click at [59, 348] on div at bounding box center [59, 351] width 12 height 12
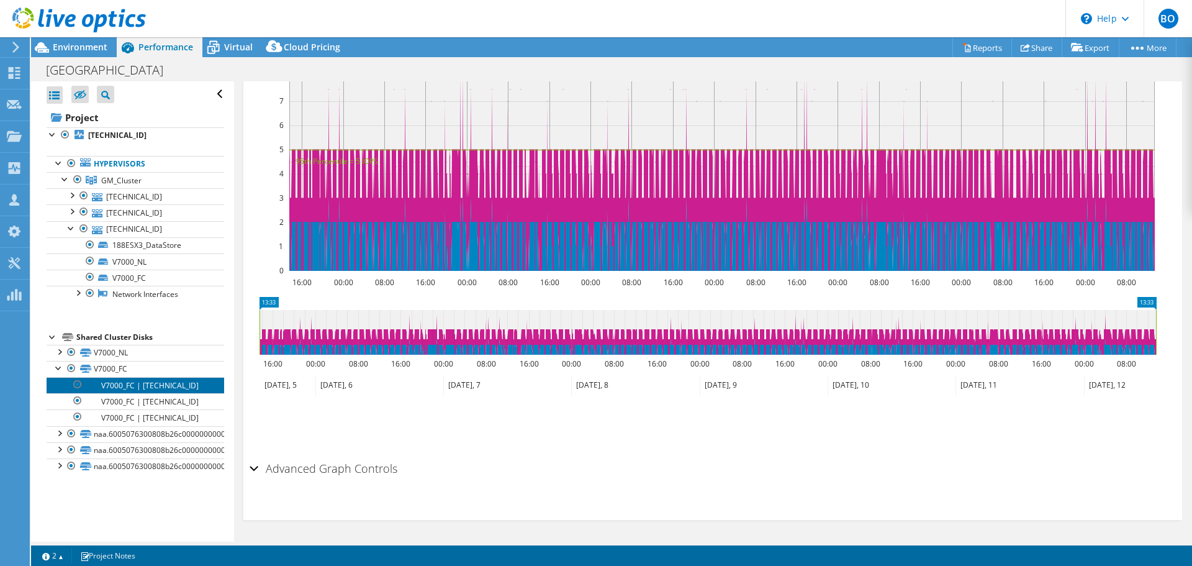
click at [61, 377] on link "V7000_FC | [TECHNICAL_ID]" at bounding box center [136, 385] width 178 height 16
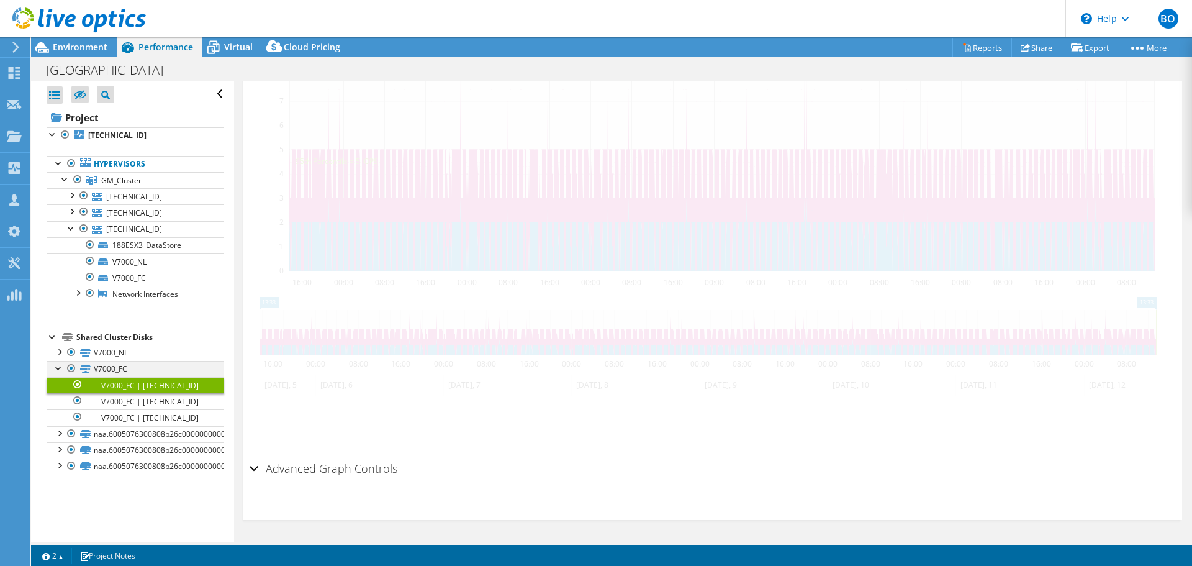
click at [58, 361] on div at bounding box center [59, 367] width 12 height 12
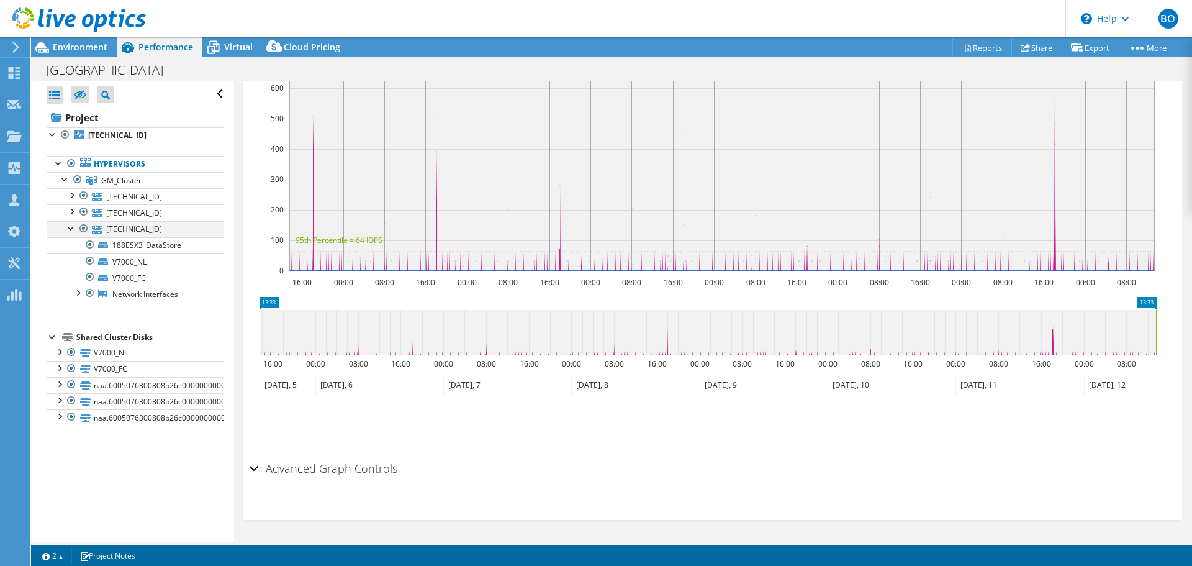
click at [70, 230] on div at bounding box center [71, 227] width 12 height 12
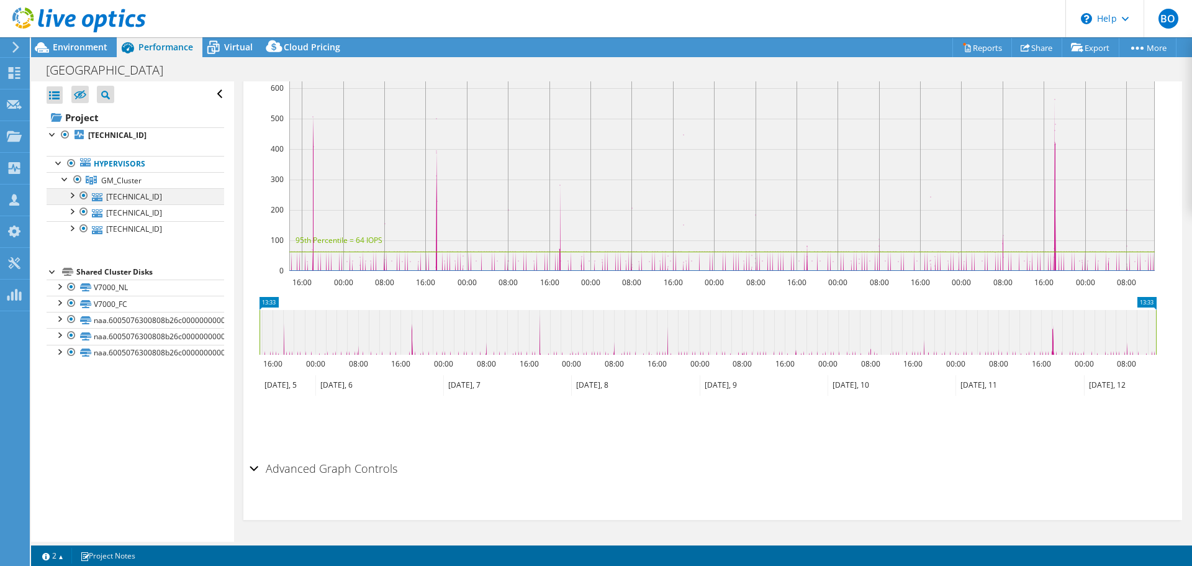
click at [71, 196] on div at bounding box center [71, 194] width 12 height 12
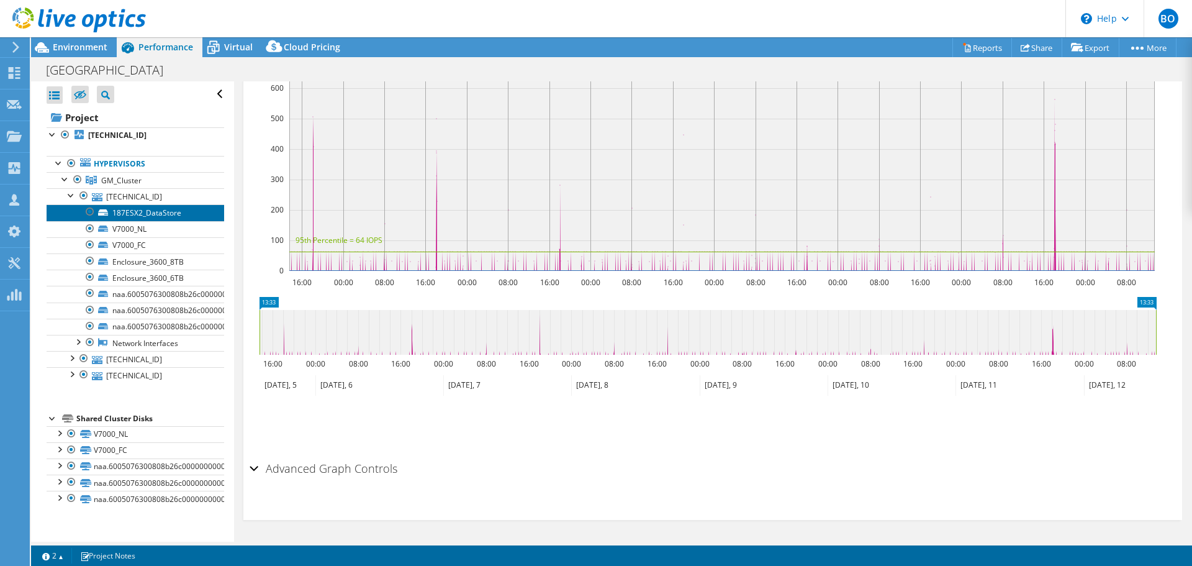
click at [147, 207] on link "187ESX2_DataStore" at bounding box center [136, 212] width 178 height 16
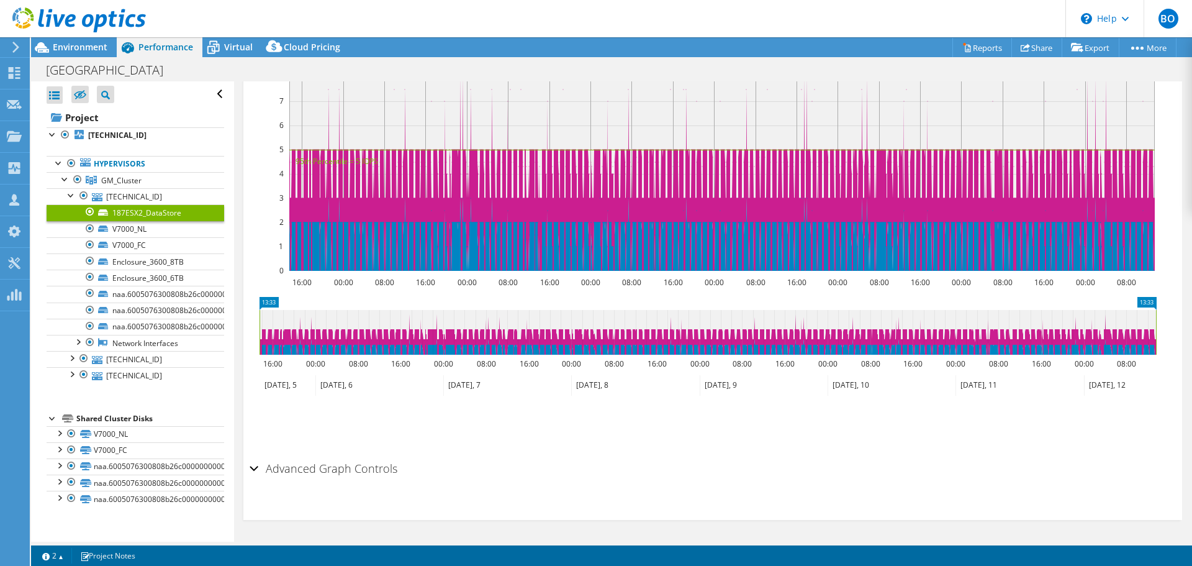
click at [94, 212] on div at bounding box center [90, 211] width 12 height 15
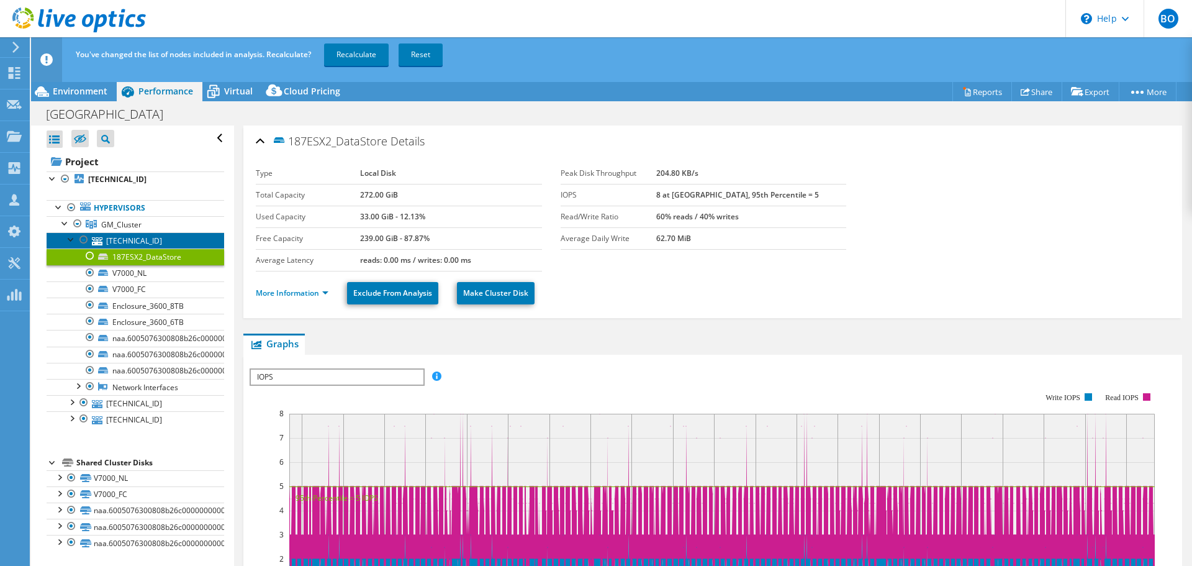
click at [144, 242] on link "[TECHNICAL_ID]" at bounding box center [136, 240] width 178 height 16
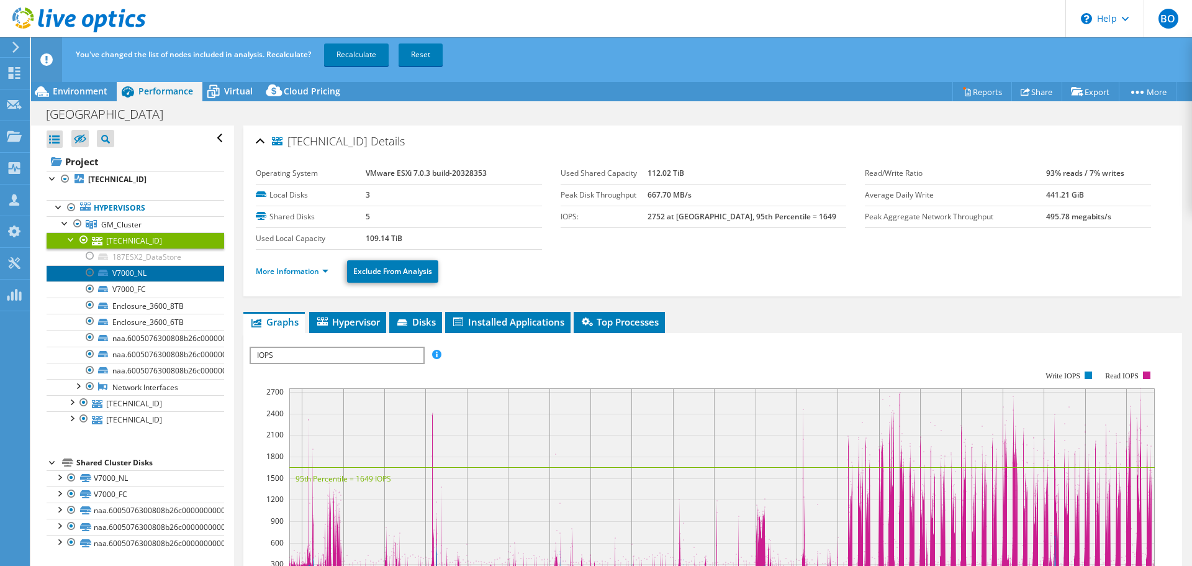
click at [159, 271] on link "V7000_NL" at bounding box center [136, 273] width 178 height 16
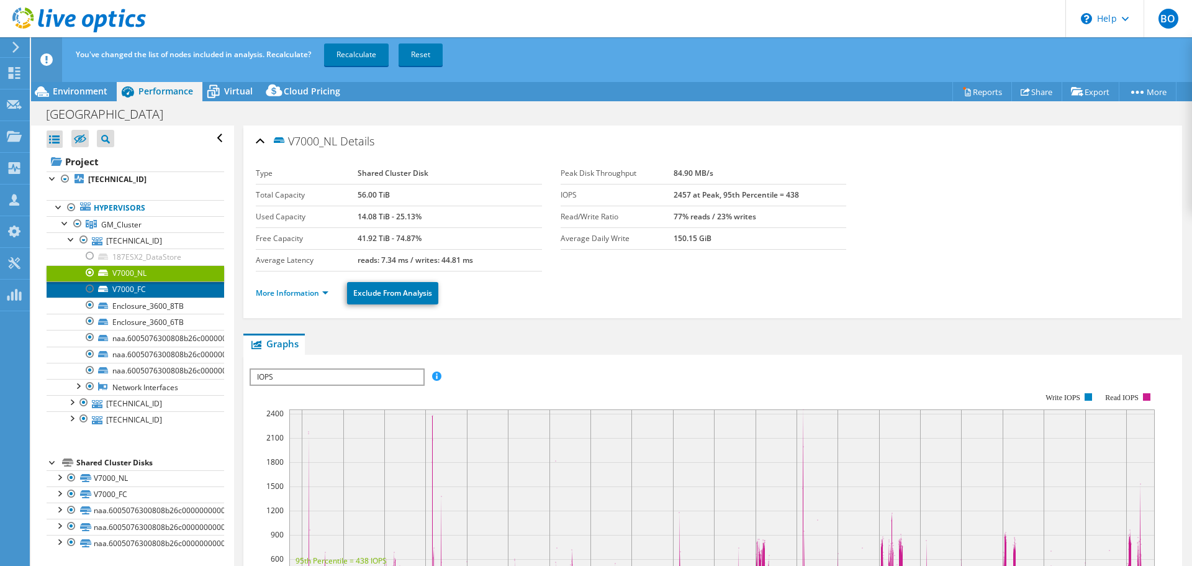
click at [155, 294] on link "V7000_FC" at bounding box center [136, 289] width 178 height 16
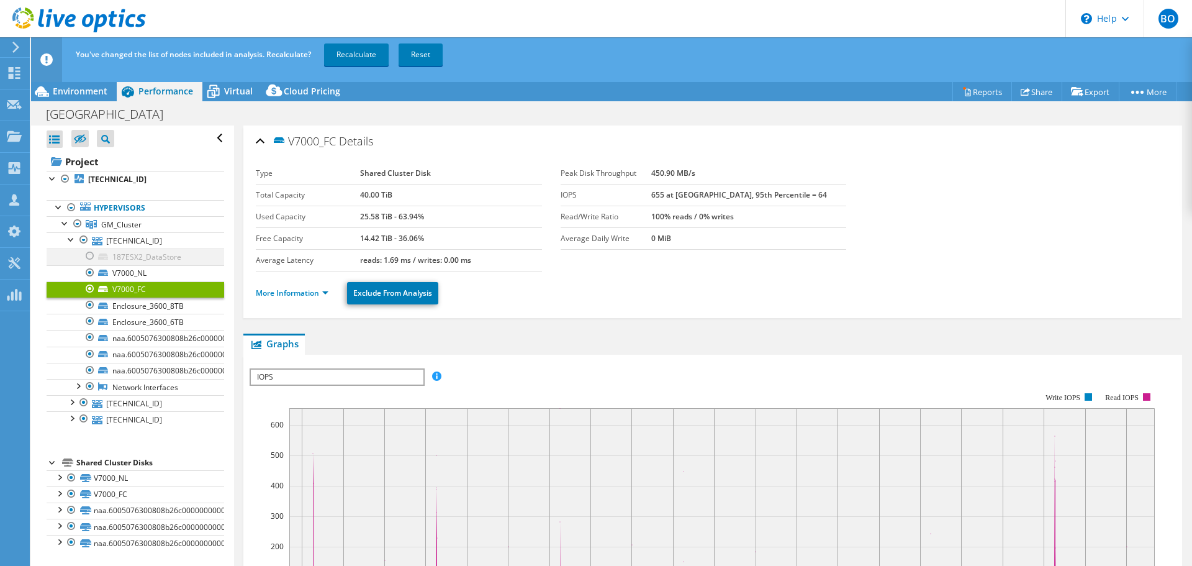
click at [91, 255] on div at bounding box center [90, 255] width 12 height 15
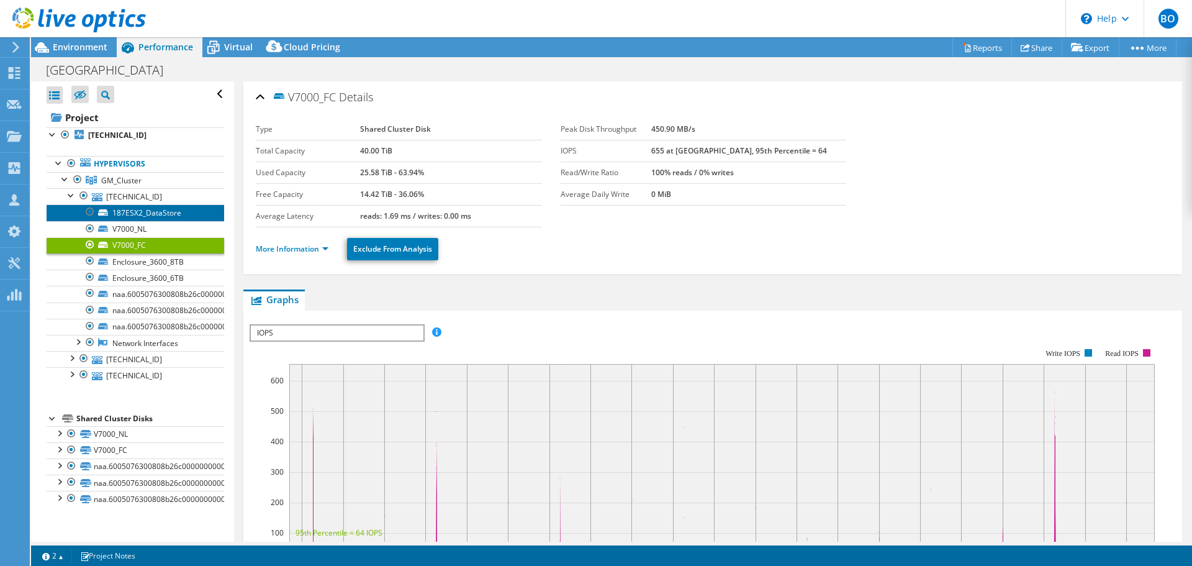
click at [171, 214] on link "187ESX2_DataStore" at bounding box center [136, 212] width 178 height 16
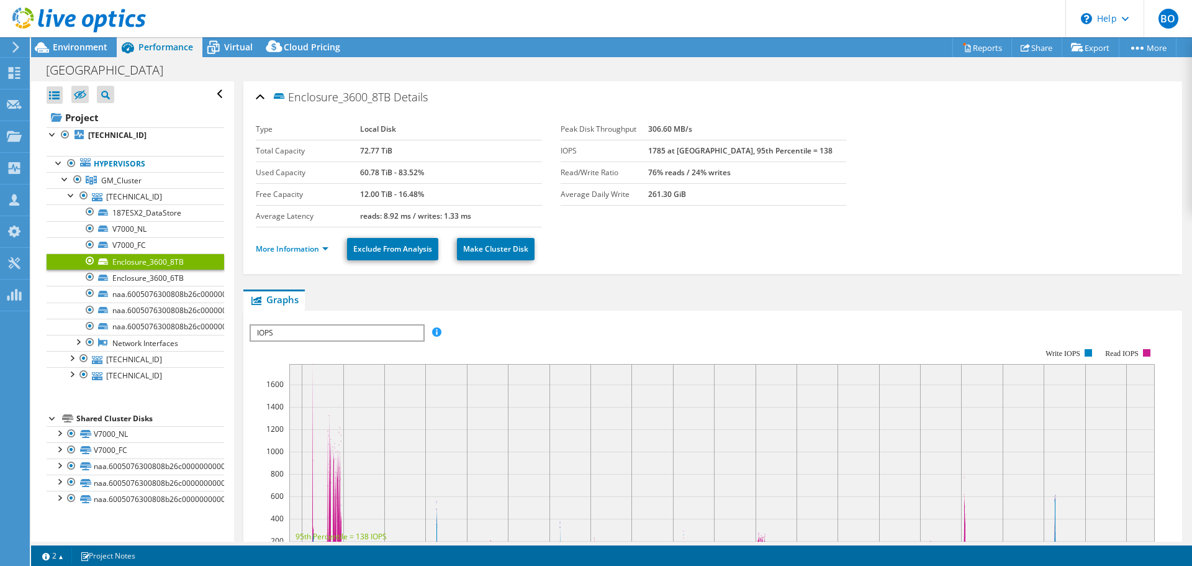
select select "USD"
click at [170, 279] on link "Enclosure_3600_6TB" at bounding box center [136, 278] width 178 height 16
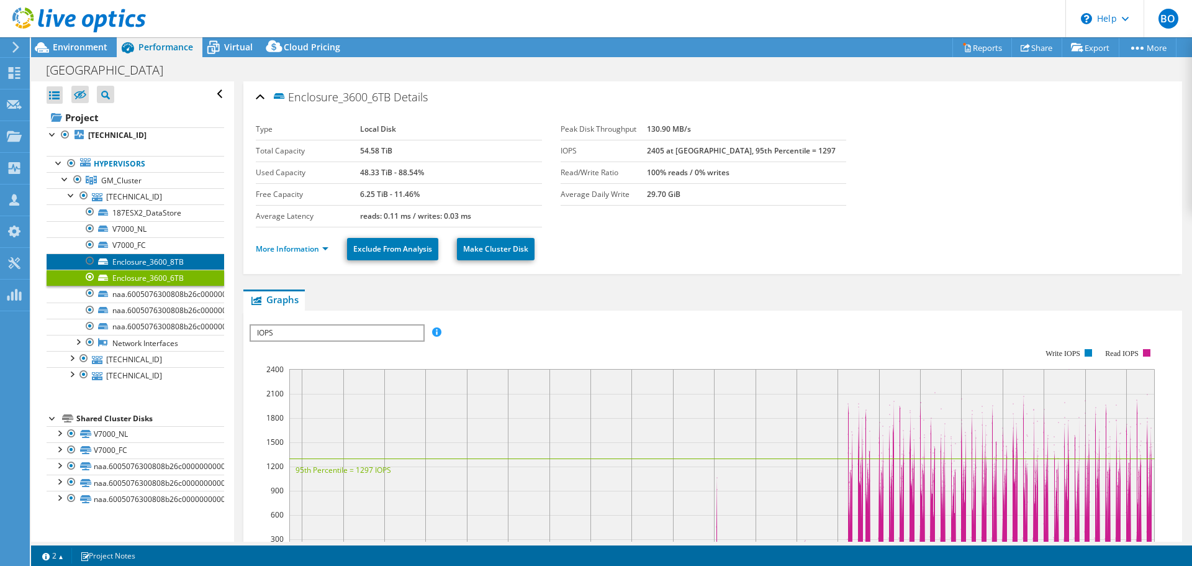
click at [175, 263] on link "Enclosure_3600_8TB" at bounding box center [136, 261] width 178 height 16
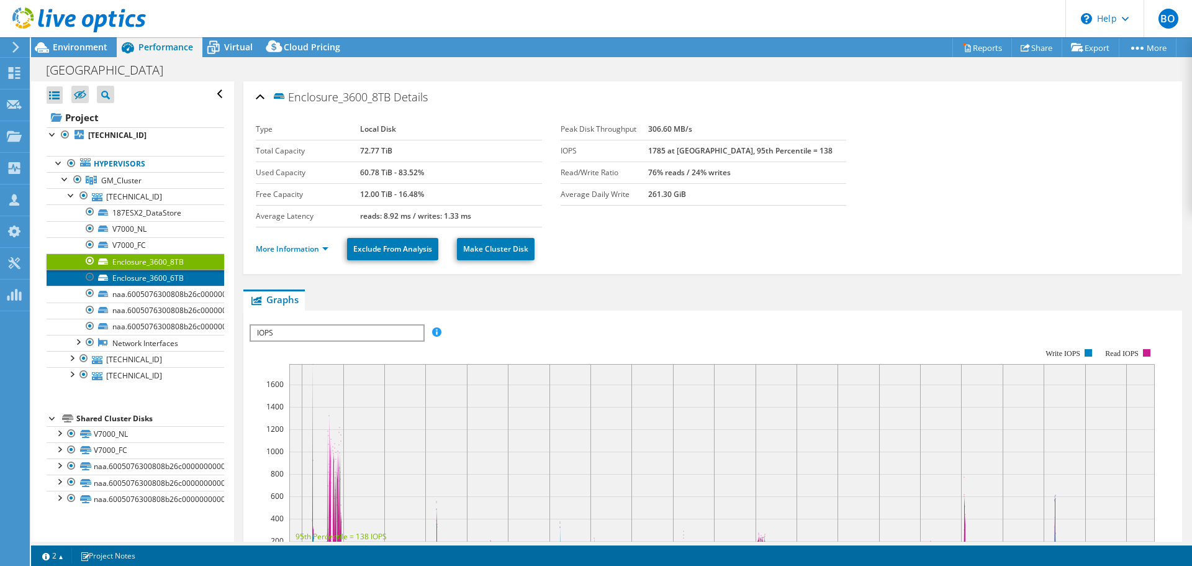
click at [173, 278] on link "Enclosure_3600_6TB" at bounding box center [136, 278] width 178 height 16
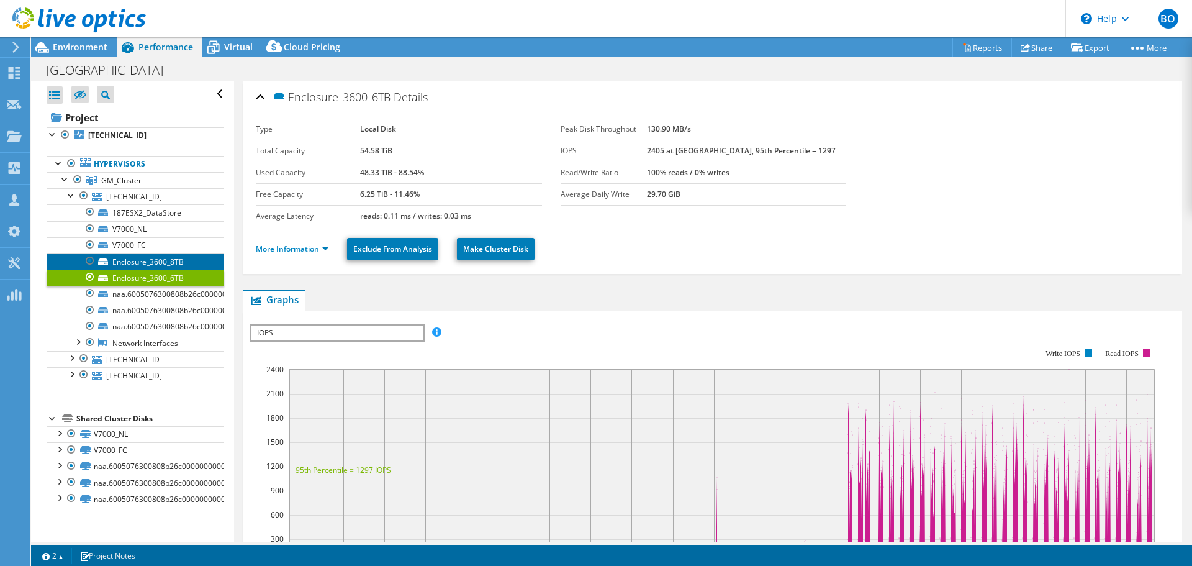
click at [178, 264] on link "Enclosure_3600_8TB" at bounding box center [136, 261] width 178 height 16
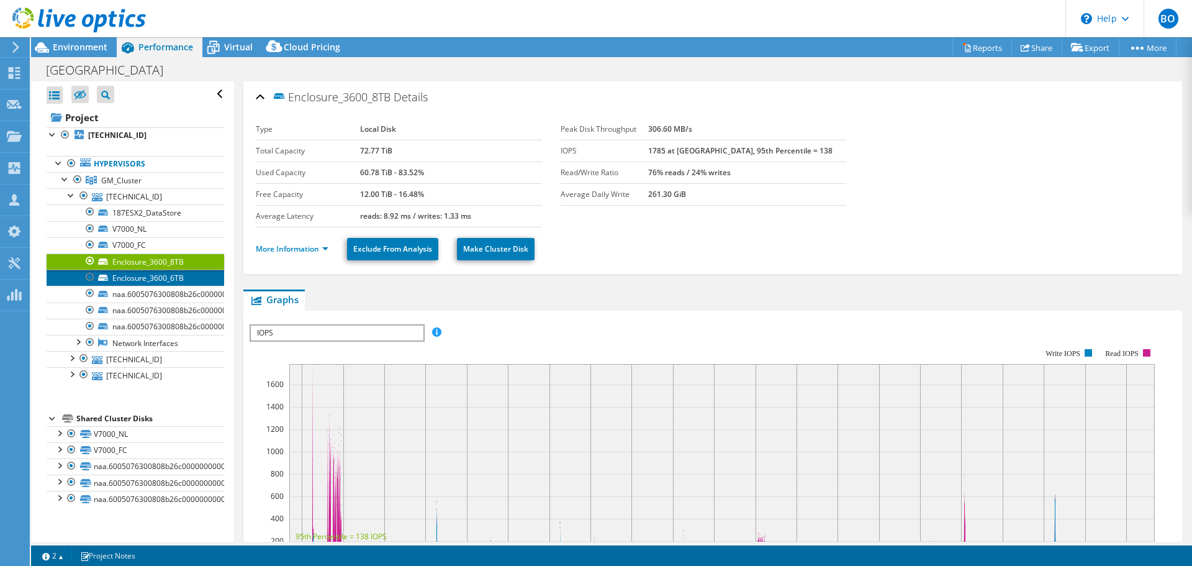
click at [178, 284] on link "Enclosure_3600_6TB" at bounding box center [136, 278] width 178 height 16
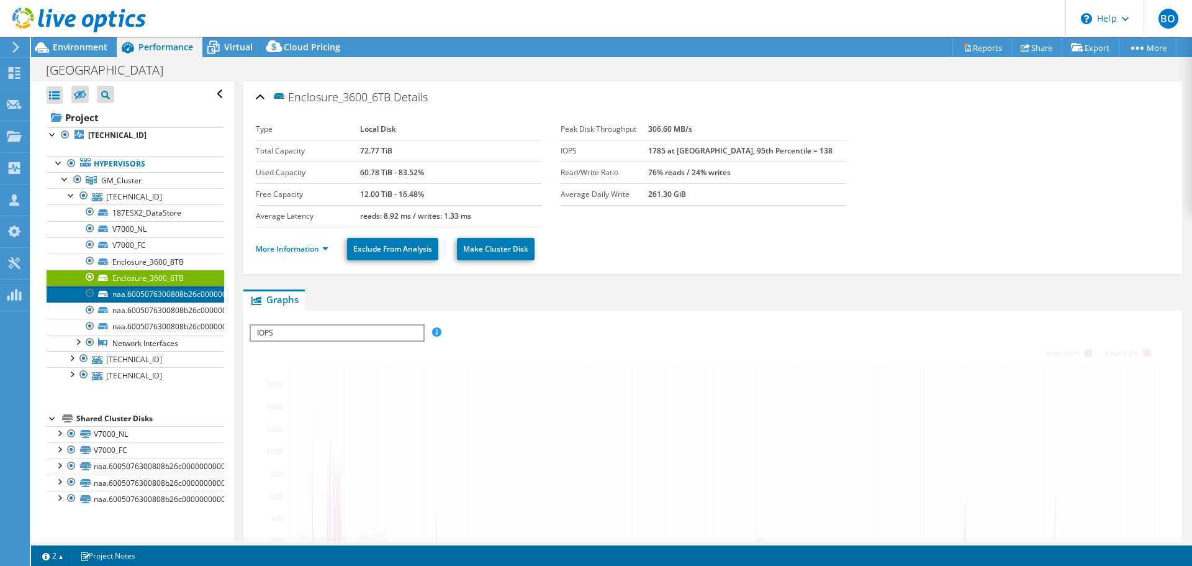
click at [178, 292] on link "naa.6005076300808b26c0000000000000bb" at bounding box center [136, 294] width 178 height 16
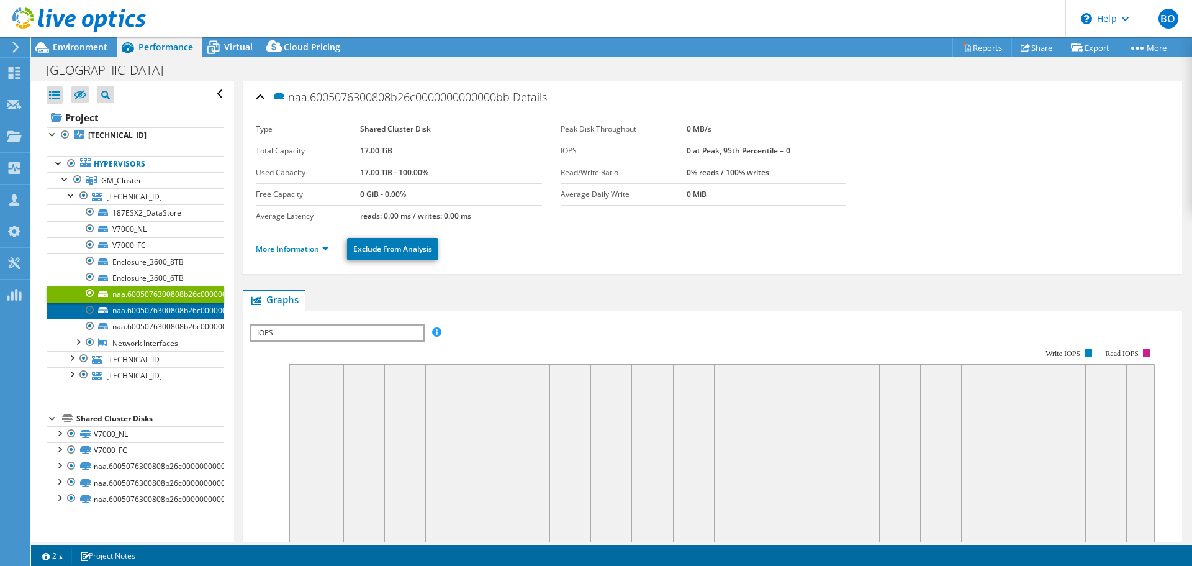
click at [182, 303] on link "naa.6005076300808b26c0000000000000bc" at bounding box center [136, 310] width 178 height 16
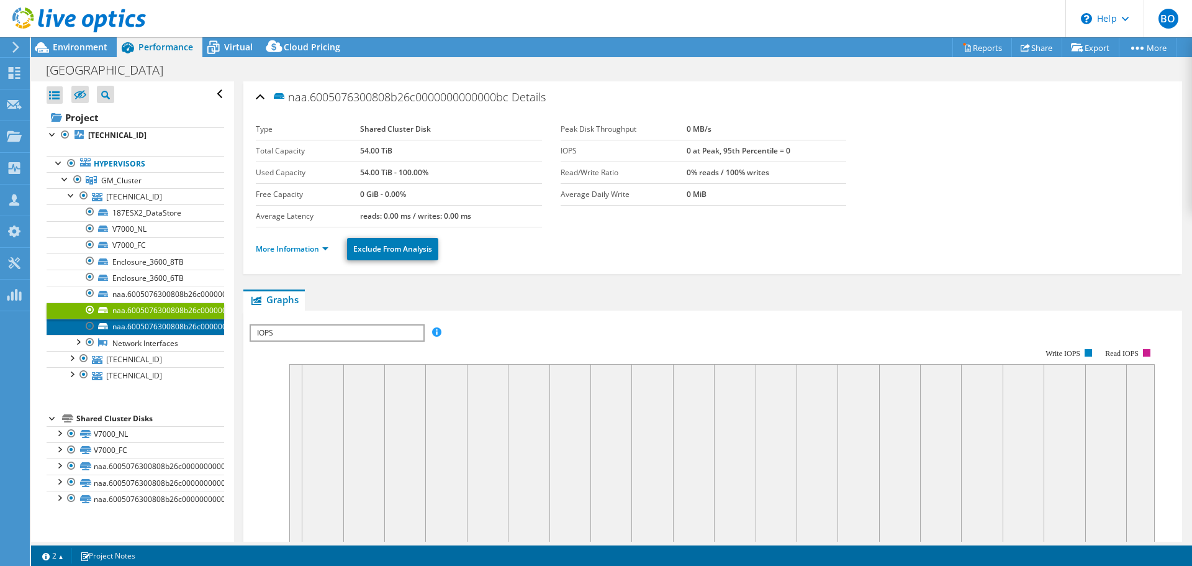
click at [184, 322] on link "naa.6005076300808b26c0000000000000bd" at bounding box center [136, 327] width 178 height 16
click at [68, 199] on div at bounding box center [71, 194] width 12 height 12
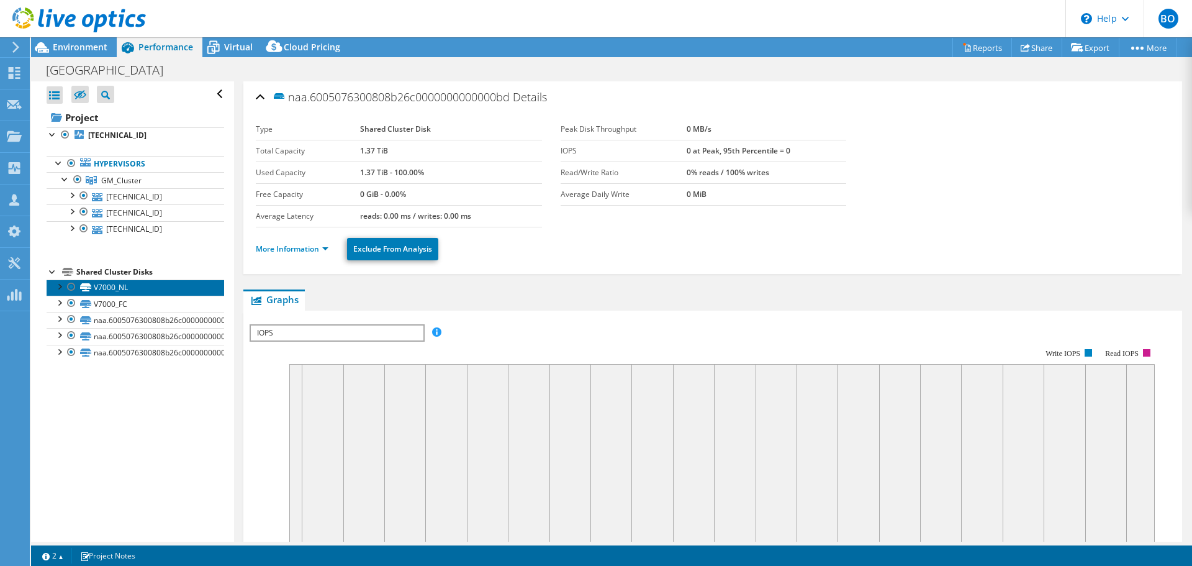
click at [109, 289] on link "V7000_NL" at bounding box center [136, 287] width 178 height 16
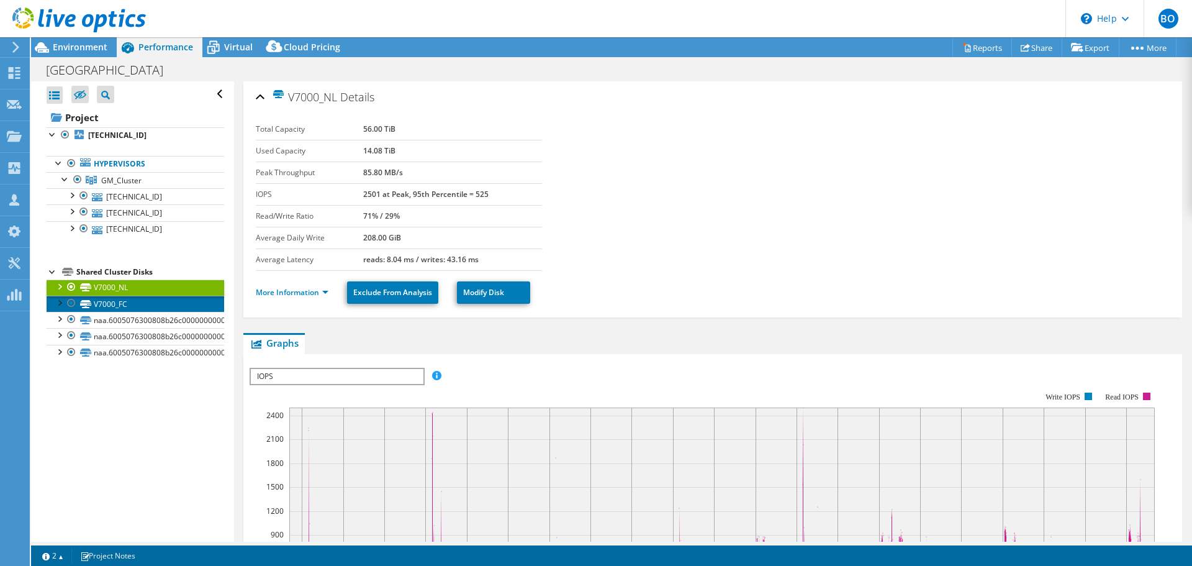
click at [114, 306] on link "V7000_FC" at bounding box center [136, 304] width 178 height 16
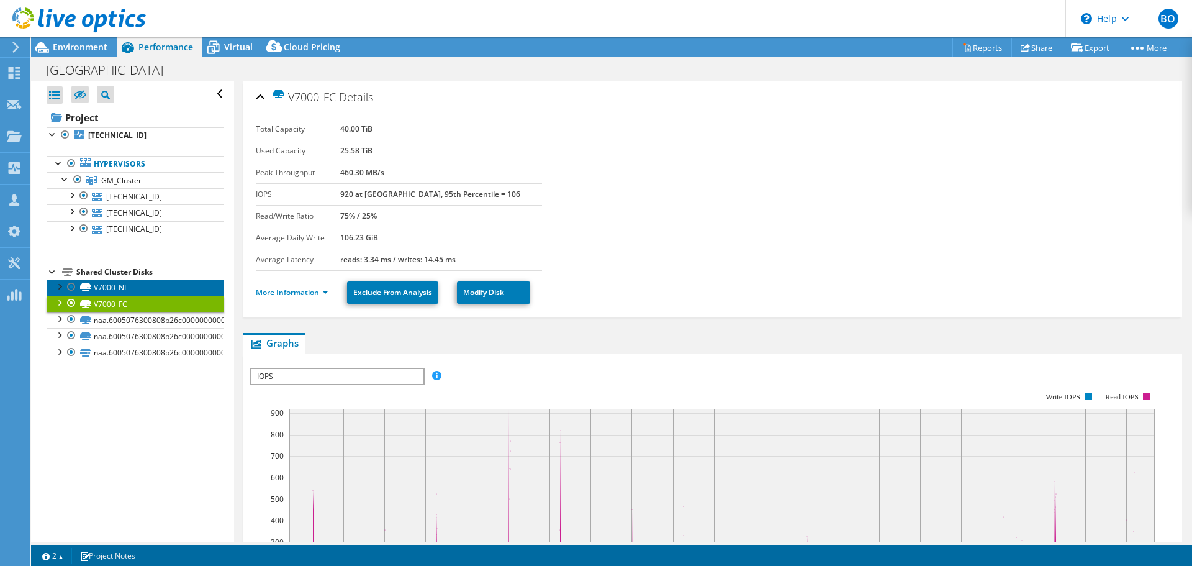
click at [119, 286] on link "V7000_NL" at bounding box center [136, 287] width 178 height 16
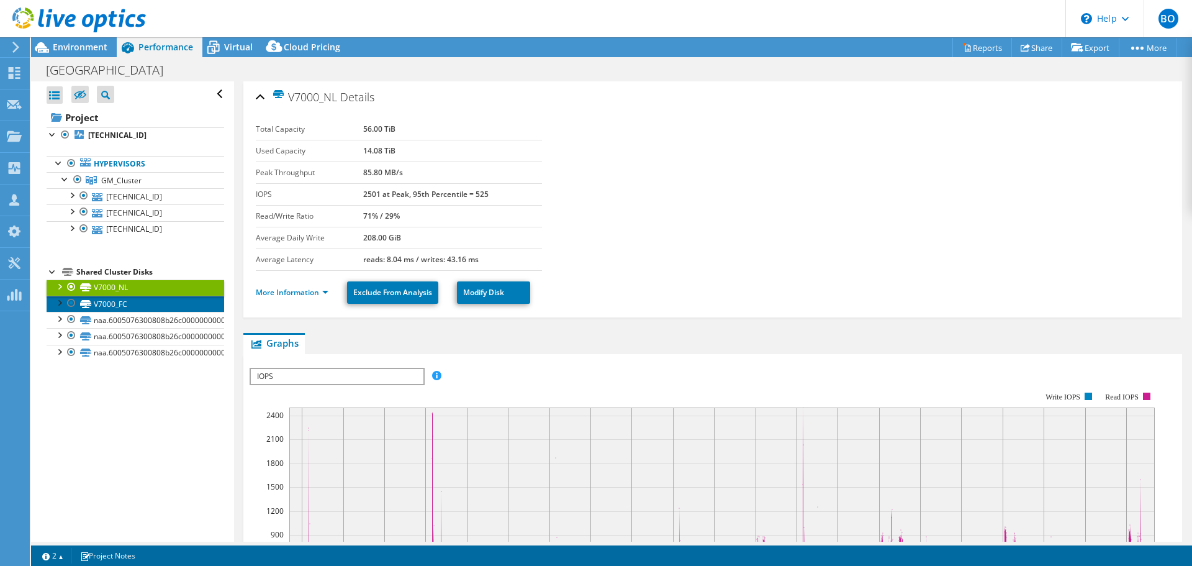
click at [118, 303] on link "V7000_FC" at bounding box center [136, 304] width 178 height 16
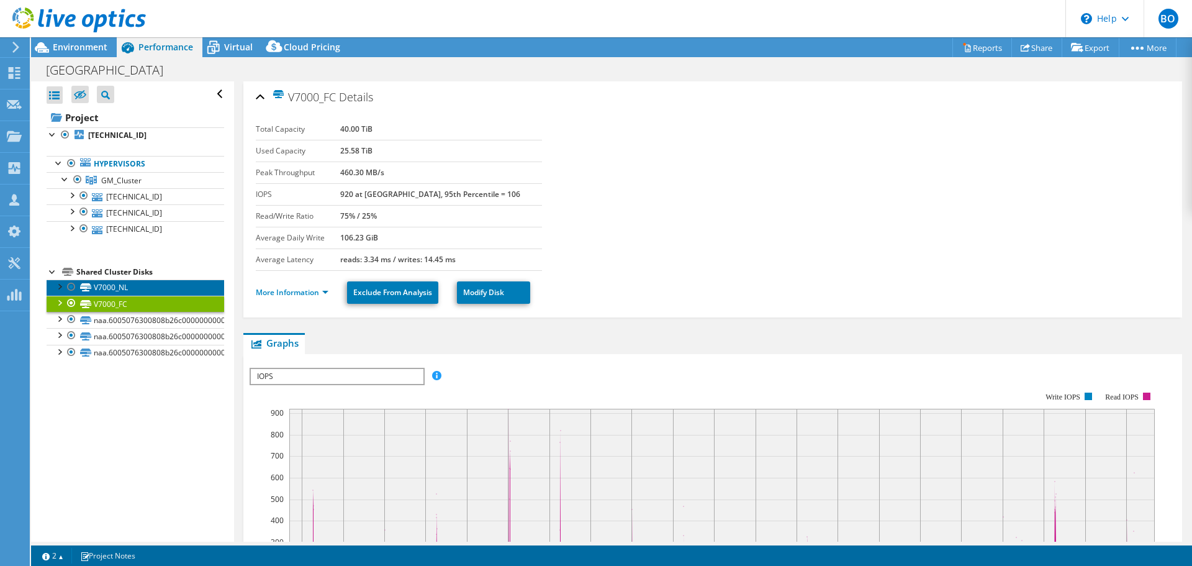
click at [118, 288] on link "V7000_NL" at bounding box center [136, 287] width 178 height 16
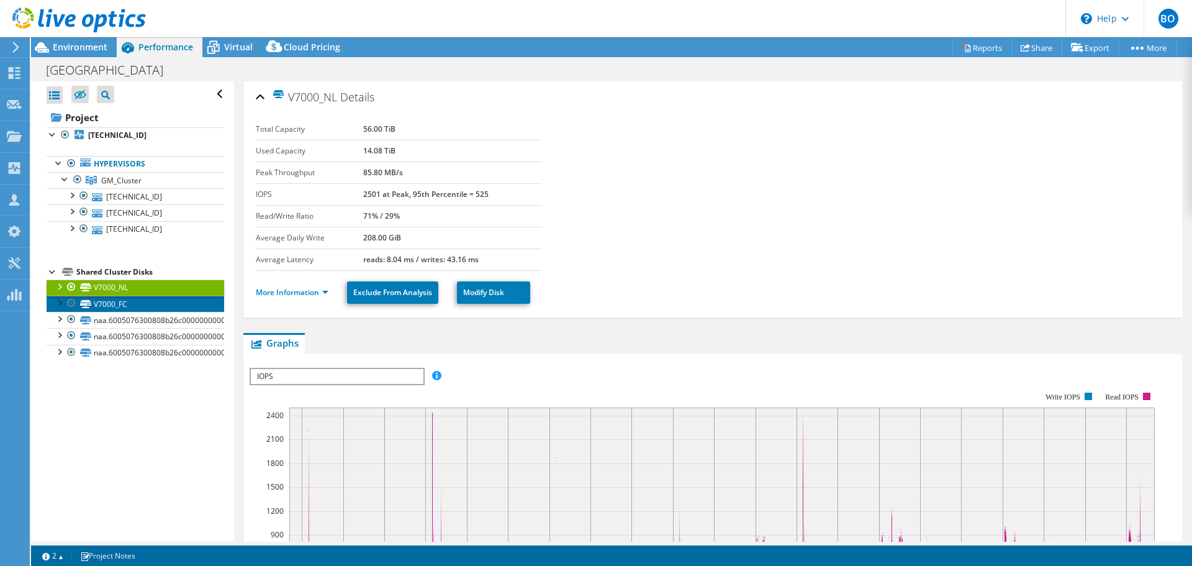
click at [118, 306] on link "V7000_FC" at bounding box center [136, 304] width 178 height 16
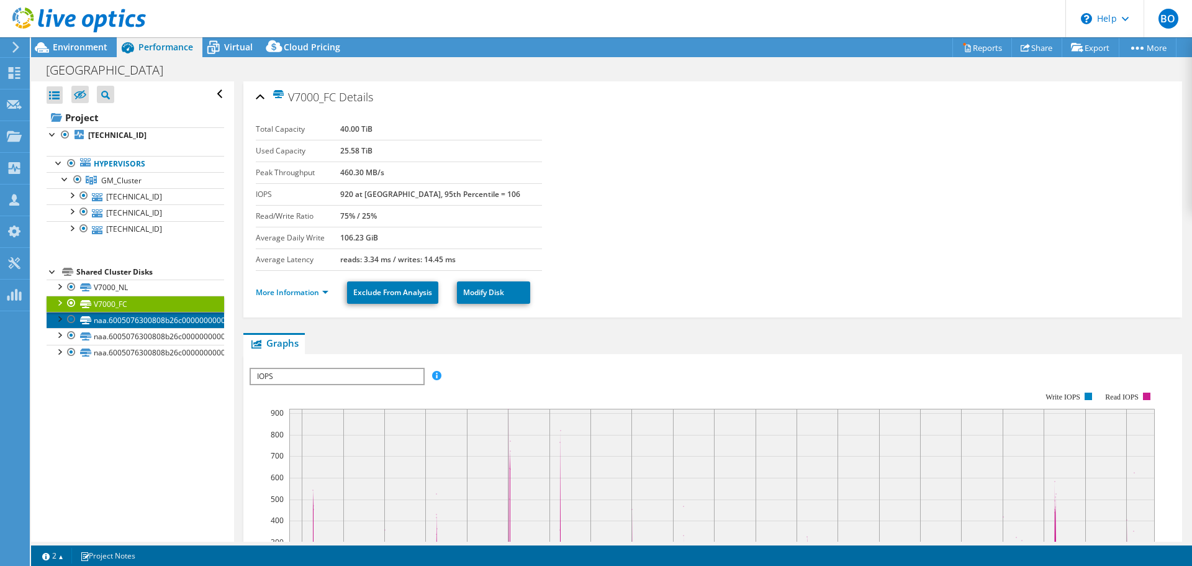
click at [117, 325] on link "naa.6005076300808b26c0000000000000bb" at bounding box center [136, 320] width 178 height 16
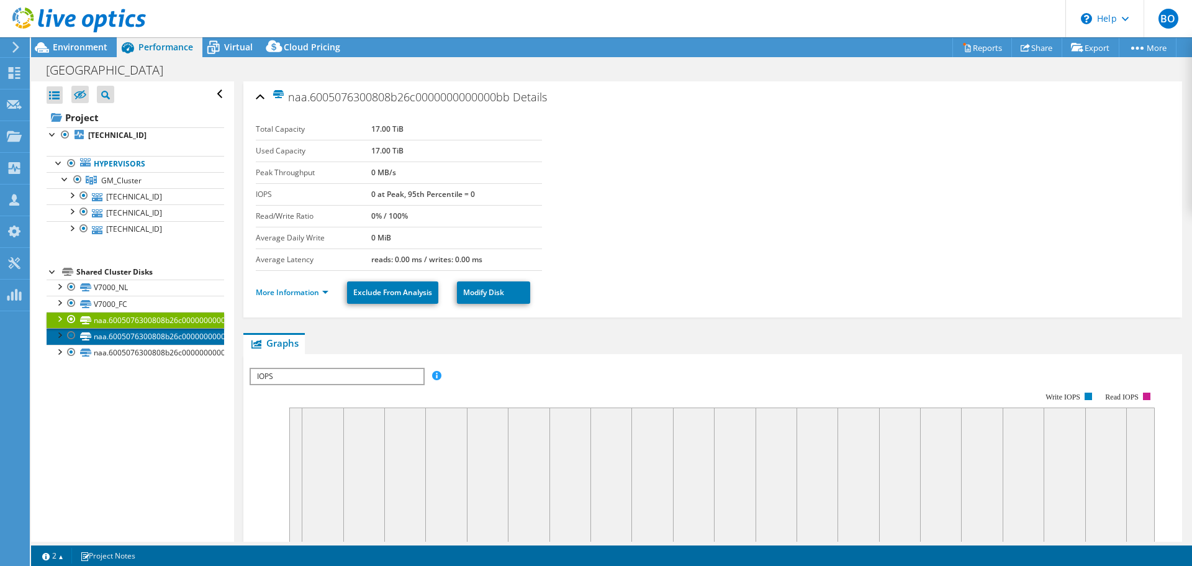
click at [120, 337] on link "naa.6005076300808b26c0000000000000bc" at bounding box center [136, 336] width 178 height 16
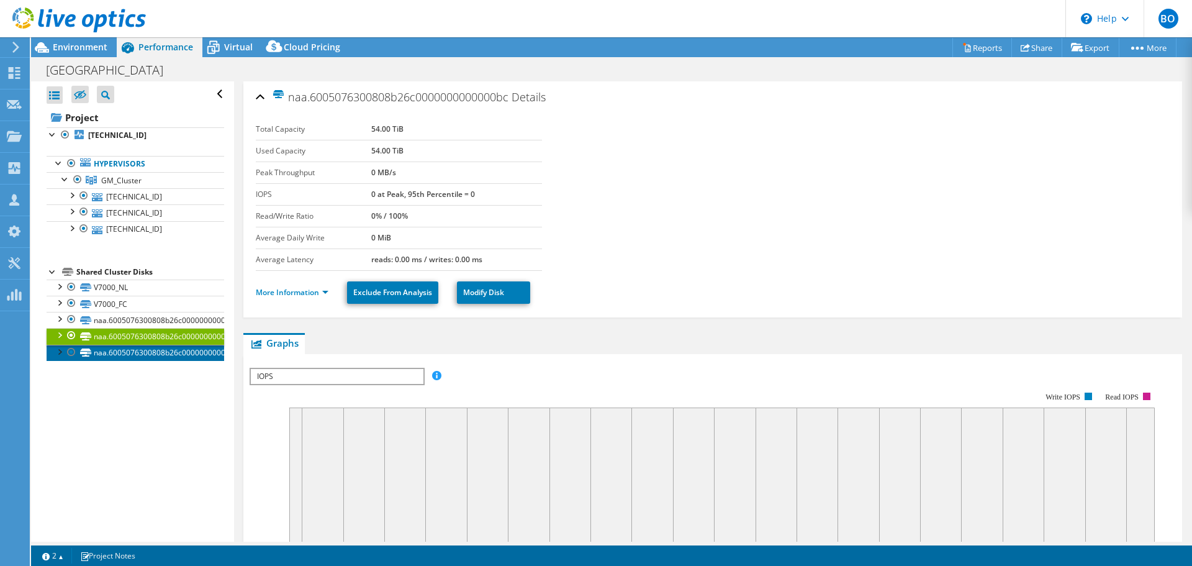
click at [119, 349] on link "naa.6005076300808b26c0000000000000bd" at bounding box center [136, 353] width 178 height 16
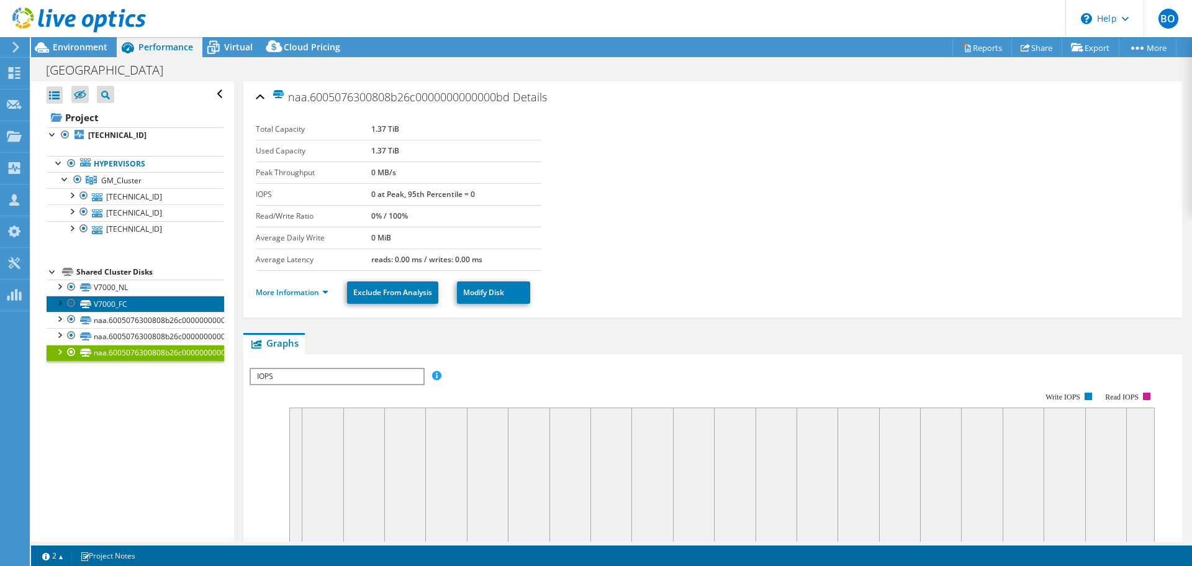
click at [119, 303] on link "V7000_FC" at bounding box center [136, 304] width 178 height 16
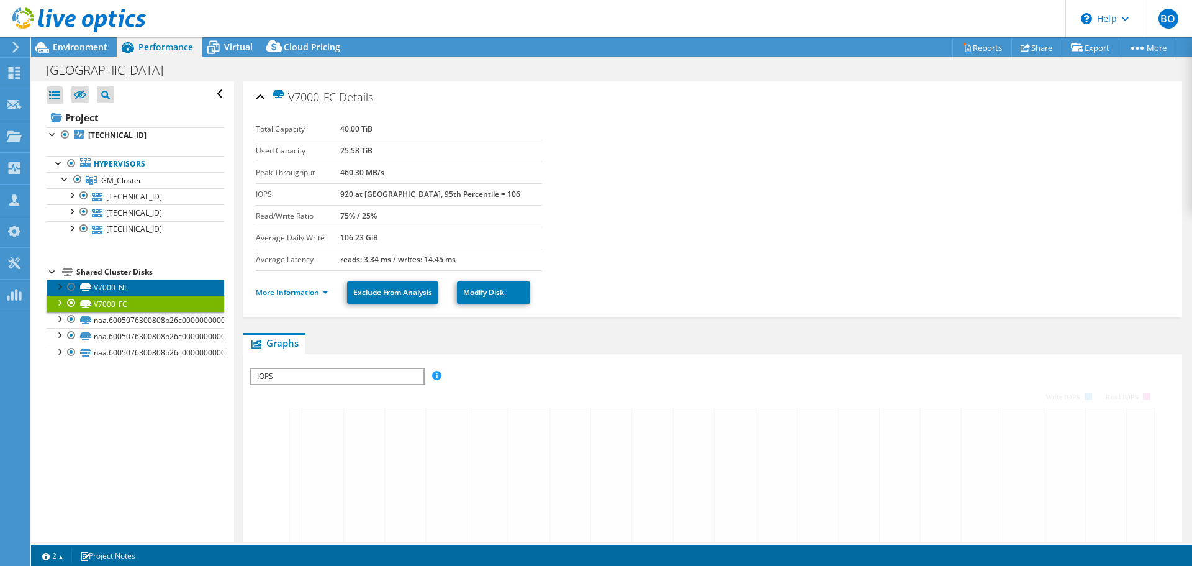
click at [123, 285] on link "V7000_NL" at bounding box center [136, 287] width 178 height 16
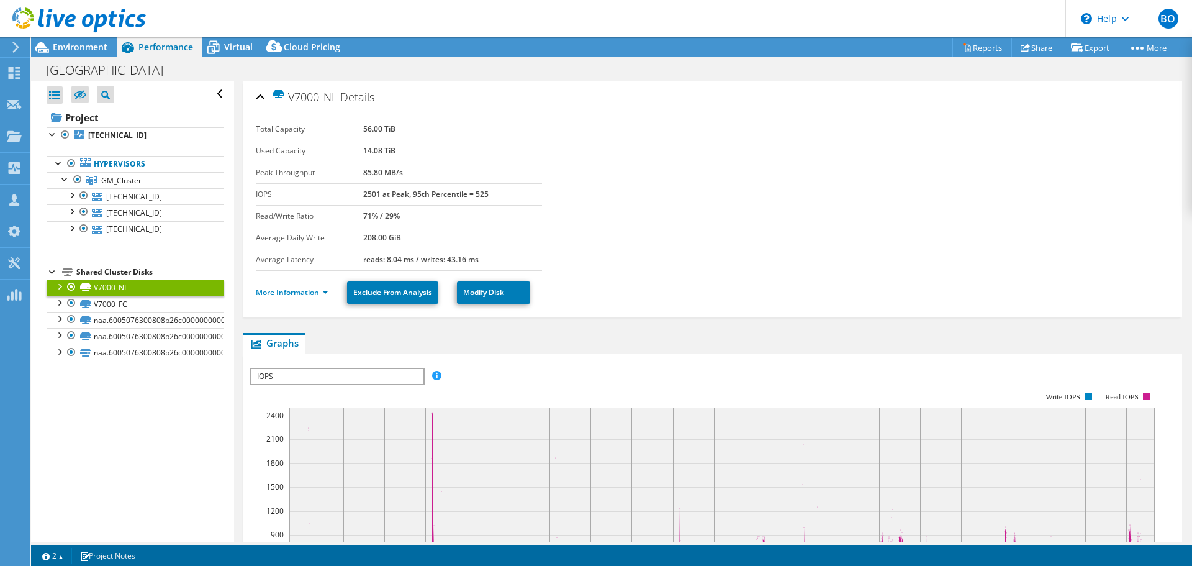
select select "USD"
click at [216, 51] on icon at bounding box center [213, 48] width 12 height 10
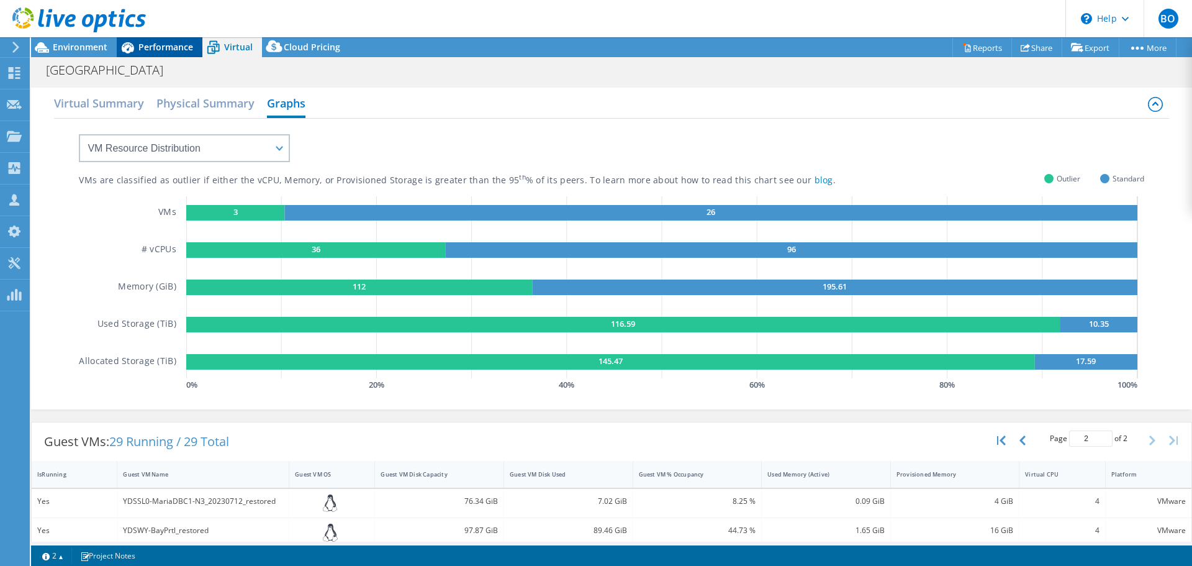
click at [139, 49] on span "Performance" at bounding box center [165, 47] width 55 height 12
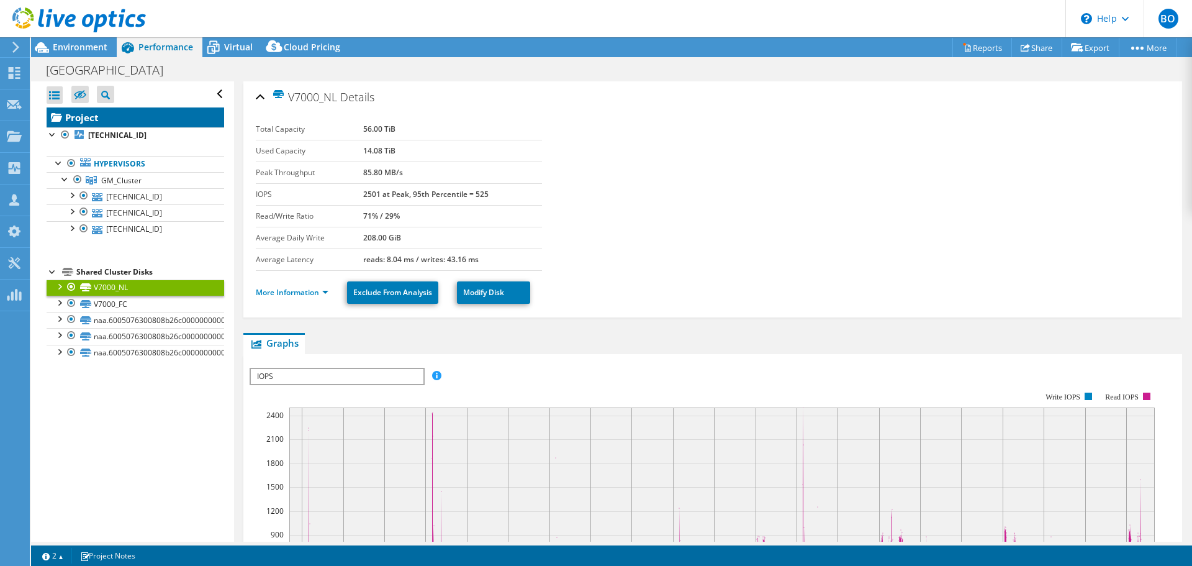
click at [102, 119] on link "Project" at bounding box center [136, 117] width 178 height 20
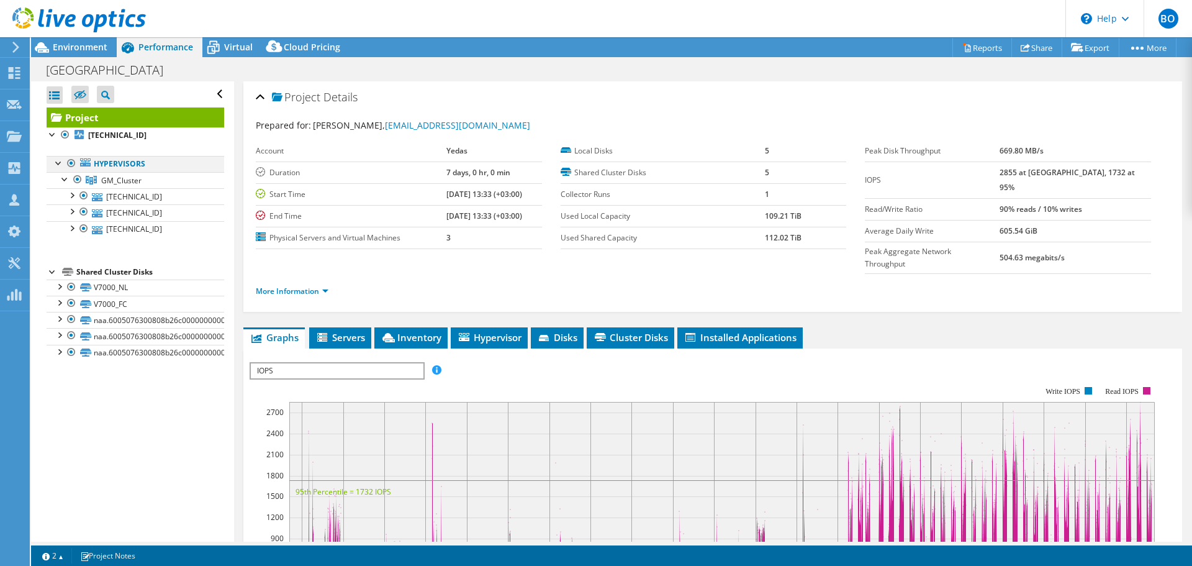
click at [60, 164] on div at bounding box center [59, 162] width 12 height 12
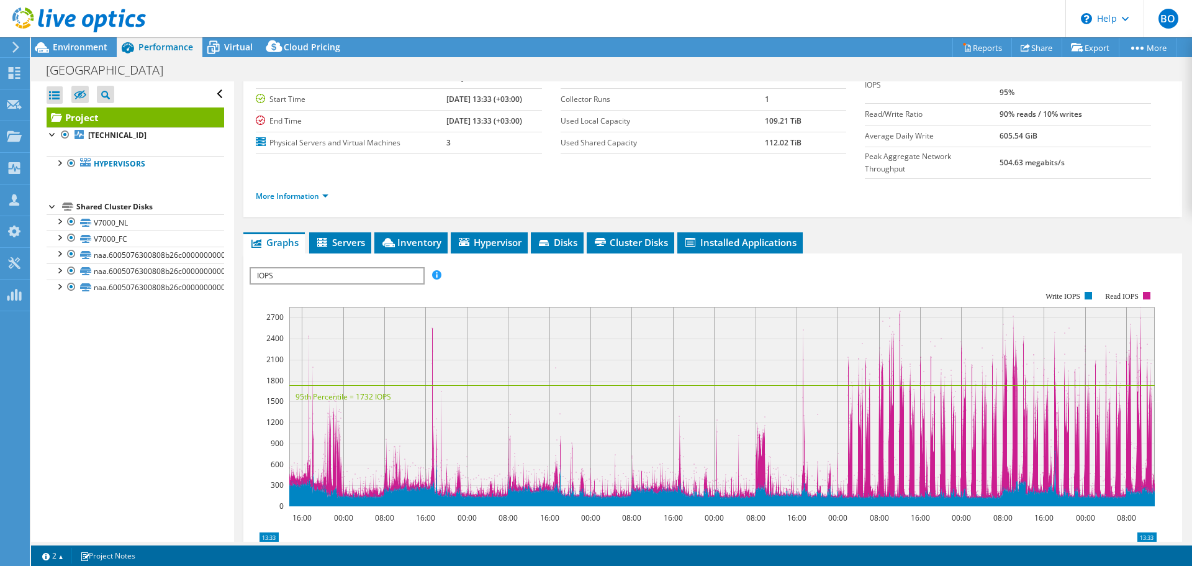
scroll to position [124, 0]
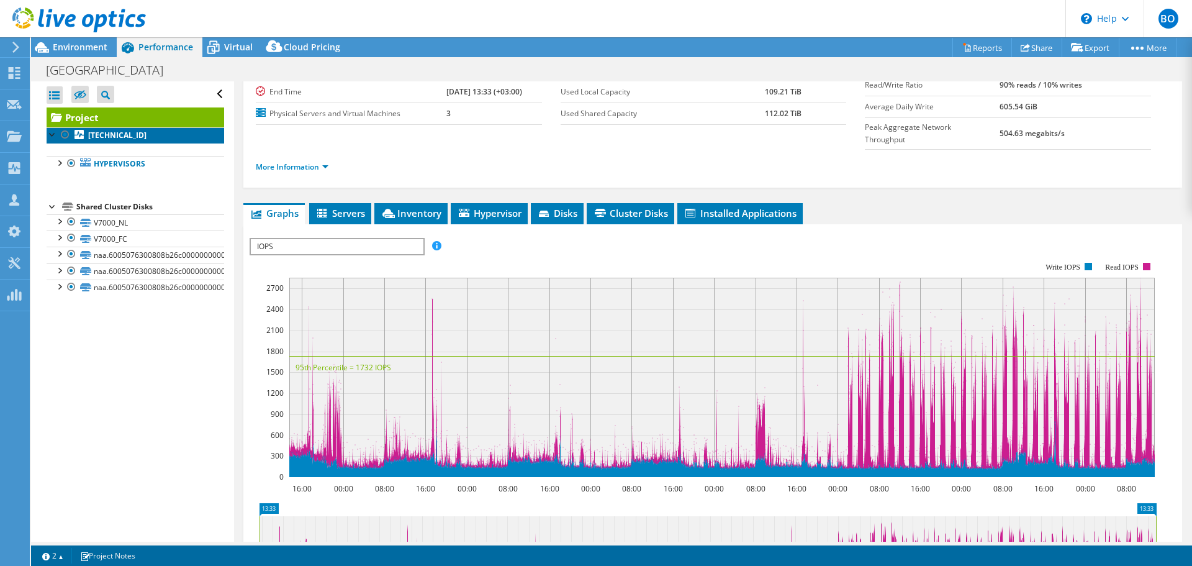
click at [120, 132] on b "[TECHNICAL_ID]" at bounding box center [117, 135] width 58 height 11
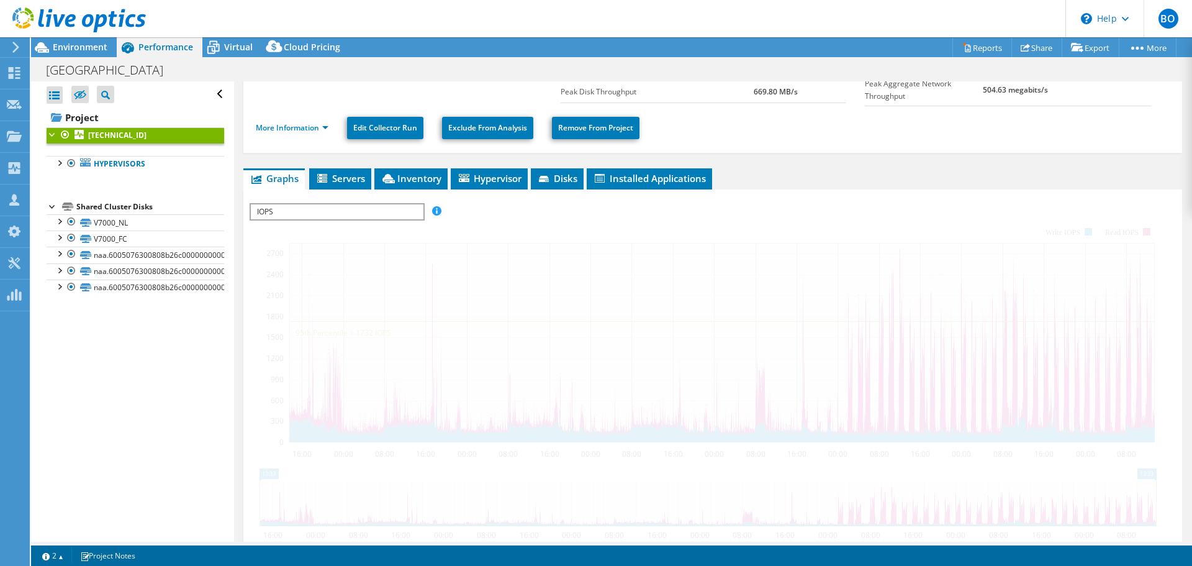
click at [44, 133] on div "Open All Close All Hide Excluded Nodes Project Tree Filter" at bounding box center [132, 311] width 202 height 460
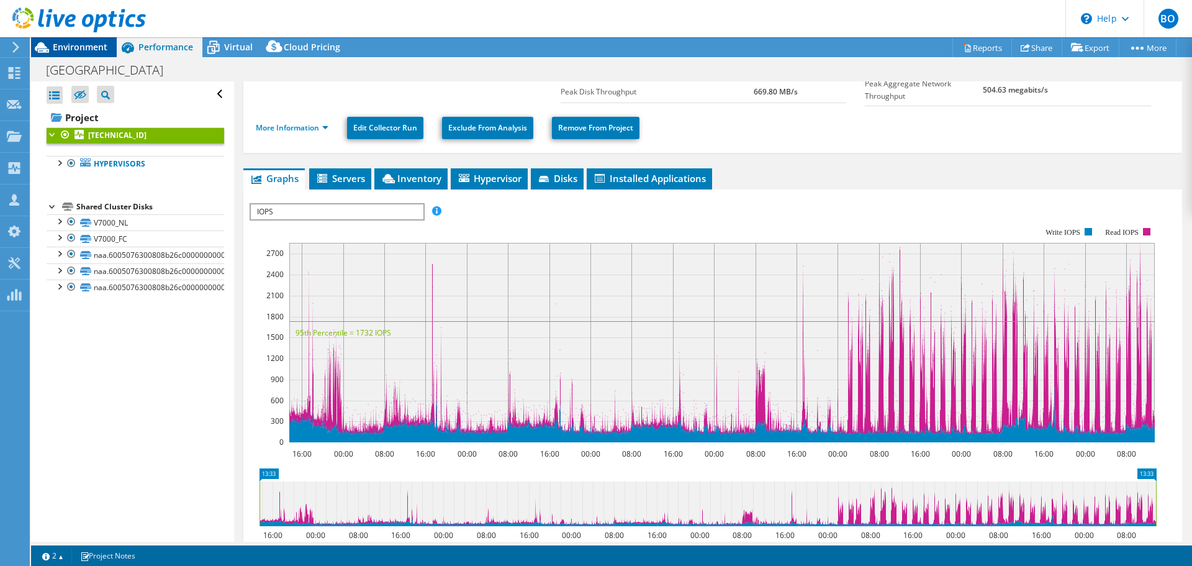
click at [85, 49] on span "Environment" at bounding box center [80, 47] width 55 height 12
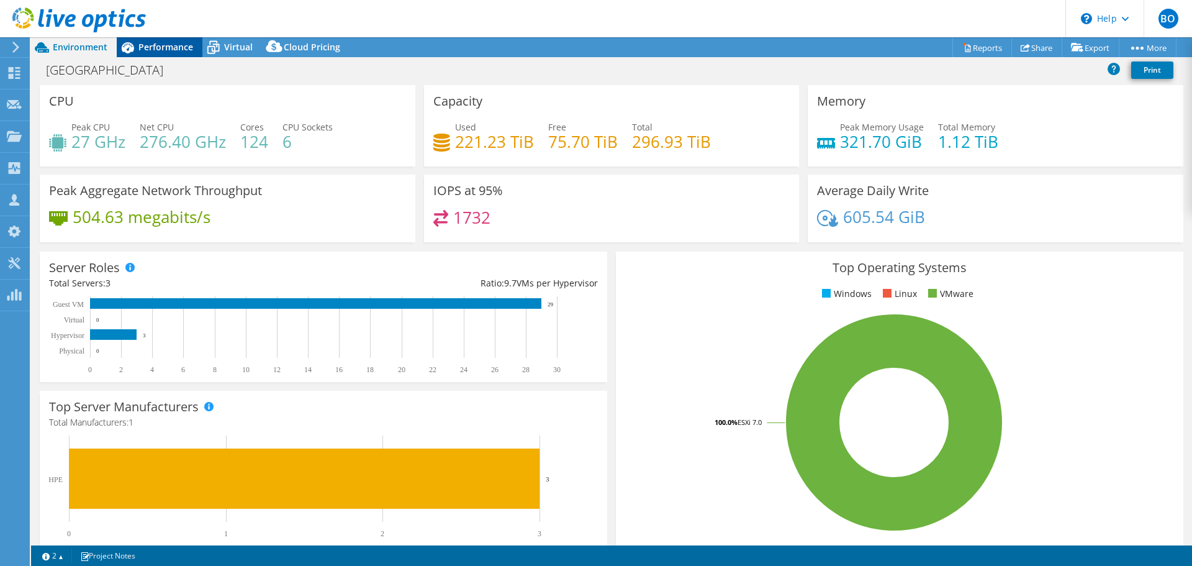
click at [137, 47] on icon at bounding box center [128, 48] width 22 height 22
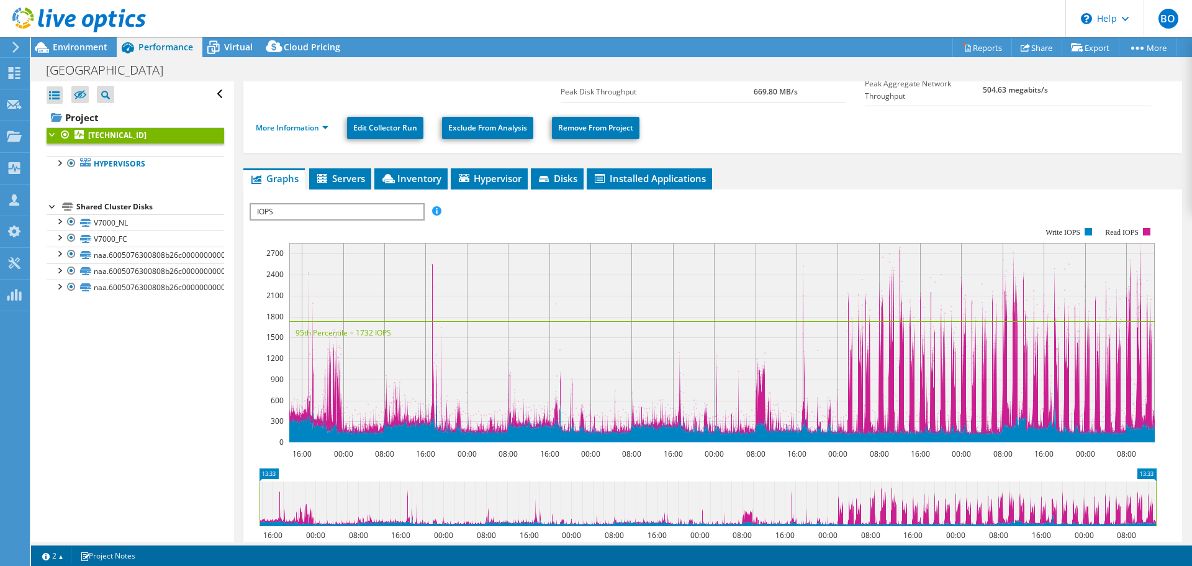
click at [48, 130] on div at bounding box center [53, 133] width 12 height 12
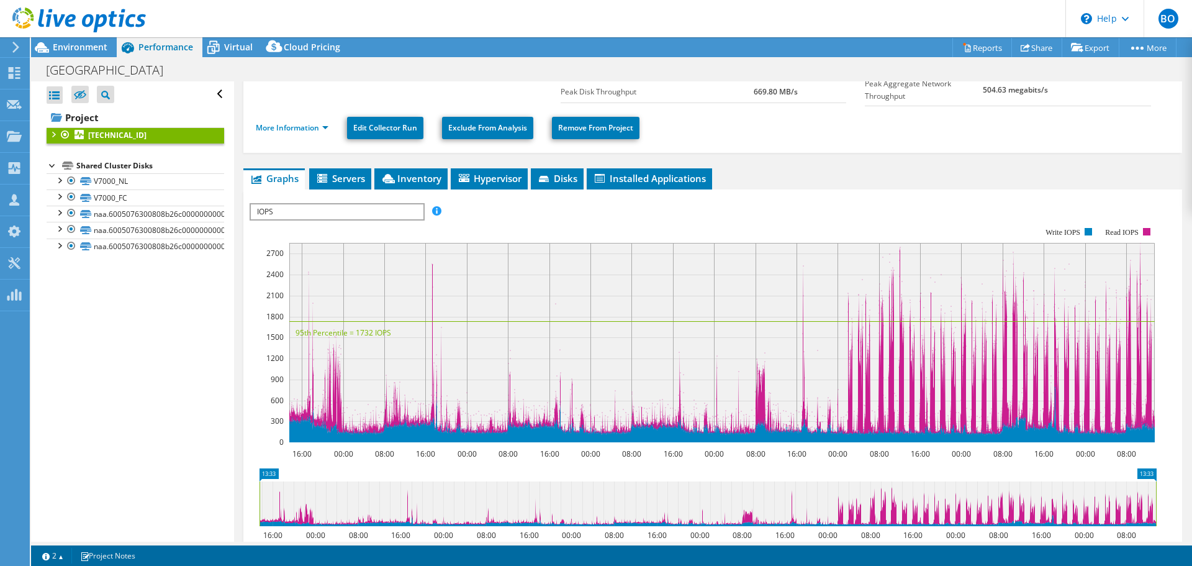
click at [48, 131] on div at bounding box center [53, 133] width 12 height 12
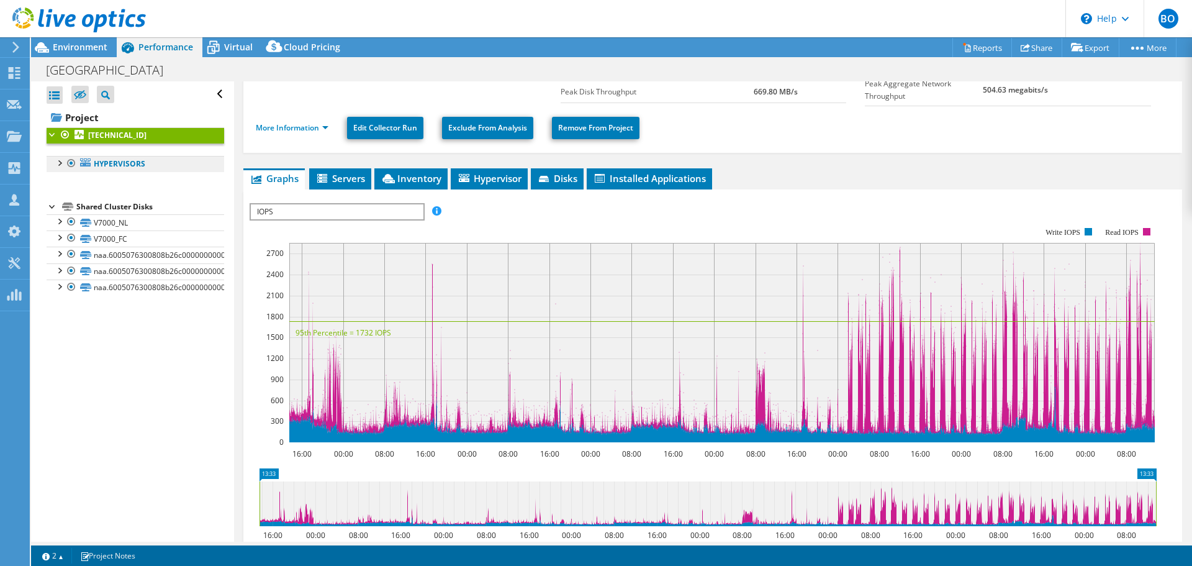
click at [58, 168] on link "Hypervisors" at bounding box center [136, 164] width 178 height 16
click at [60, 163] on div at bounding box center [59, 162] width 12 height 12
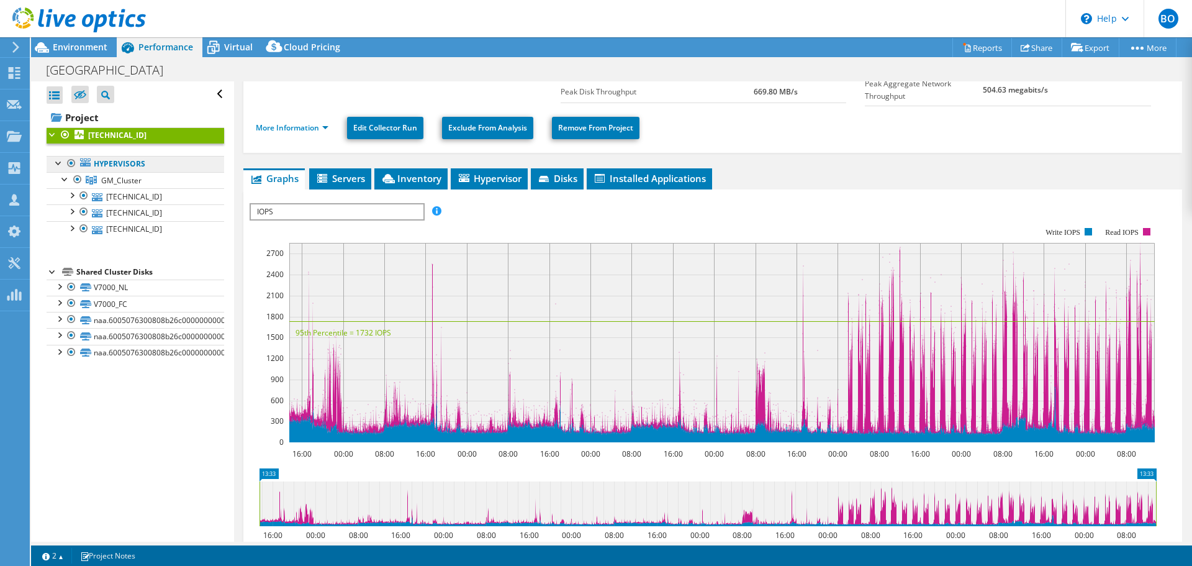
click at [129, 163] on link "Hypervisors" at bounding box center [136, 164] width 178 height 16
click at [126, 178] on span "GM_Cluster" at bounding box center [121, 180] width 40 height 11
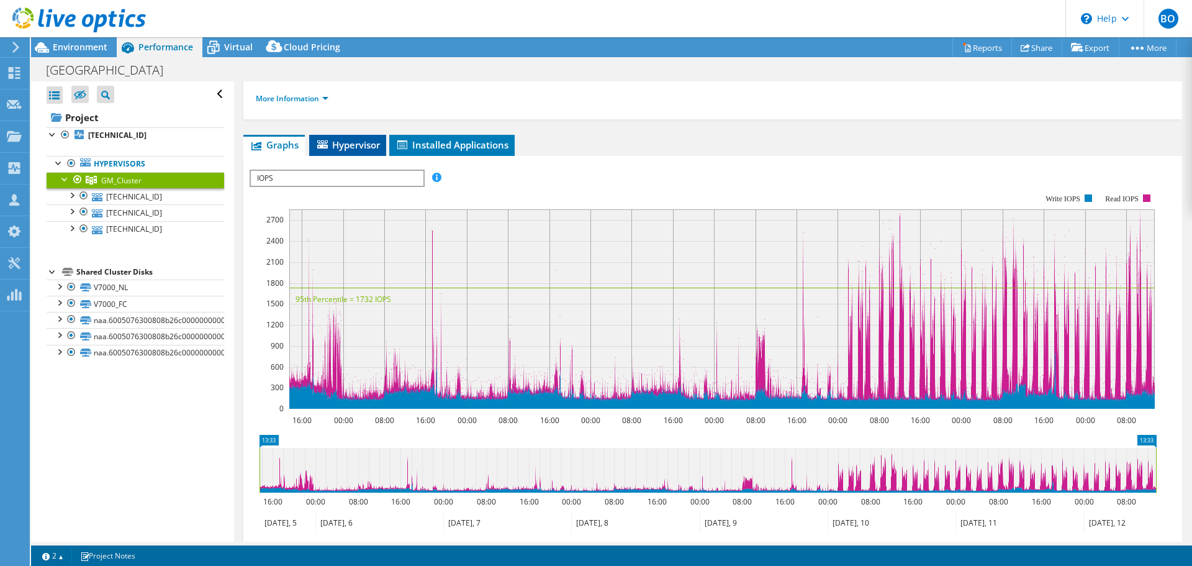
click at [356, 146] on span "Hypervisor" at bounding box center [347, 144] width 65 height 12
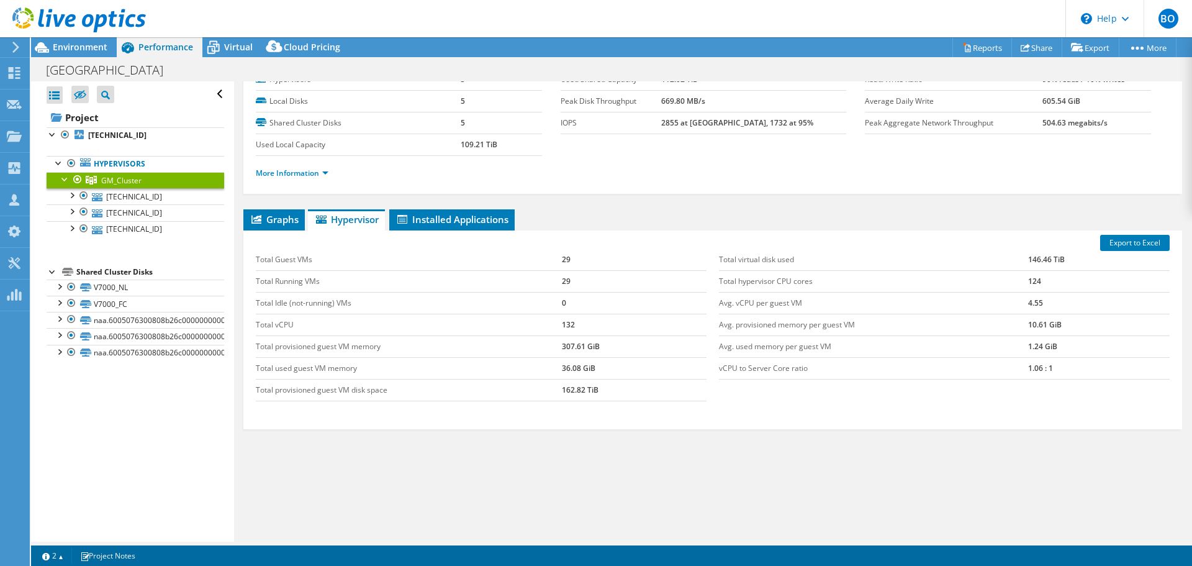
scroll to position [0, 0]
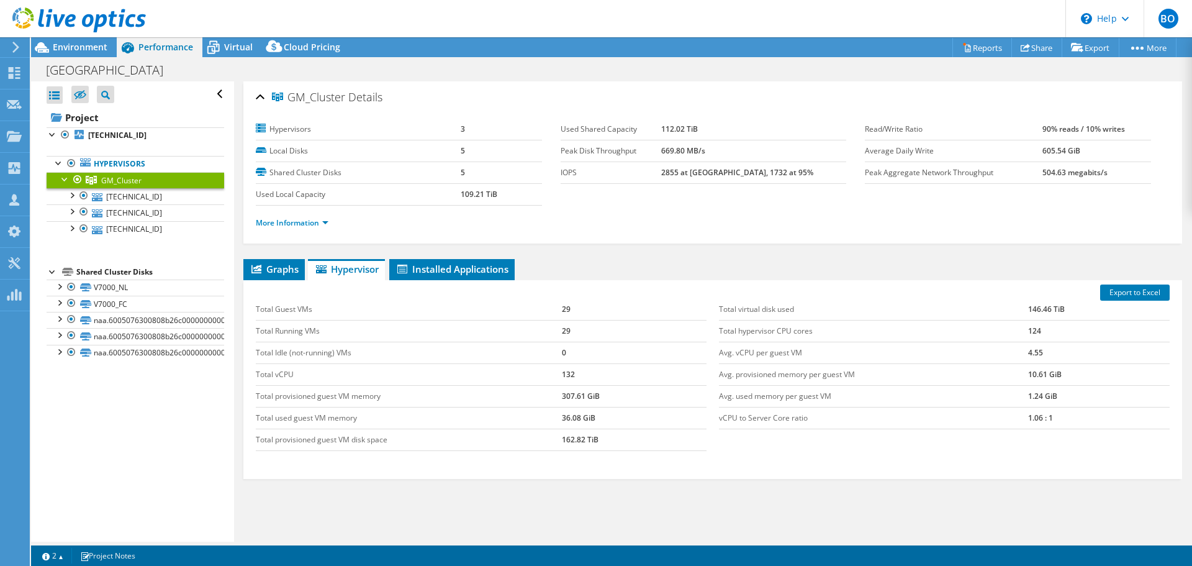
click at [311, 228] on li "More Information" at bounding box center [296, 223] width 80 height 14
click at [311, 223] on link "More Information" at bounding box center [292, 222] width 73 height 11
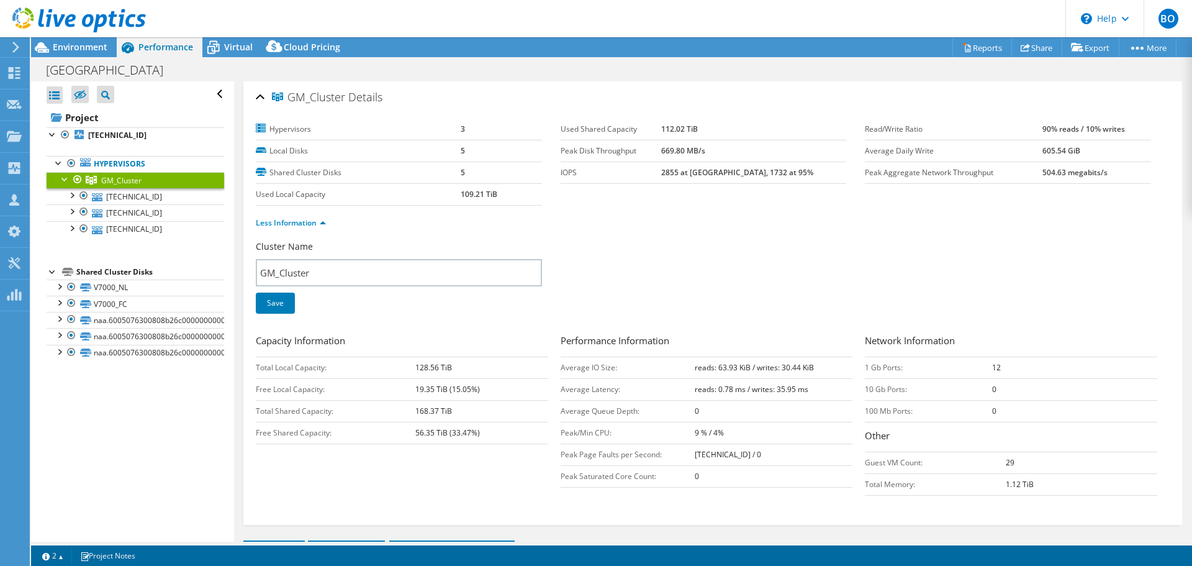
click at [300, 214] on ul "Less Information" at bounding box center [713, 221] width 914 height 17
click at [298, 219] on link "Less Information" at bounding box center [291, 222] width 70 height 11
